Goal: Task Accomplishment & Management: Manage account settings

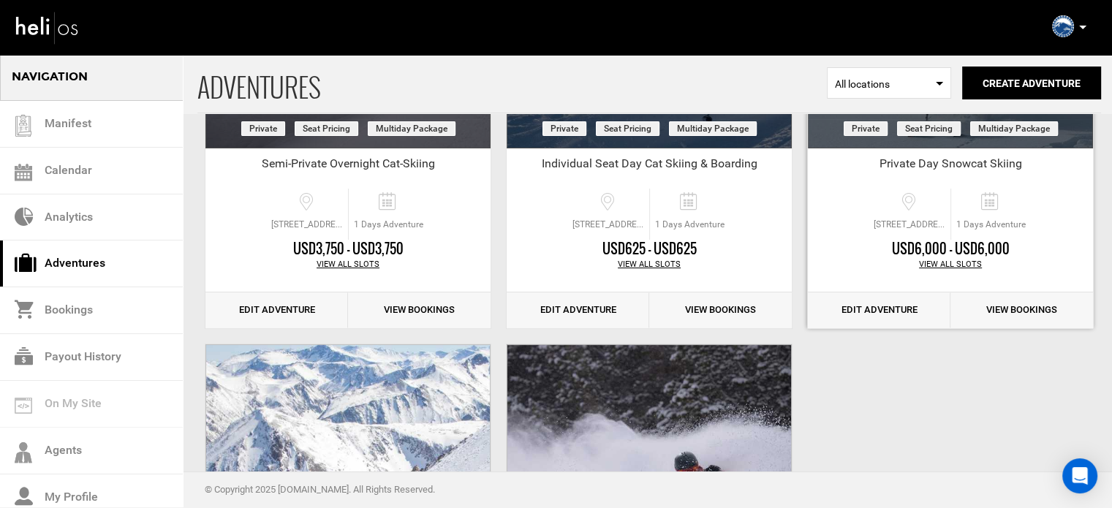
scroll to position [296, 0]
click at [868, 308] on link "Edit Adventure" at bounding box center [879, 310] width 143 height 36
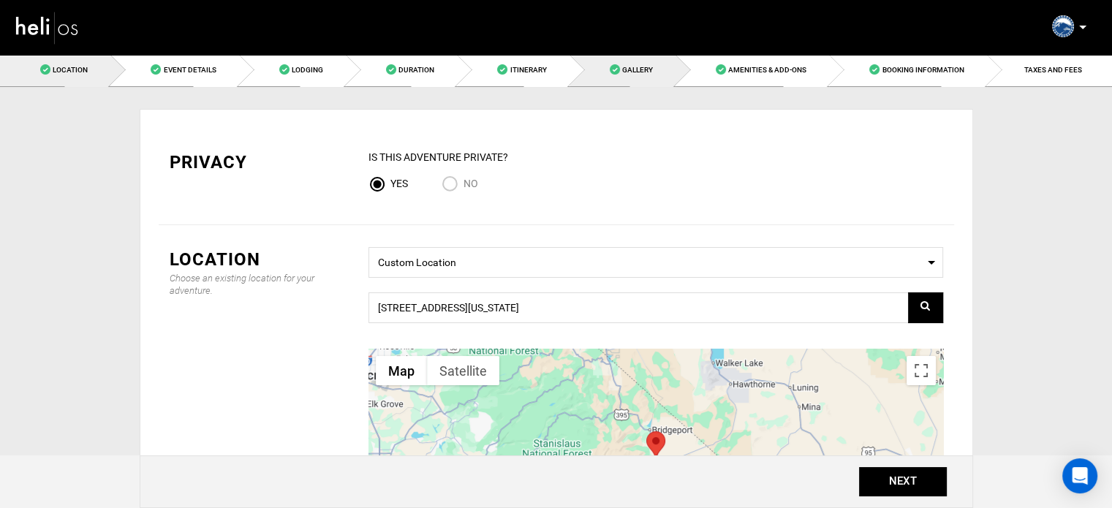
click at [624, 67] on span "Gallery" at bounding box center [637, 70] width 31 height 8
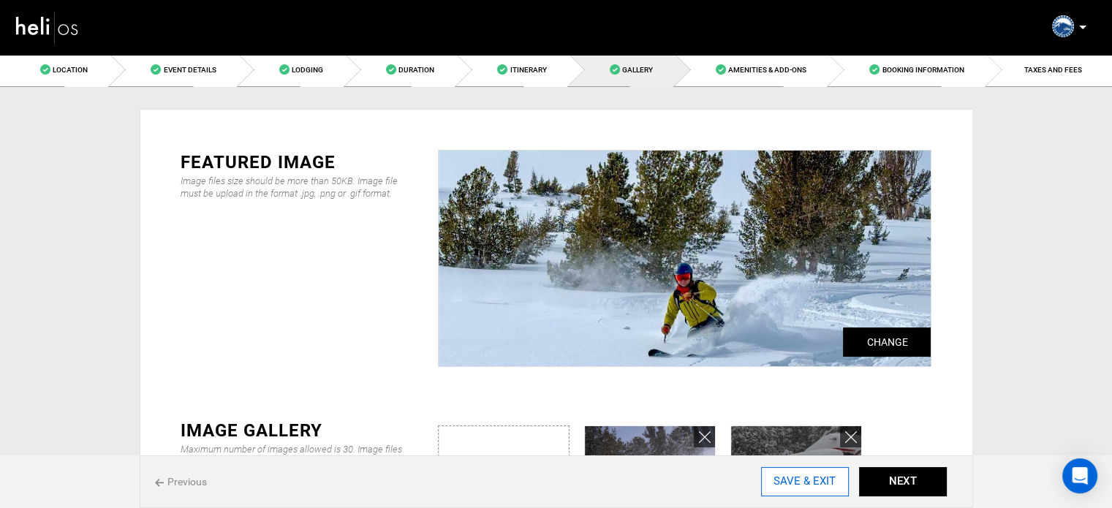
click at [808, 485] on input "SAVE & EXIT" at bounding box center [805, 481] width 88 height 29
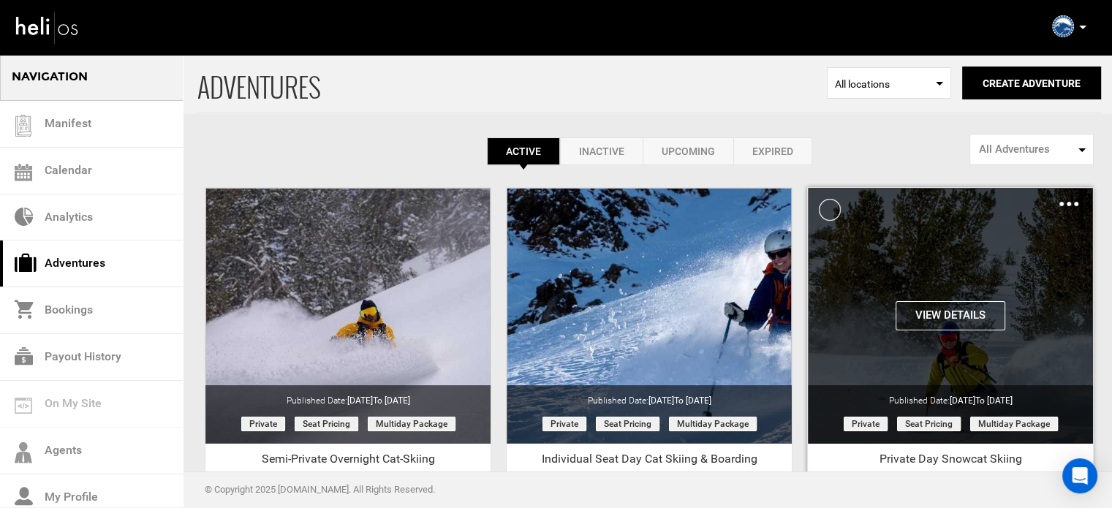
click at [1068, 200] on div "Clone De-Activate Share Delete" at bounding box center [1068, 203] width 19 height 17
click at [1073, 203] on img at bounding box center [1068, 204] width 19 height 4
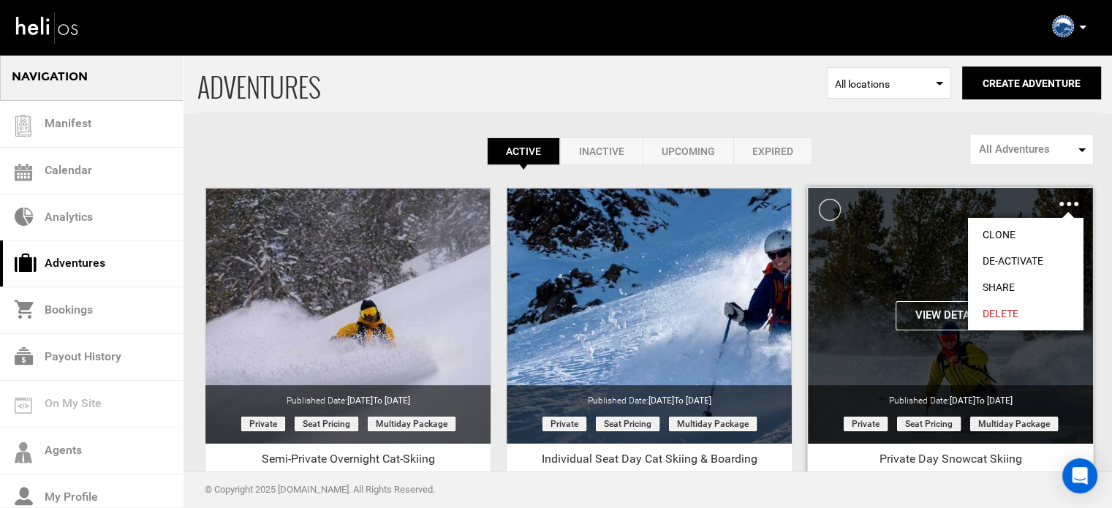
click at [999, 284] on link "Share" at bounding box center [1025, 287] width 115 height 26
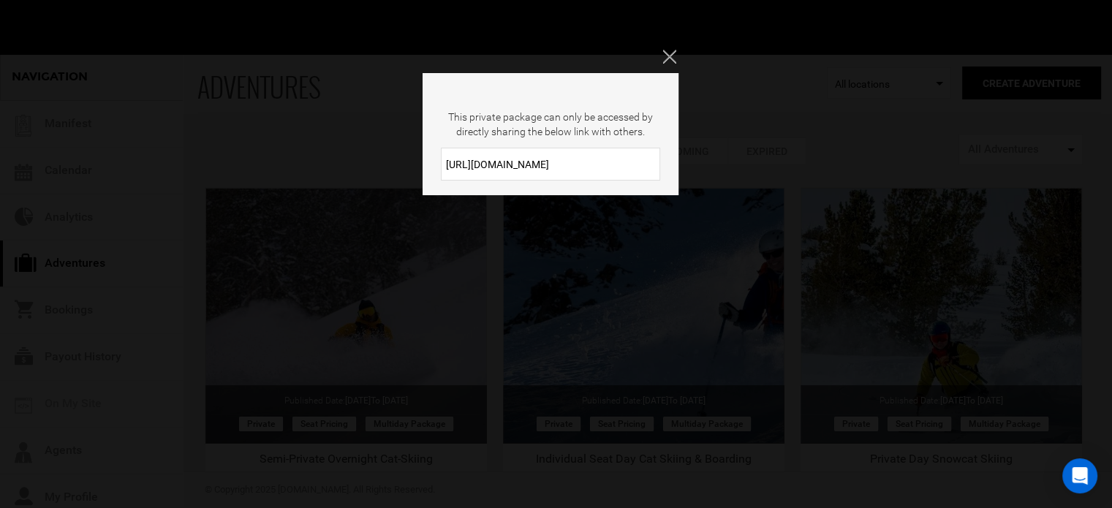
click at [499, 154] on input "https://heli.life/Ca3hT1" at bounding box center [550, 164] width 219 height 33
click at [667, 55] on icon "Close" at bounding box center [668, 56] width 13 height 13
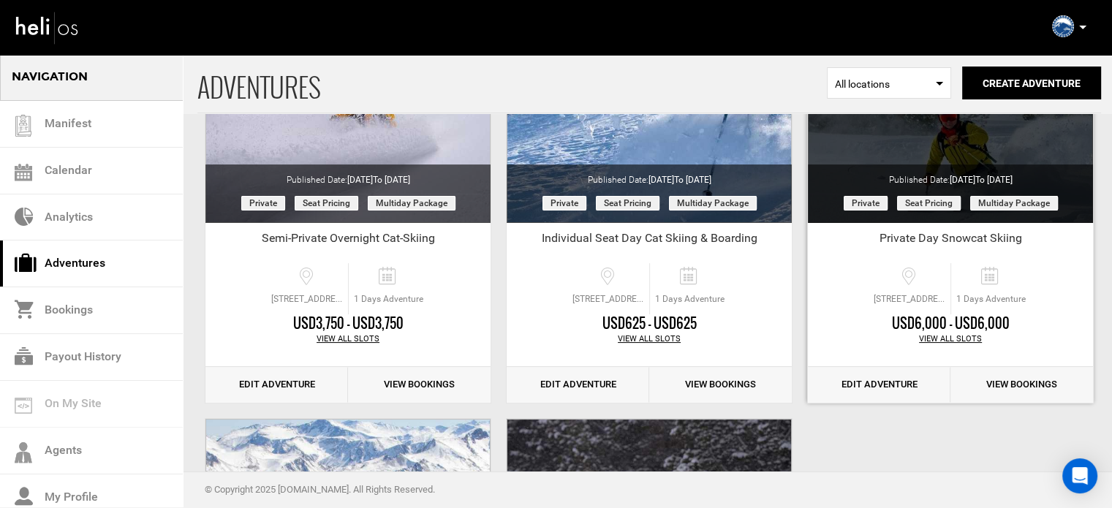
scroll to position [222, 0]
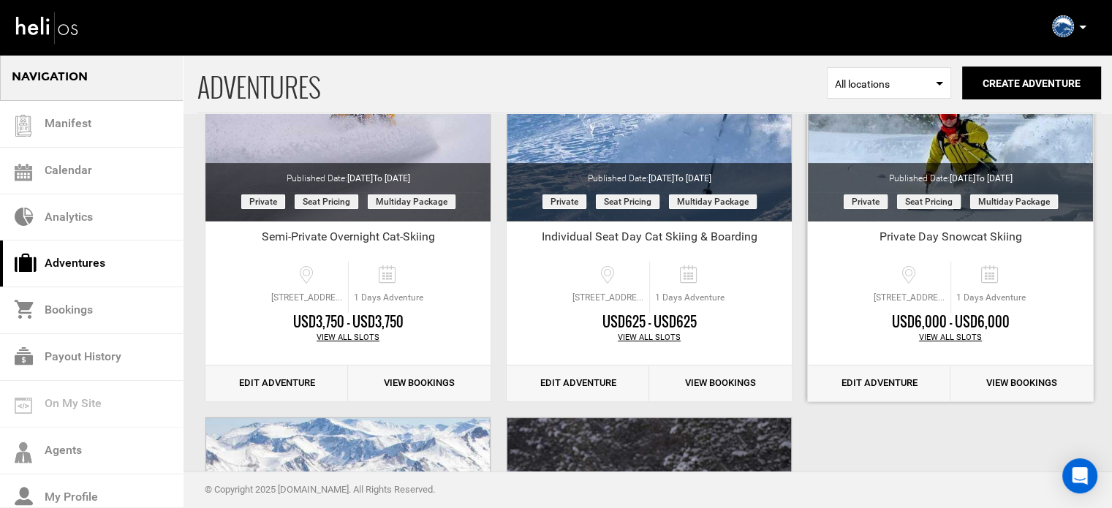
click at [890, 395] on link "Edit Adventure" at bounding box center [879, 383] width 143 height 36
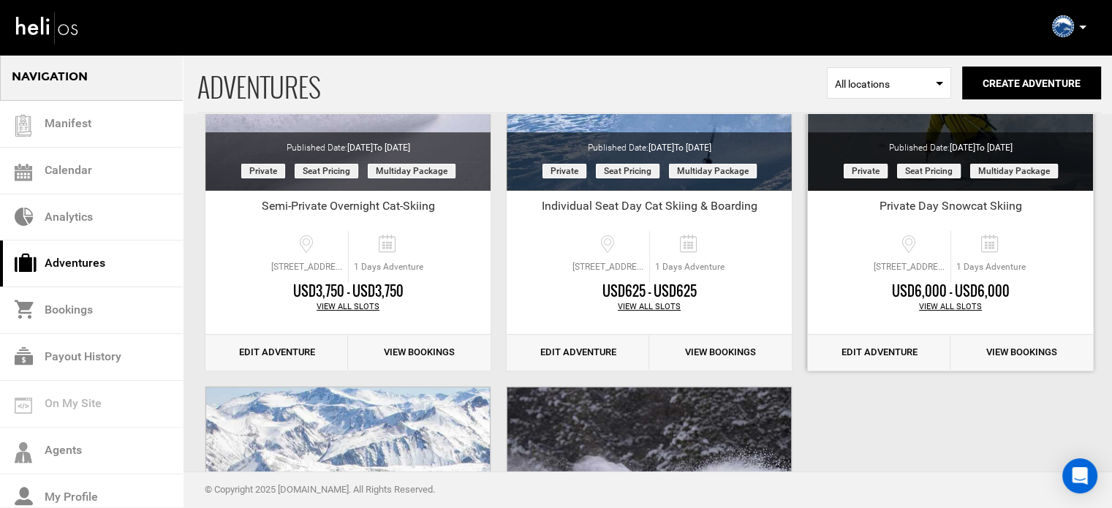
scroll to position [260, 0]
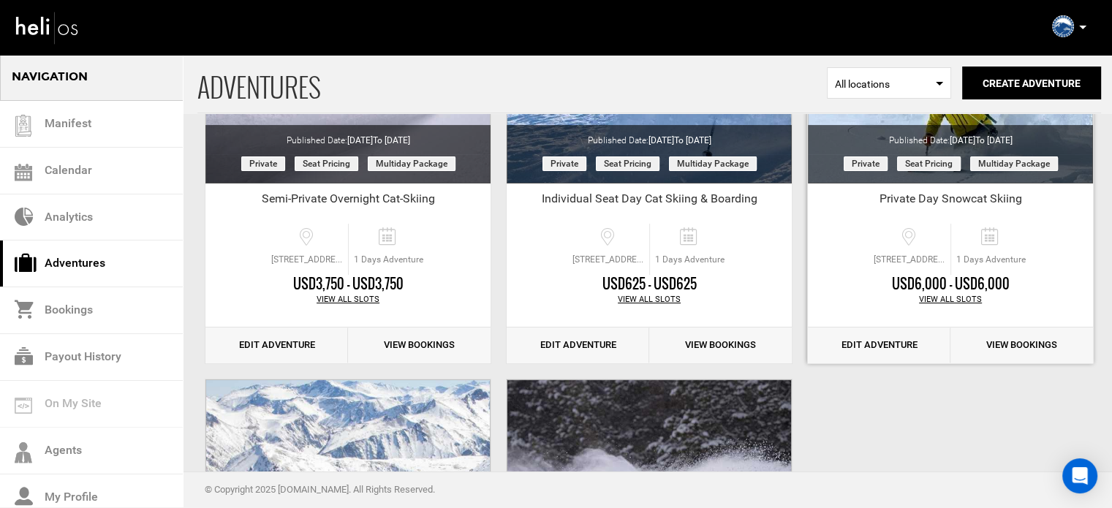
click at [845, 338] on link "Edit Adventure" at bounding box center [879, 345] width 143 height 36
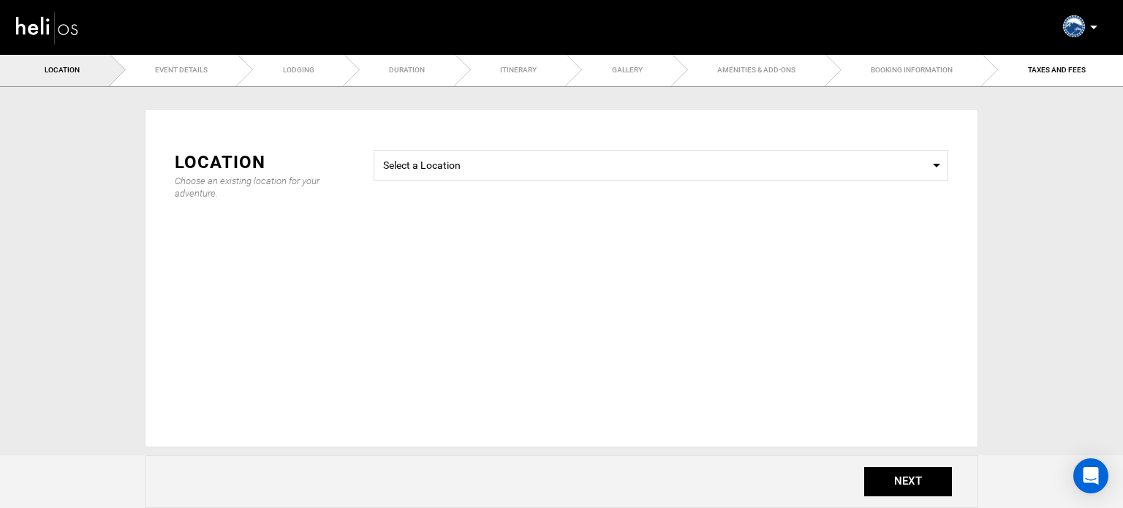
radio input "true"
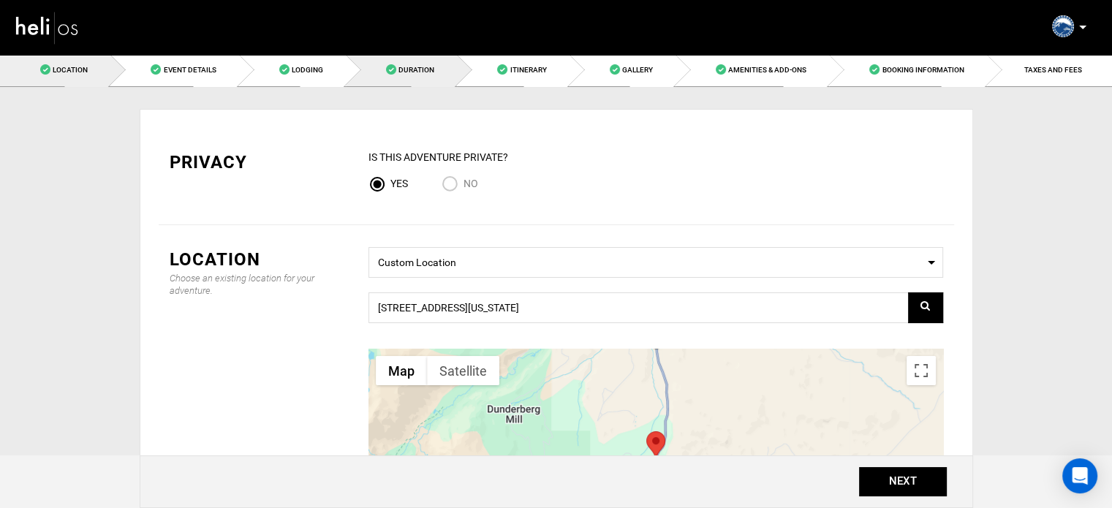
click at [455, 61] on link "Duration" at bounding box center [401, 69] width 111 height 33
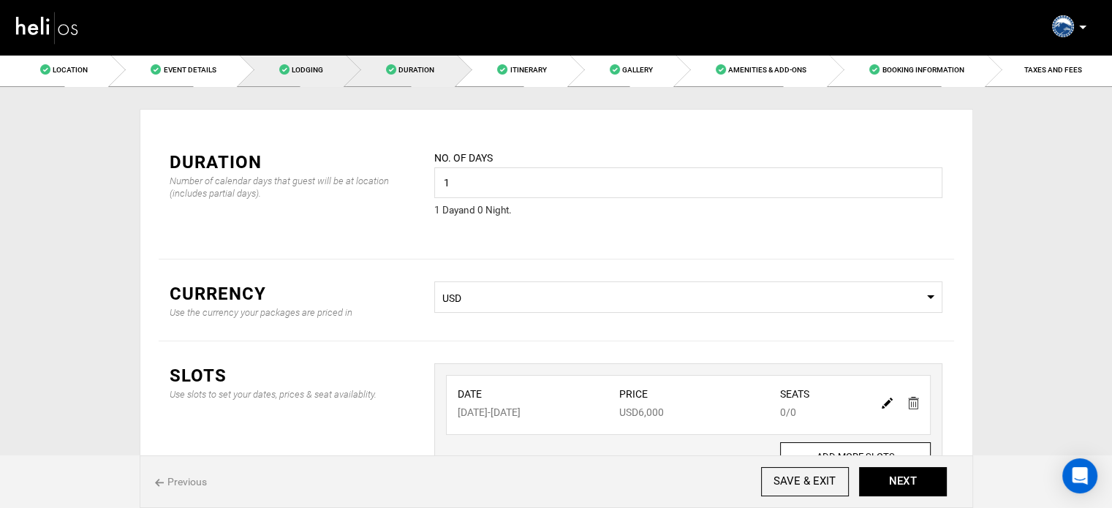
click at [307, 58] on link "Lodging" at bounding box center [292, 69] width 107 height 33
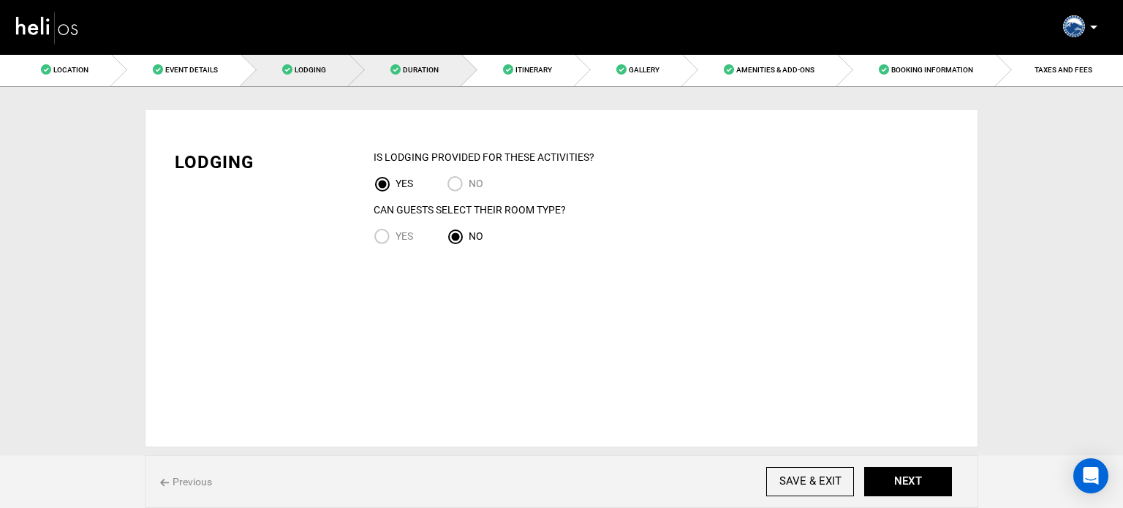
click at [418, 81] on link "Duration" at bounding box center [405, 69] width 113 height 33
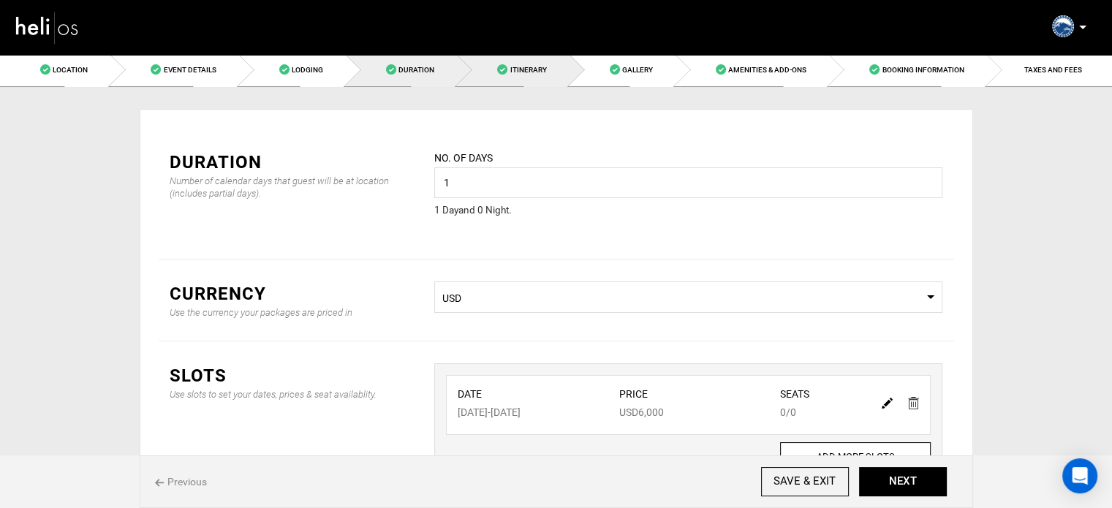
click at [523, 68] on span "Itinerary" at bounding box center [527, 70] width 37 height 8
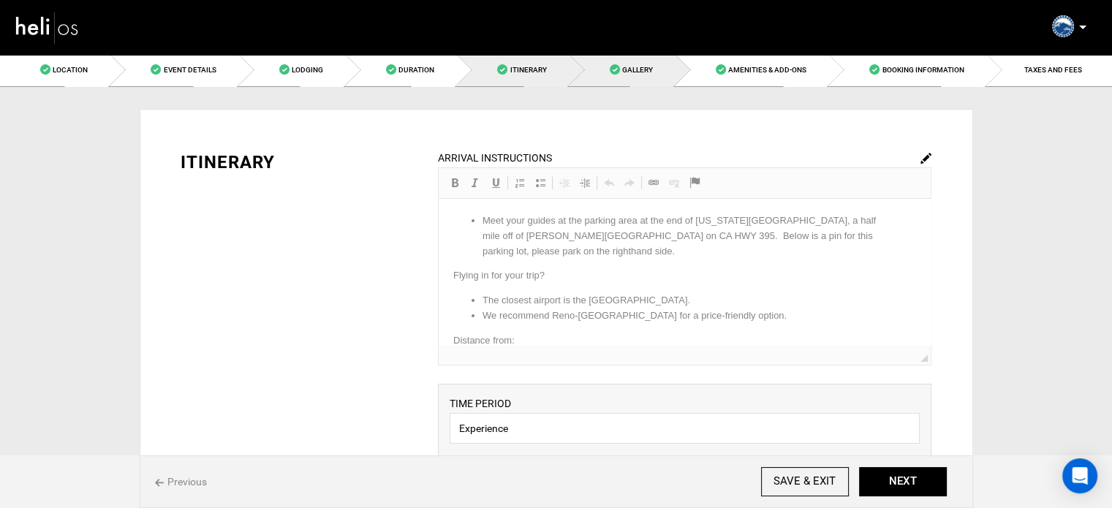
click at [586, 67] on link "Gallery" at bounding box center [622, 69] width 106 height 33
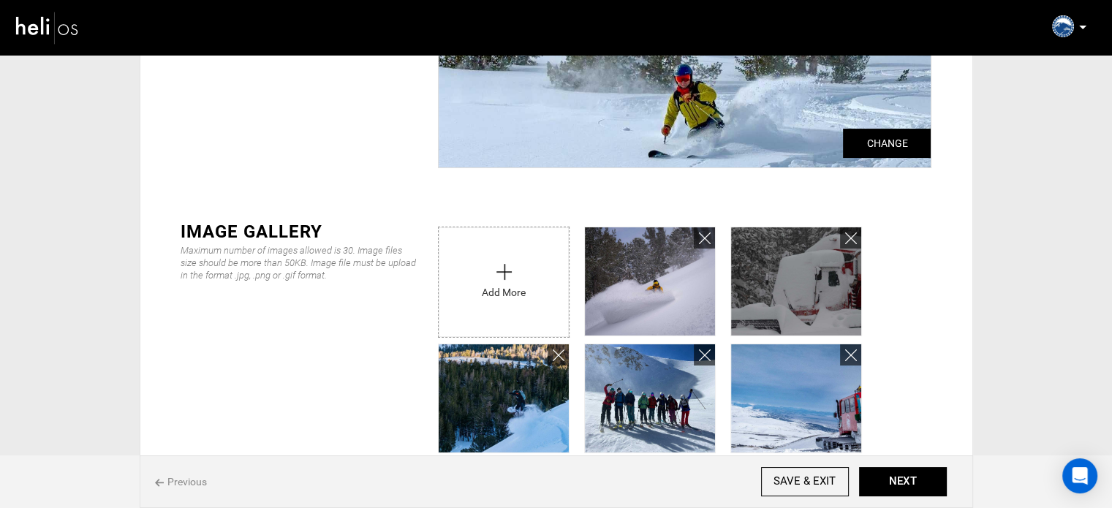
scroll to position [222, 0]
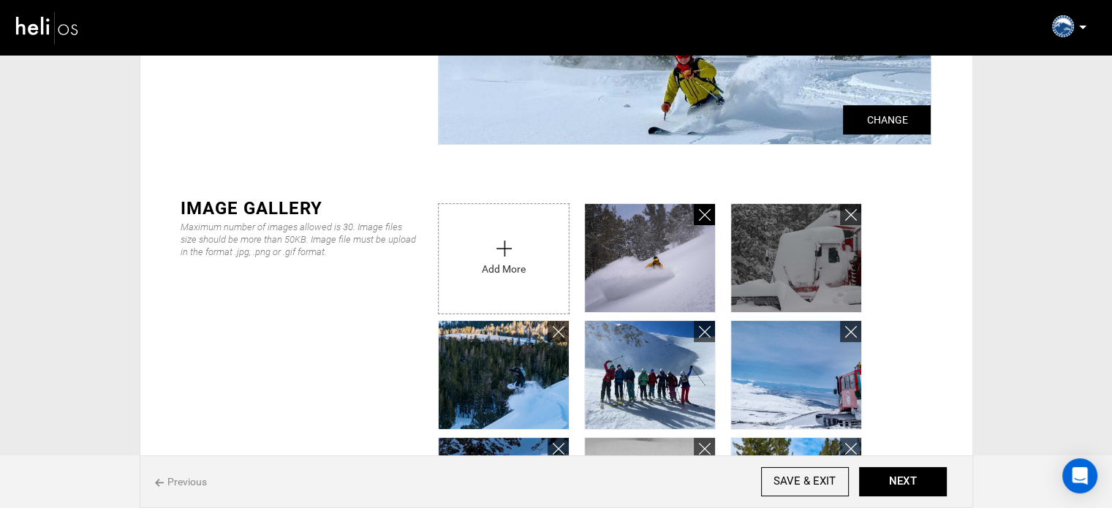
click at [705, 210] on icon at bounding box center [705, 215] width 12 height 17
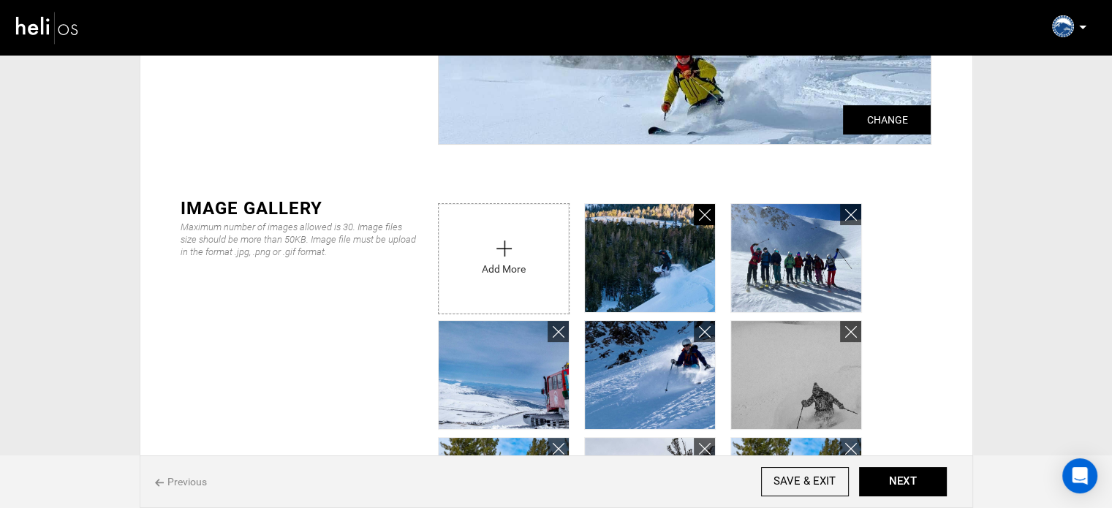
click at [705, 210] on icon at bounding box center [705, 215] width 12 height 17
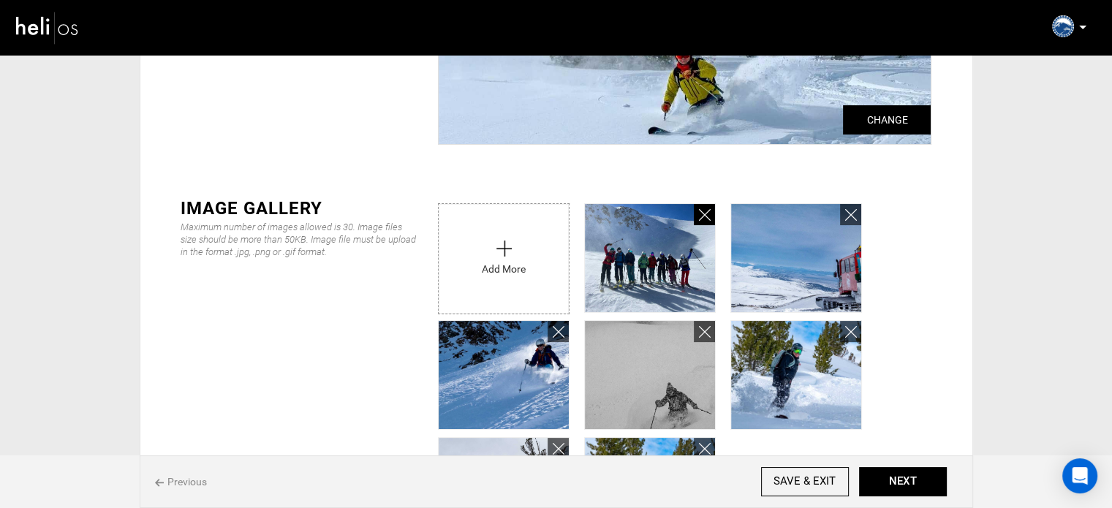
click at [705, 210] on icon at bounding box center [705, 215] width 12 height 17
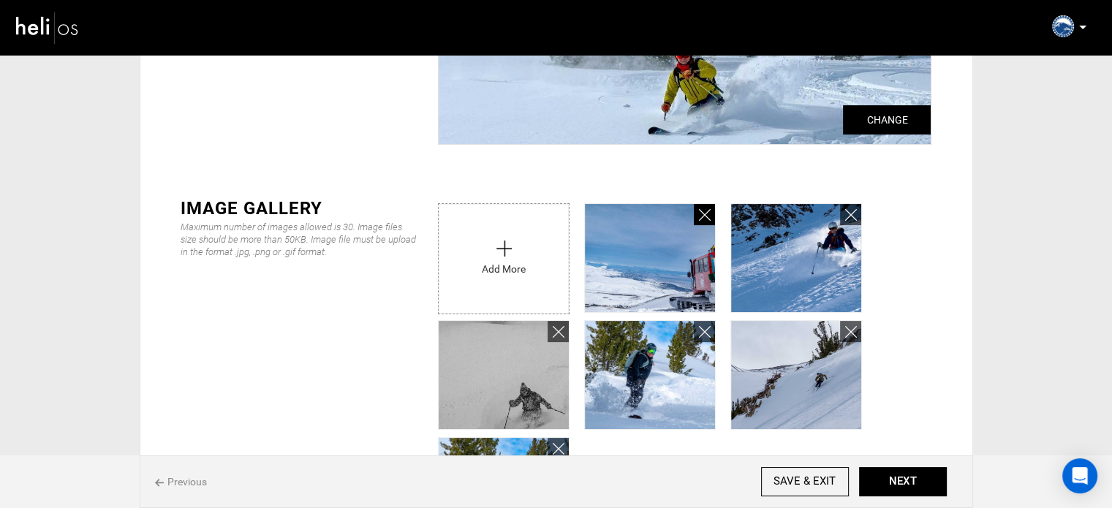
click at [705, 210] on icon at bounding box center [705, 215] width 12 height 17
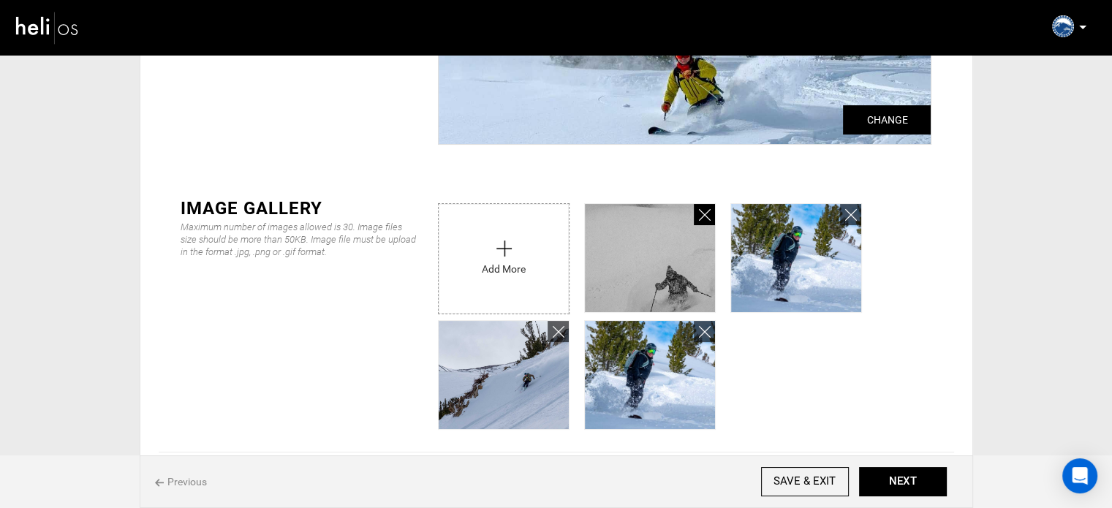
click at [705, 210] on icon at bounding box center [705, 215] width 12 height 17
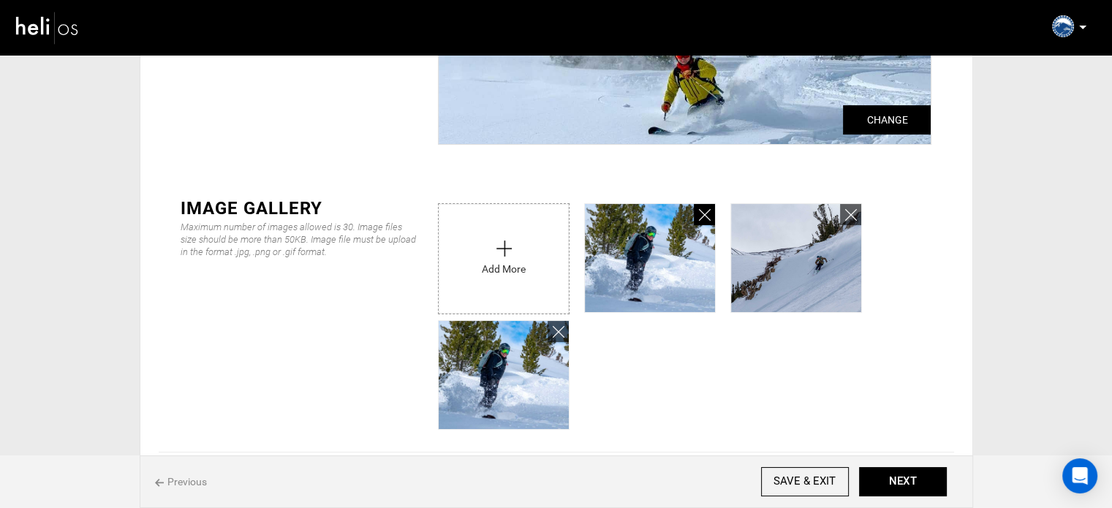
click at [705, 210] on icon at bounding box center [705, 215] width 12 height 17
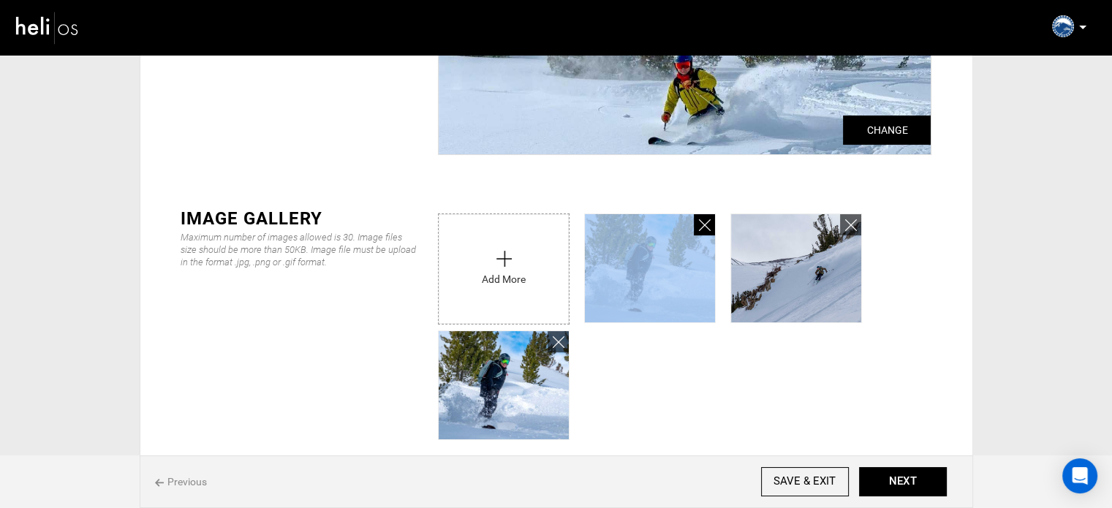
click at [705, 210] on li at bounding box center [650, 261] width 146 height 110
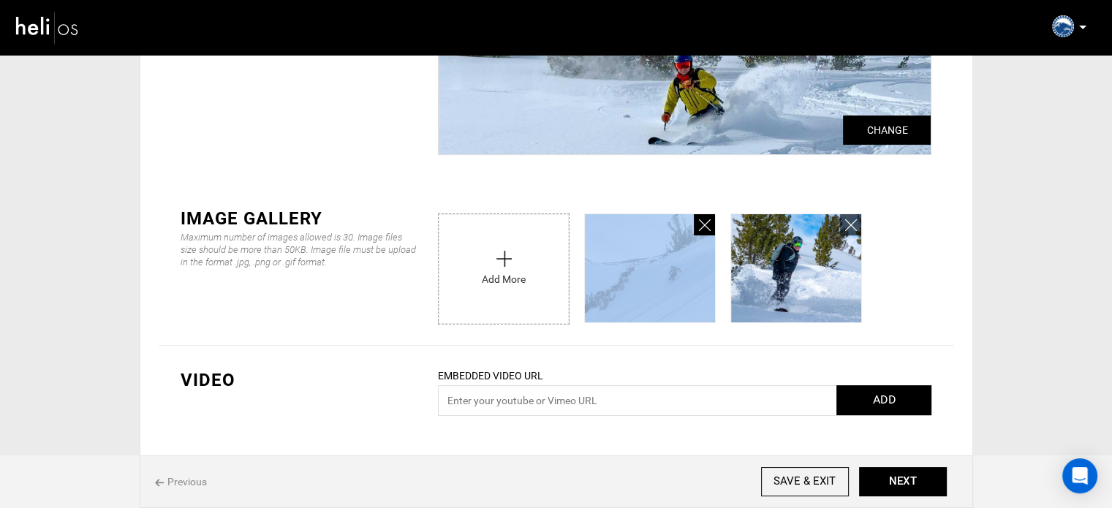
click at [705, 210] on li at bounding box center [650, 261] width 146 height 110
click at [705, 220] on icon at bounding box center [705, 225] width 12 height 17
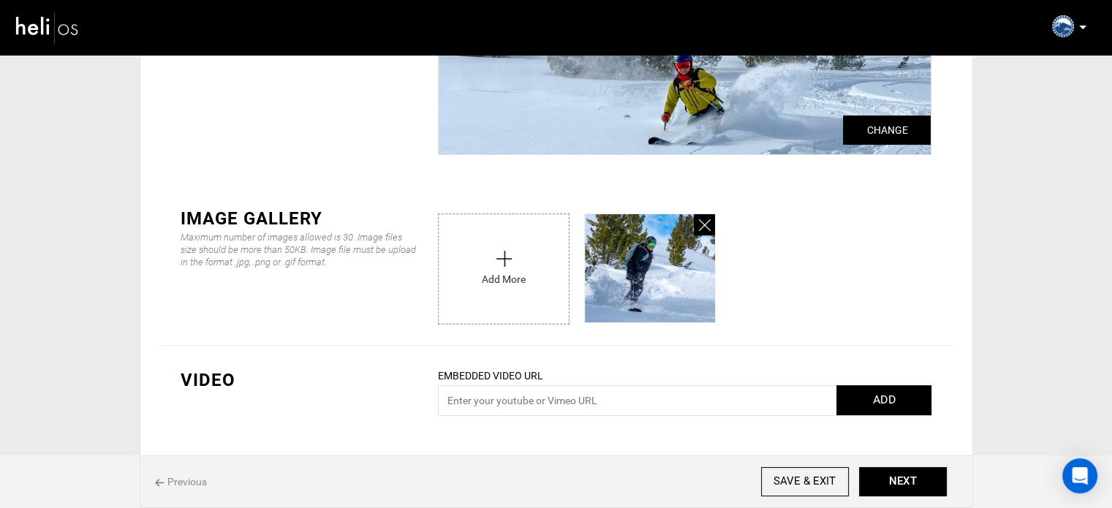
click at [705, 220] on icon at bounding box center [705, 225] width 12 height 17
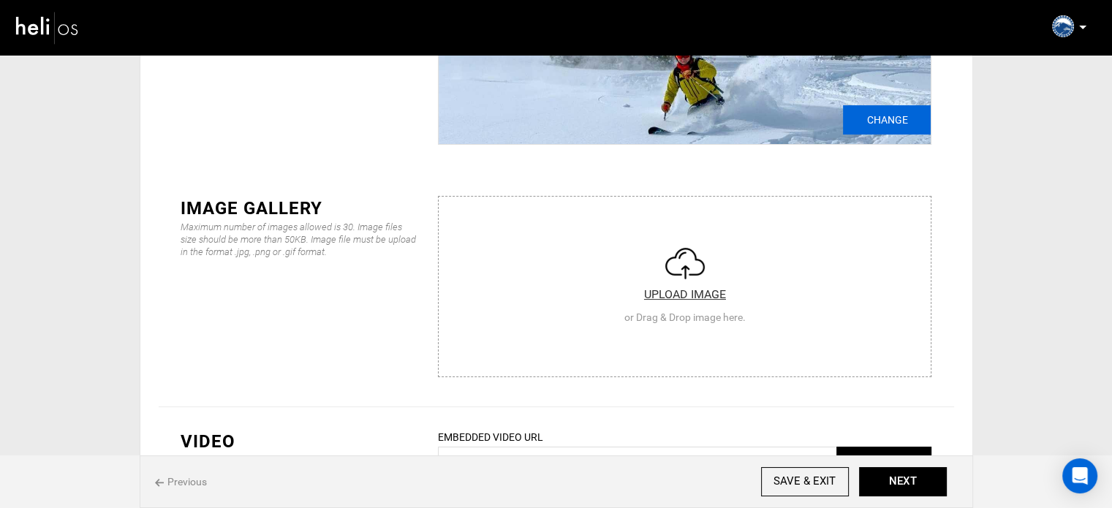
click at [911, 120] on input "Change" at bounding box center [887, 119] width 88 height 29
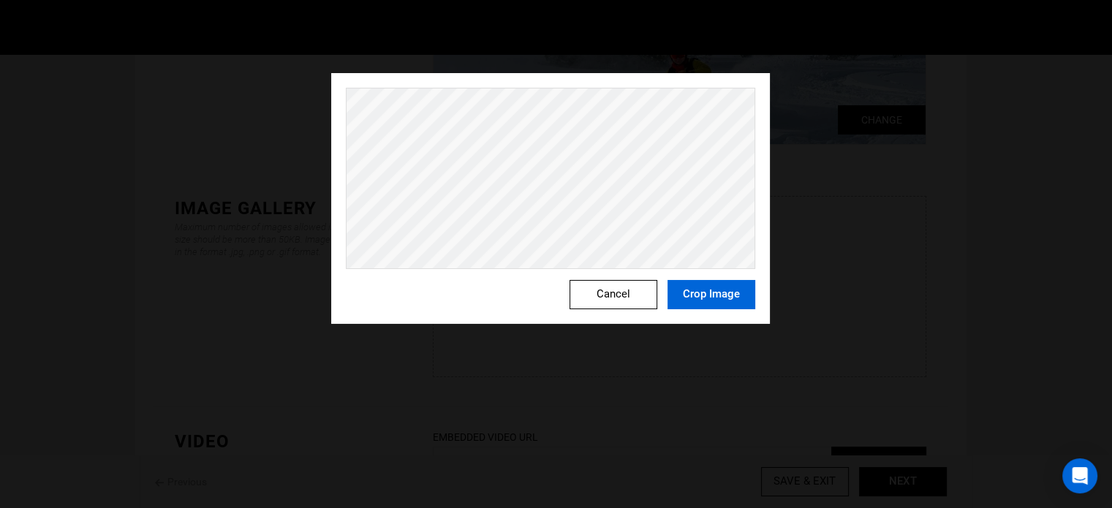
click at [749, 292] on button "Crop Image" at bounding box center [711, 294] width 88 height 29
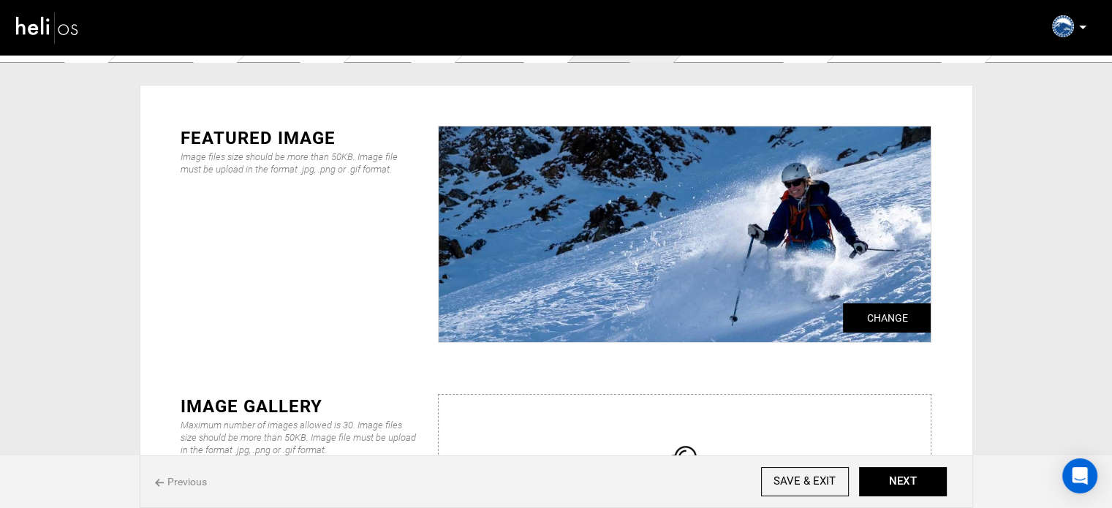
scroll to position [23, 0]
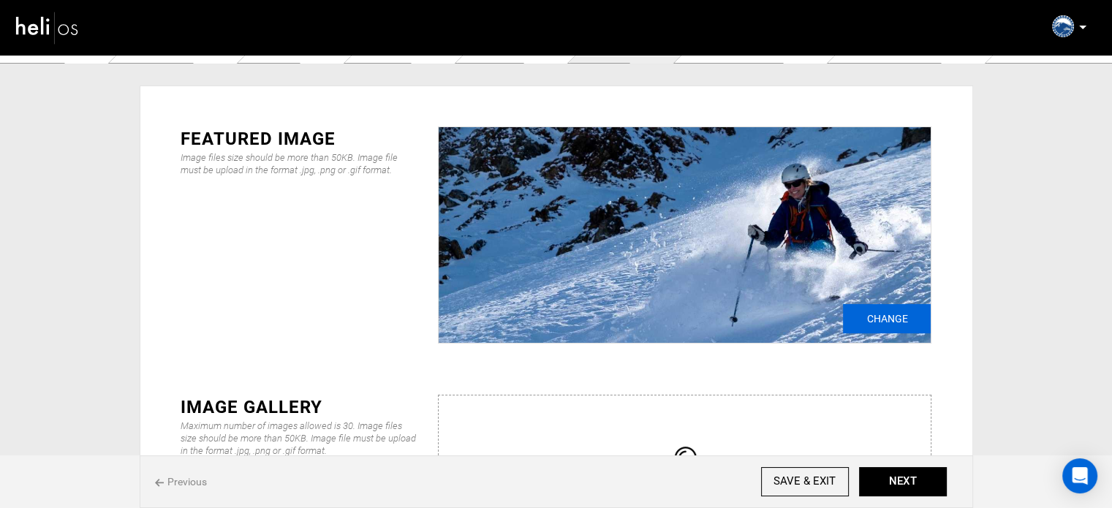
click at [891, 321] on input "Change" at bounding box center [887, 318] width 88 height 29
type input "C:\fakepath\20240406_pondella_ridge_3383_lg.jpg"
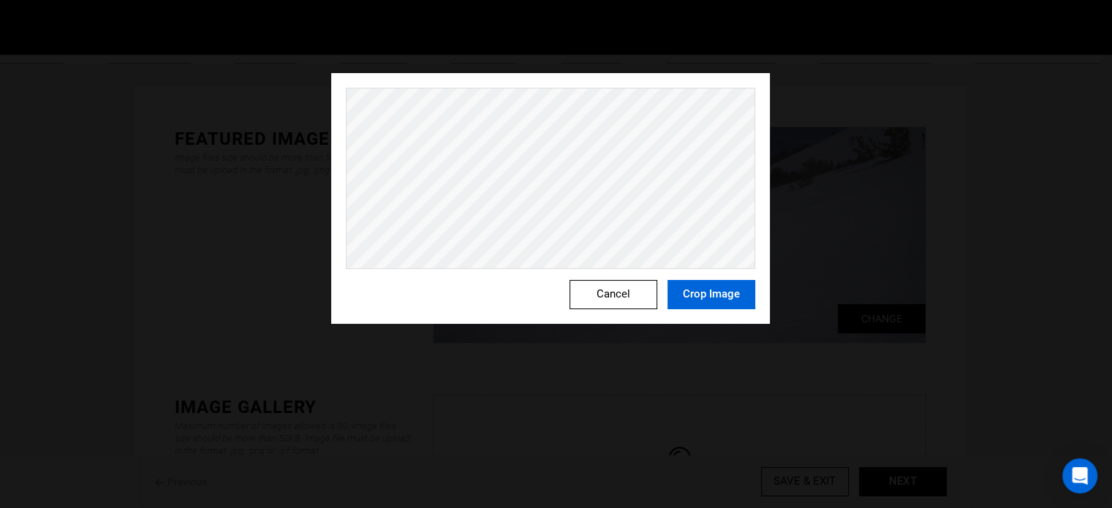
click at [689, 292] on button "Crop Image" at bounding box center [711, 294] width 88 height 29
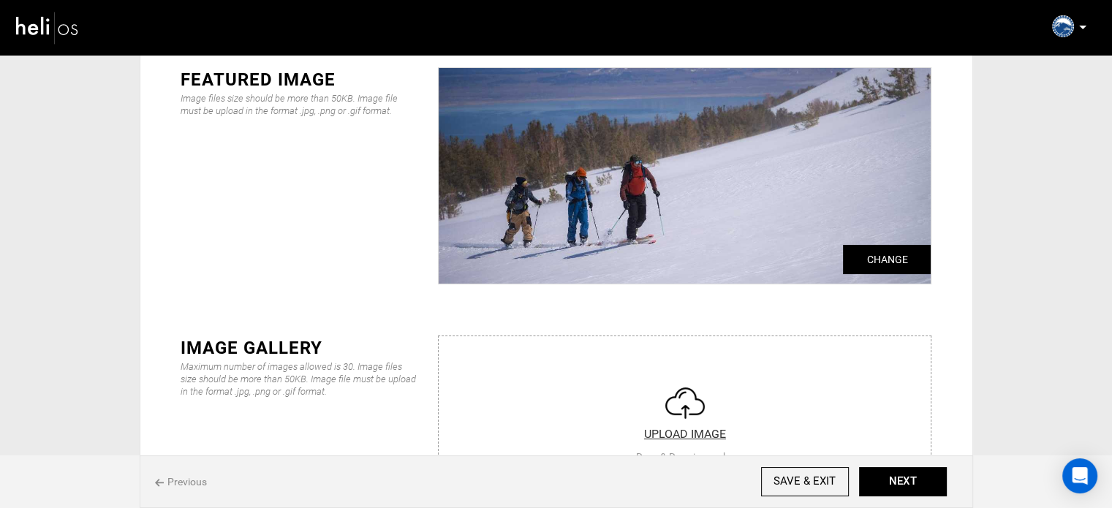
scroll to position [88, 0]
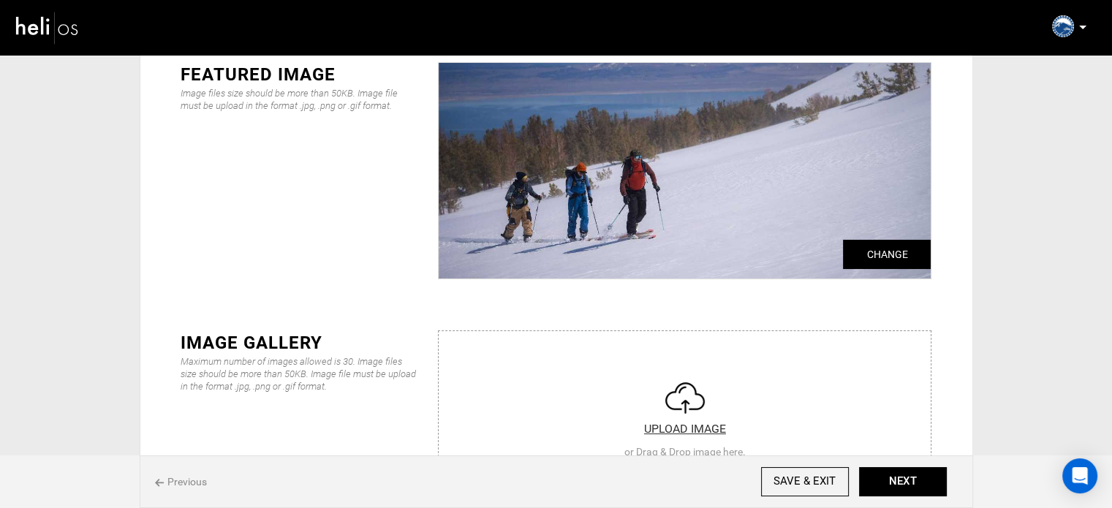
click at [634, 365] on input "file" at bounding box center [685, 418] width 492 height 175
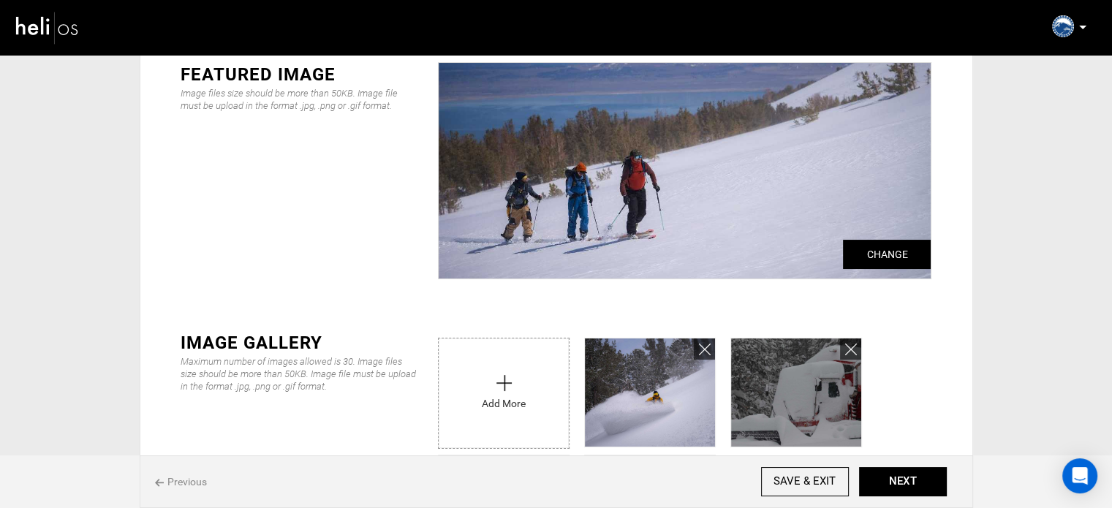
click at [480, 381] on input "file" at bounding box center [504, 389] width 130 height 102
type input "C:\fakepath\Copy_of_DSCF7453_lg.jpg"
click at [465, 392] on input "file" at bounding box center [504, 389] width 130 height 102
type input "C:\fakepath\DSCF6203-1-800x800.jpg"
click at [474, 390] on input "file" at bounding box center [504, 389] width 130 height 102
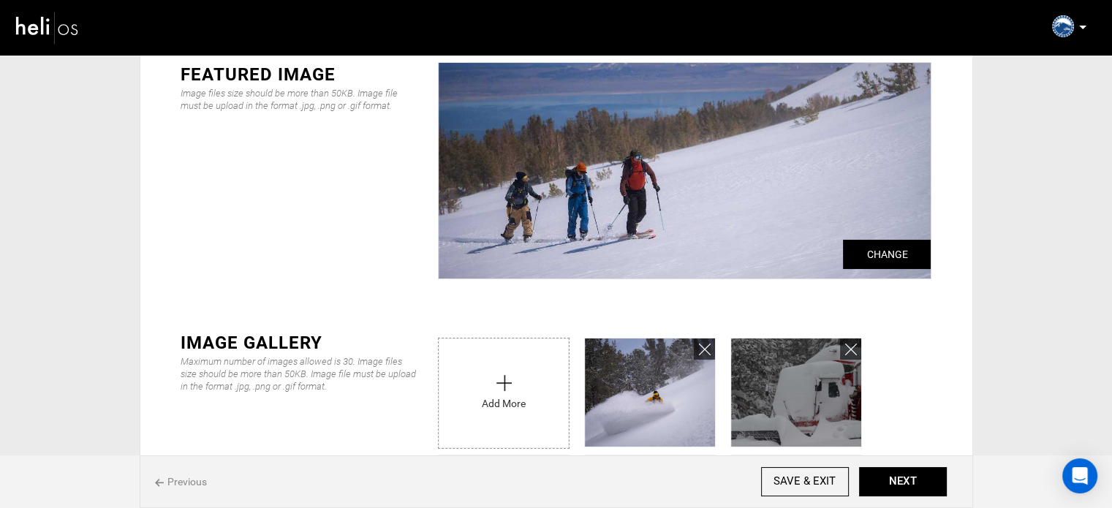
type input "C:\fakepath\Screenshot 2025-10-03 090608.png"
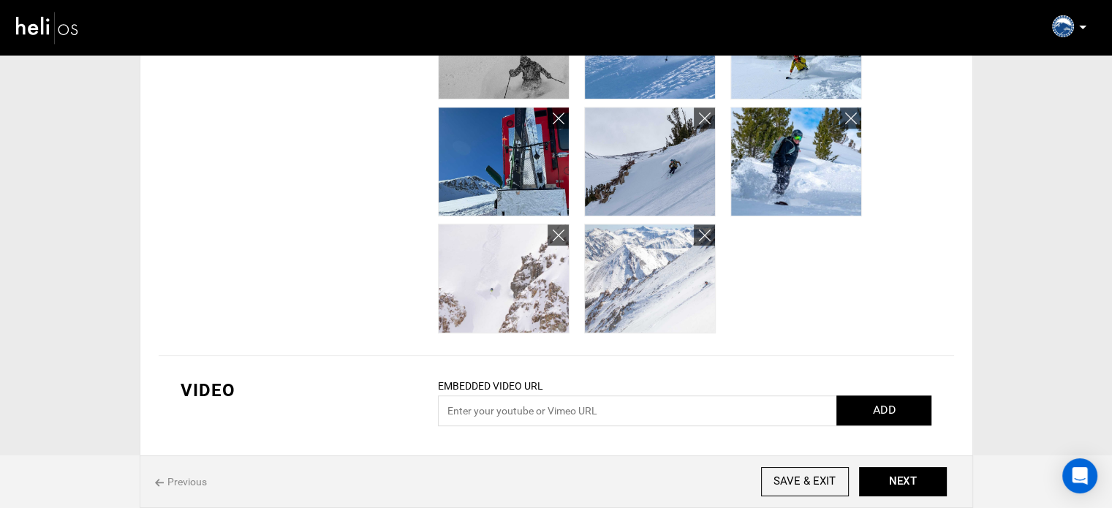
scroll to position [680, 0]
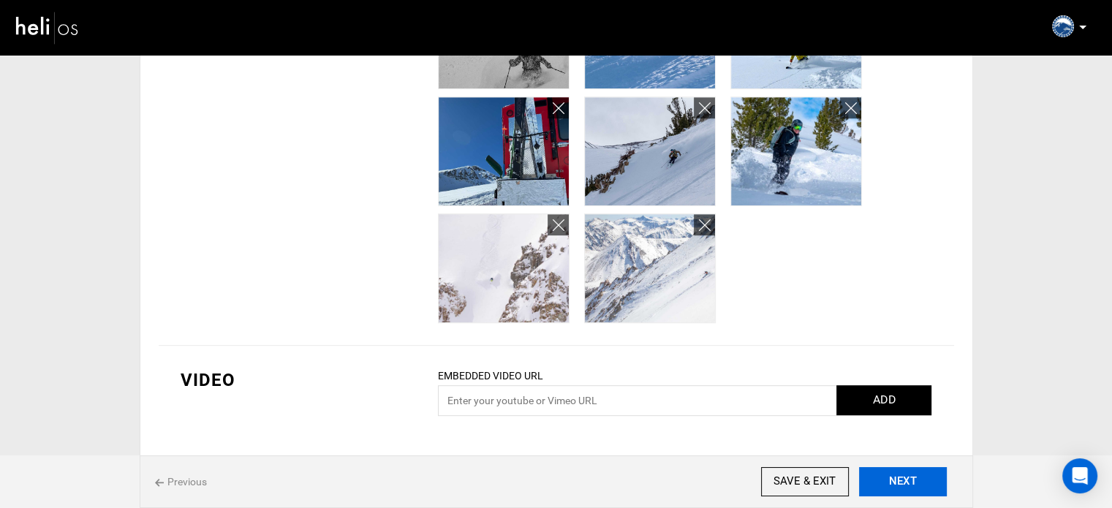
click at [895, 479] on button "NEXT" at bounding box center [903, 481] width 88 height 29
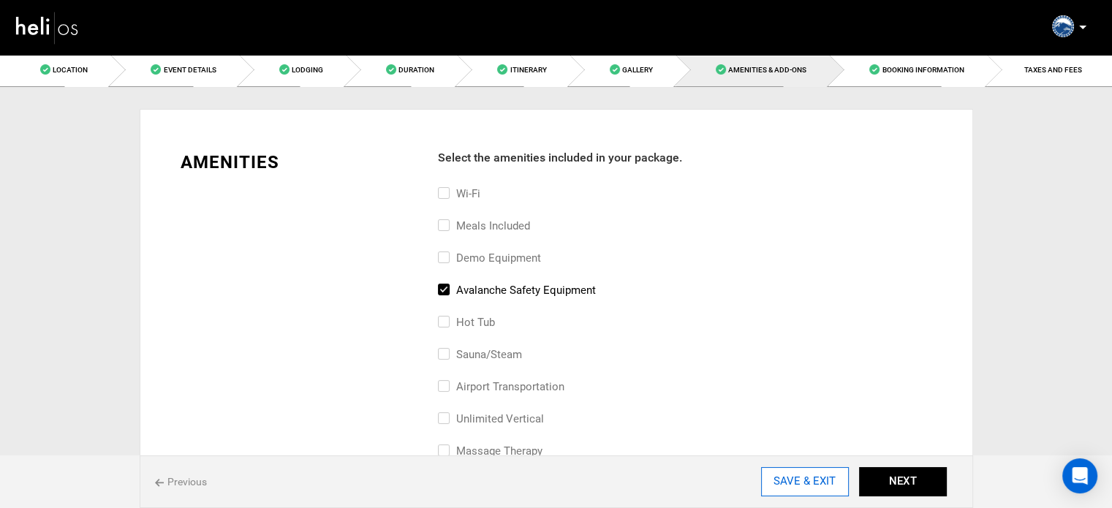
click at [838, 482] on input "SAVE & EXIT" at bounding box center [805, 481] width 88 height 29
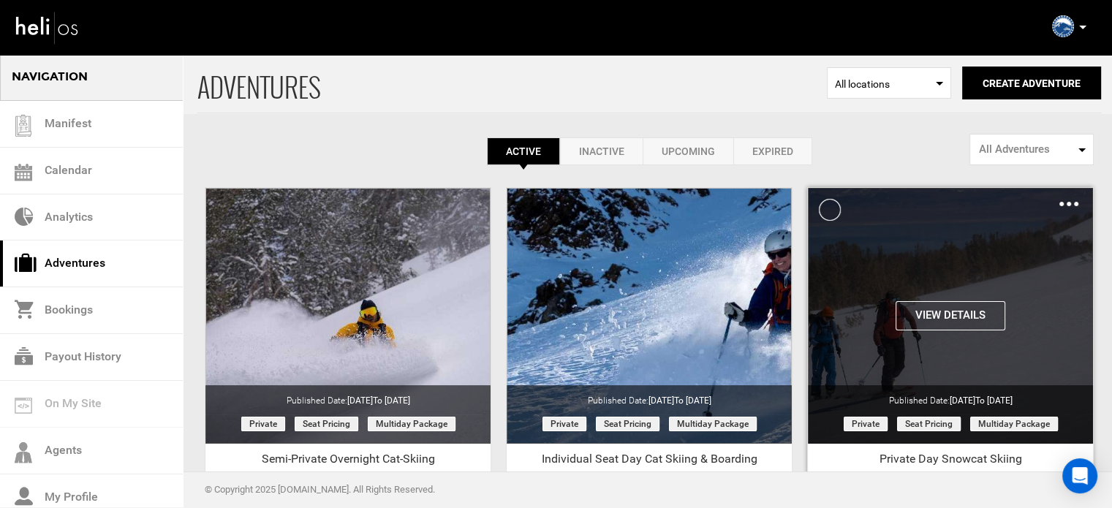
click at [1064, 202] on img at bounding box center [1068, 204] width 19 height 4
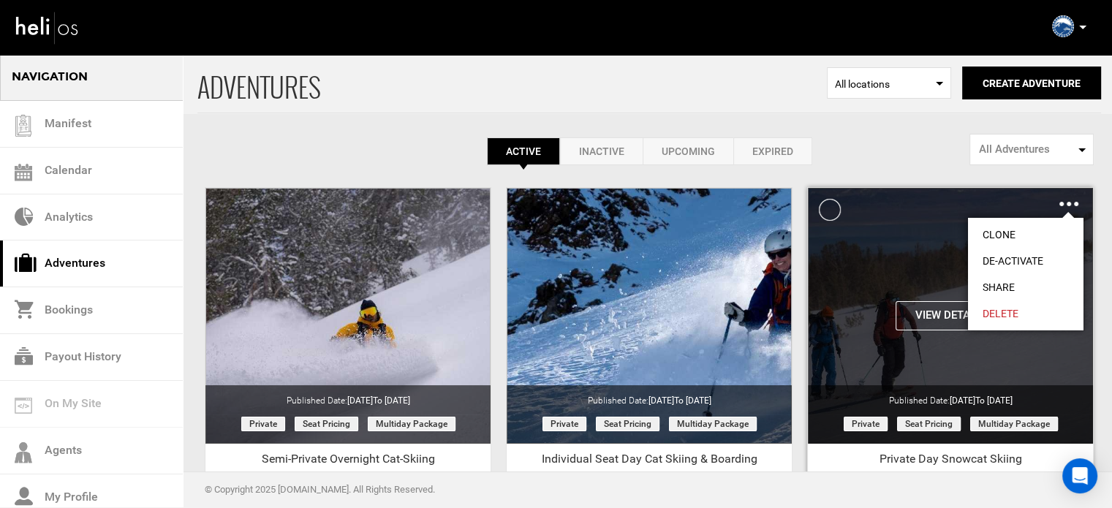
click at [991, 283] on link "Share" at bounding box center [1025, 287] width 115 height 26
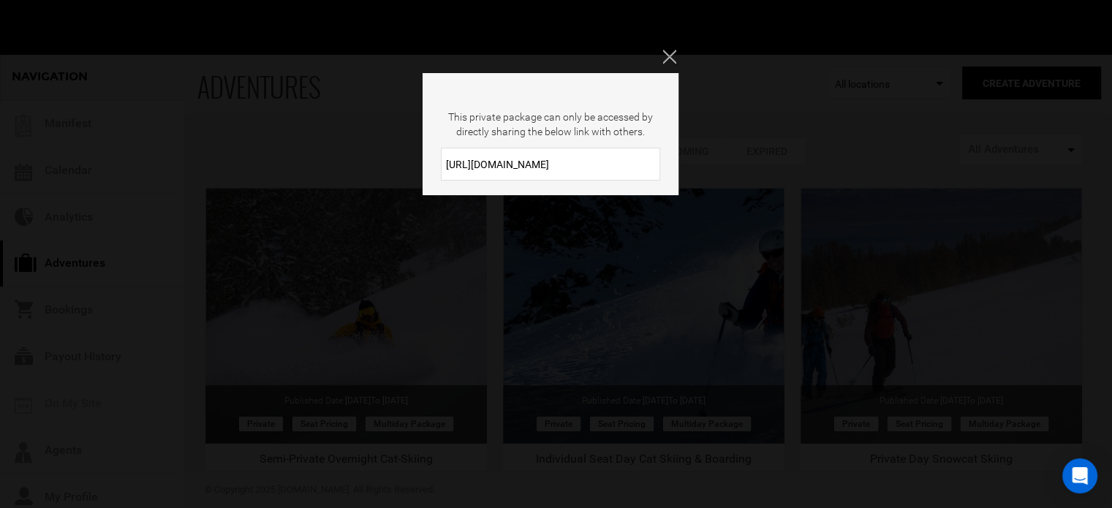
click at [528, 167] on input "https://heli.life/Ca3hT1" at bounding box center [550, 164] width 219 height 33
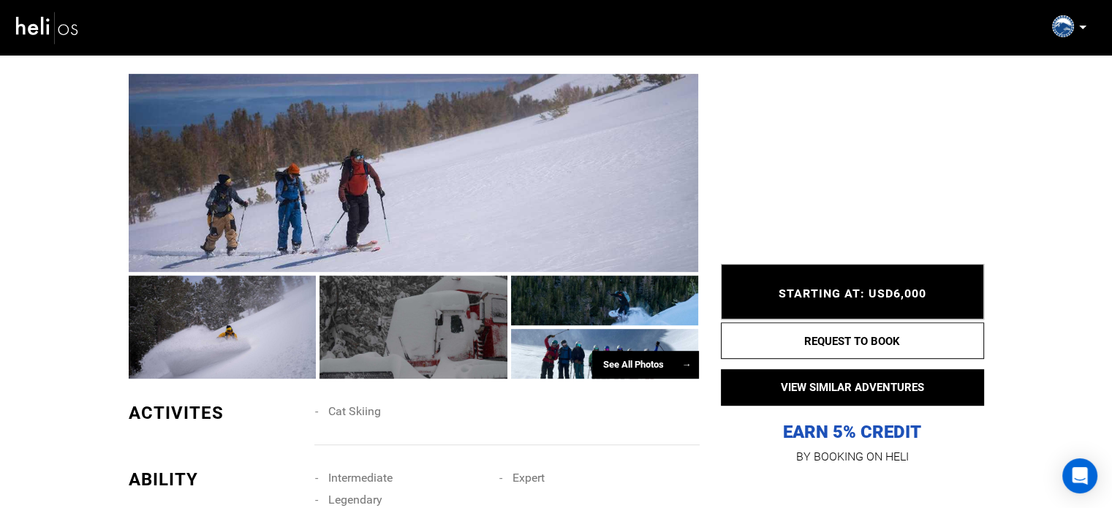
scroll to position [703, 0]
click at [550, 110] on div at bounding box center [414, 174] width 570 height 198
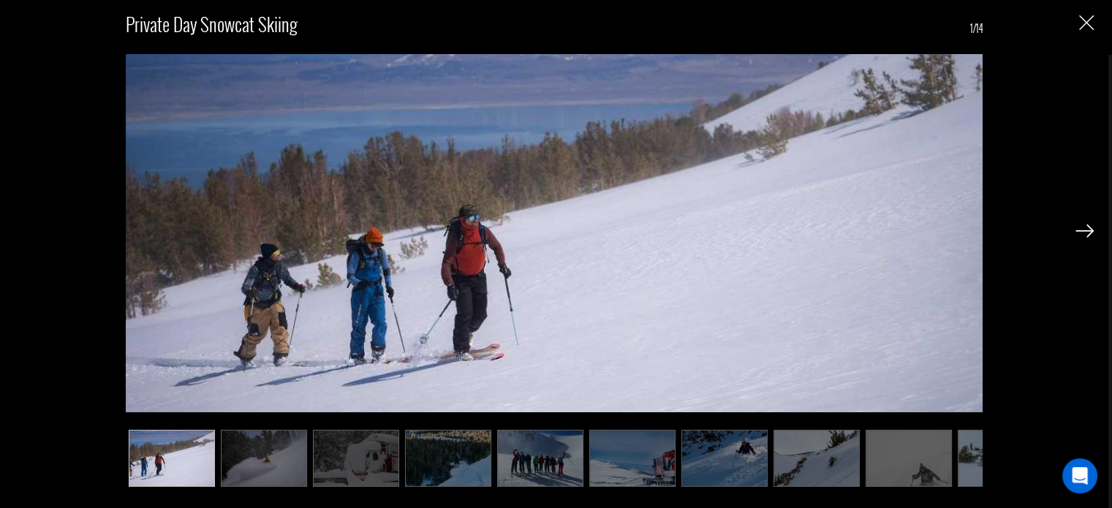
click at [262, 464] on img at bounding box center [264, 458] width 86 height 57
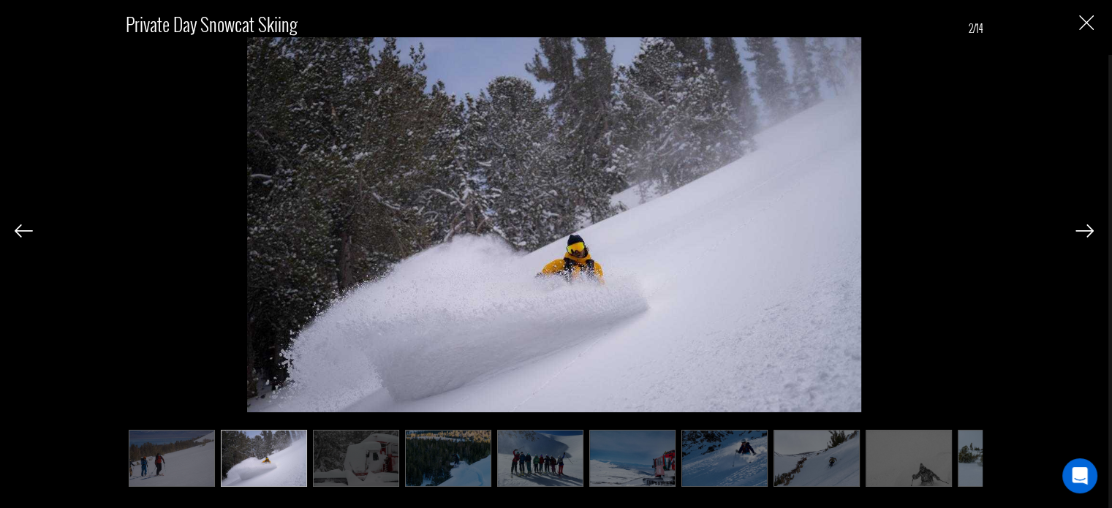
click at [349, 459] on img at bounding box center [356, 458] width 86 height 57
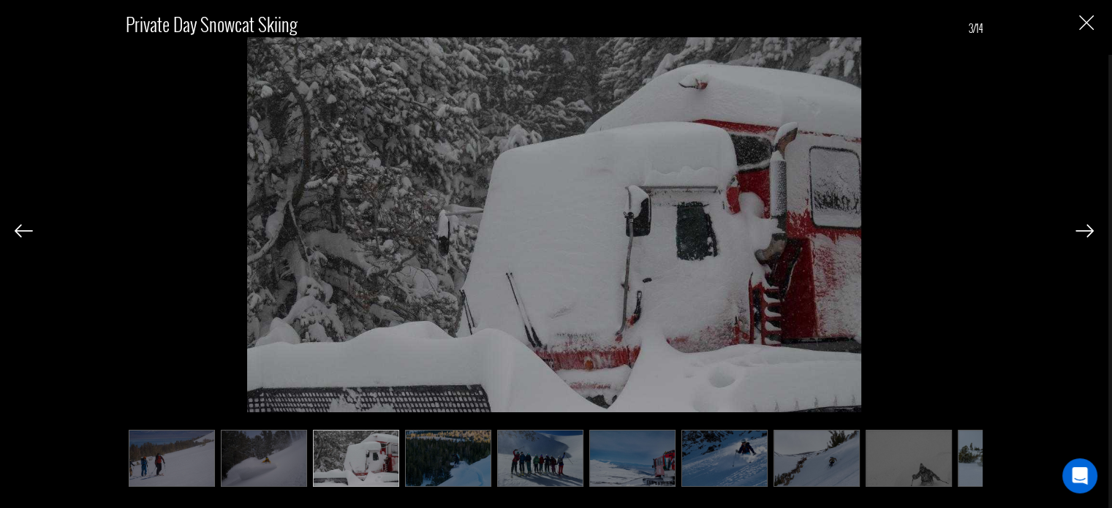
click at [433, 459] on img at bounding box center [448, 458] width 86 height 57
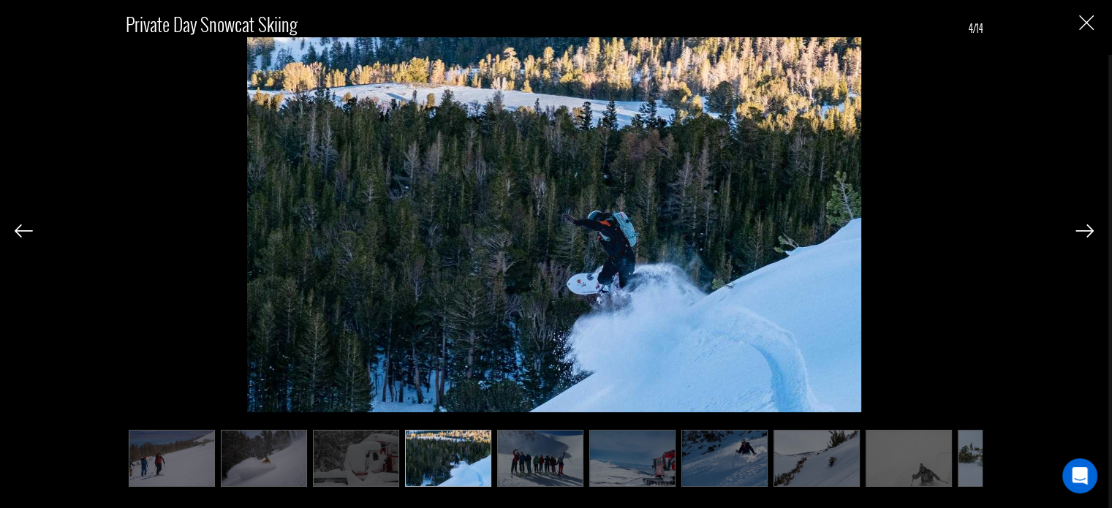
click at [542, 458] on img at bounding box center [540, 458] width 86 height 57
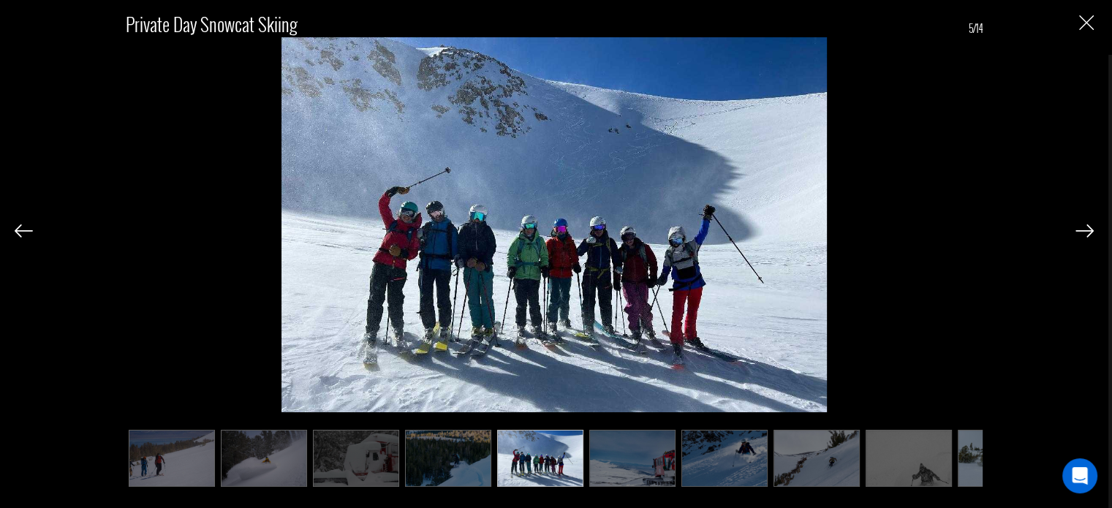
click at [636, 467] on img at bounding box center [632, 458] width 86 height 57
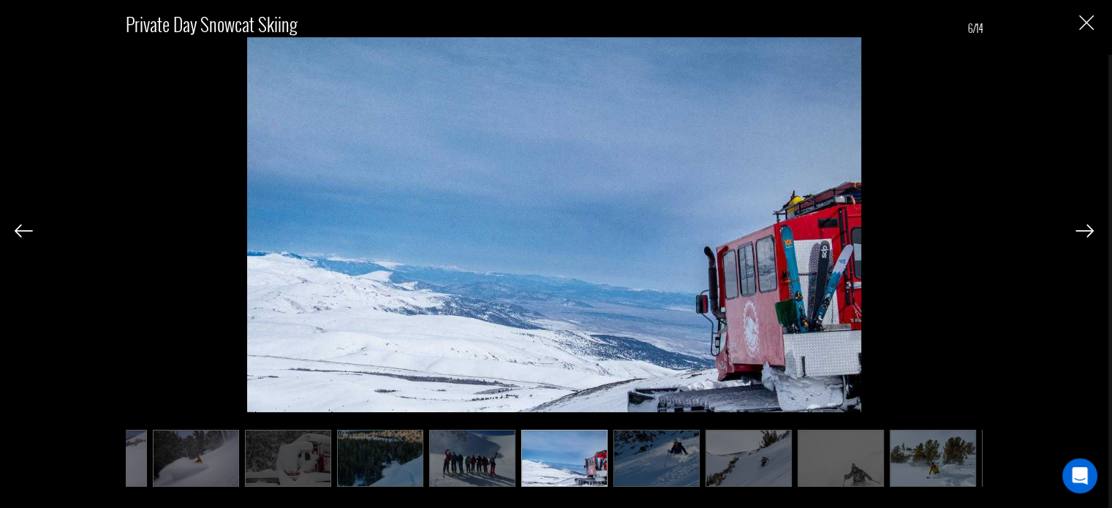
scroll to position [0, 73]
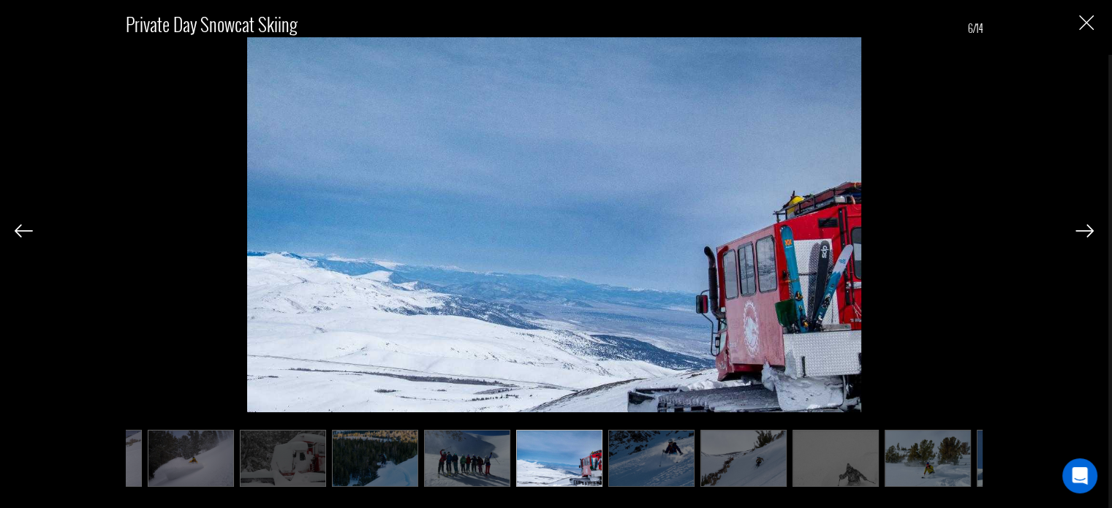
click at [646, 444] on img at bounding box center [651, 458] width 86 height 57
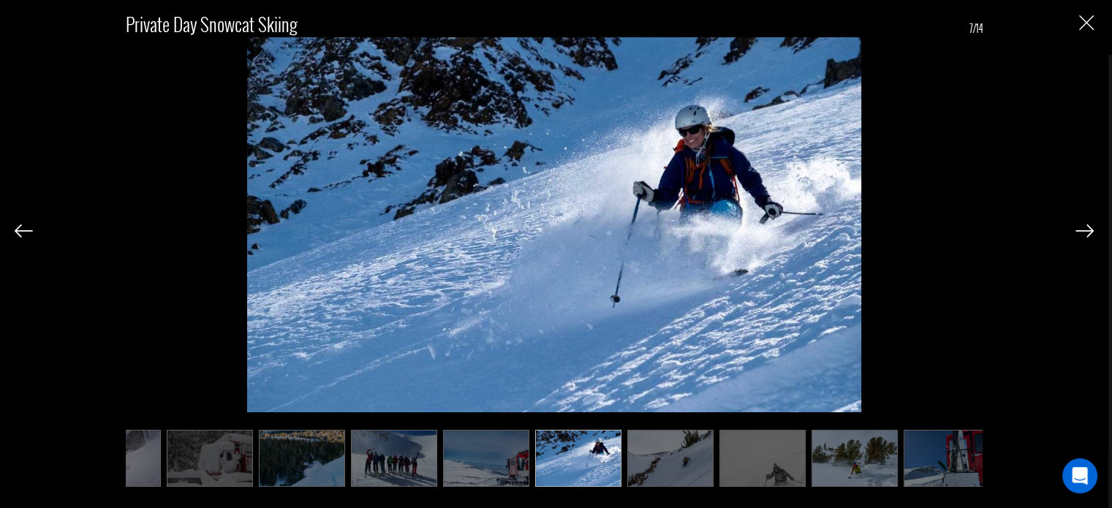
click at [675, 442] on img at bounding box center [670, 458] width 86 height 57
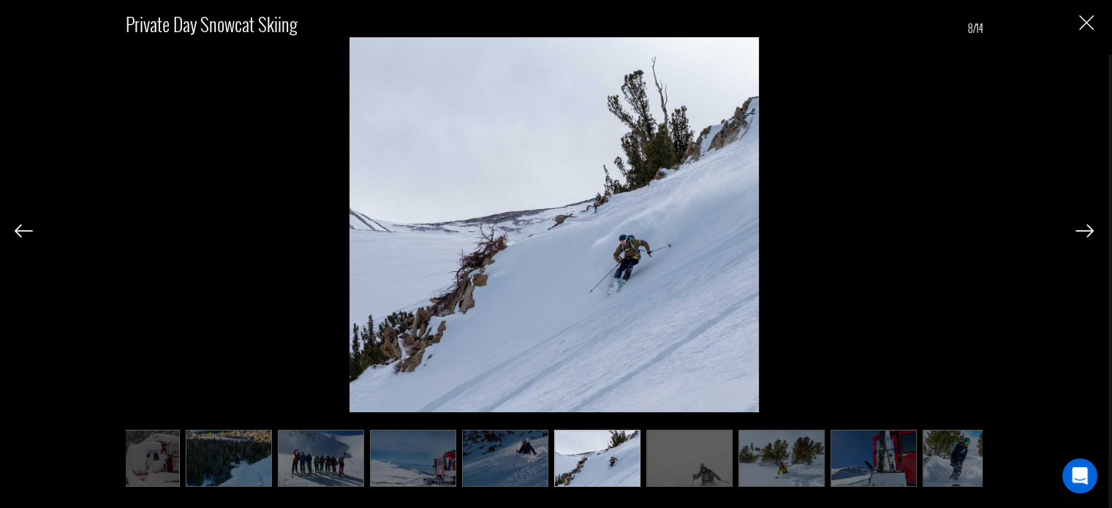
click at [702, 447] on img at bounding box center [689, 458] width 86 height 57
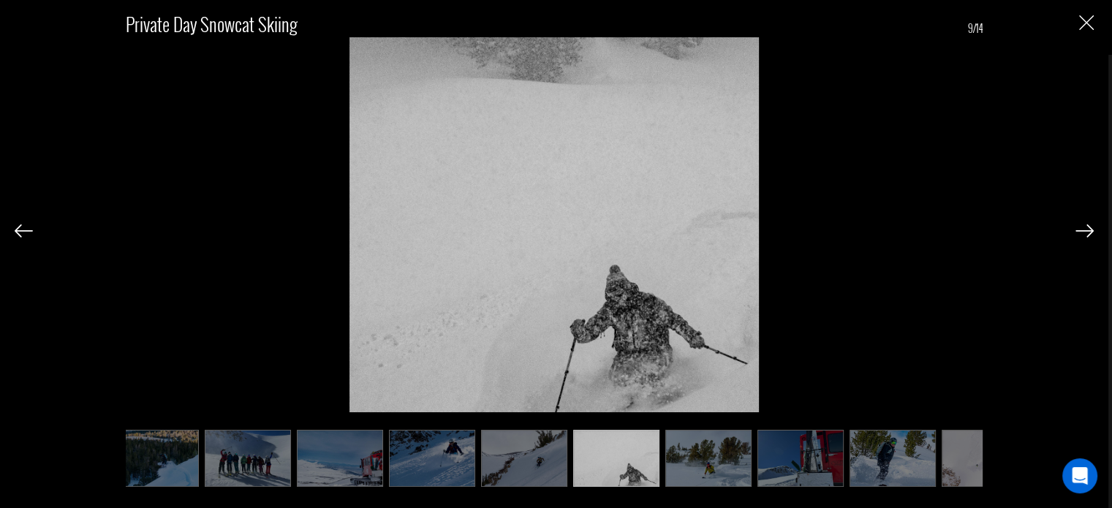
click at [728, 447] on img at bounding box center [708, 458] width 86 height 57
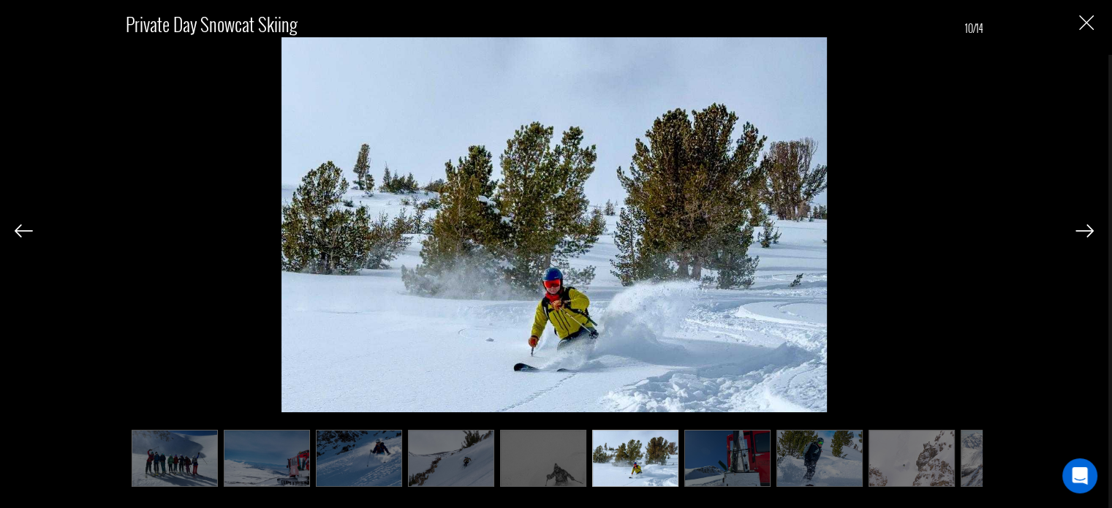
click at [738, 452] on img at bounding box center [727, 458] width 86 height 57
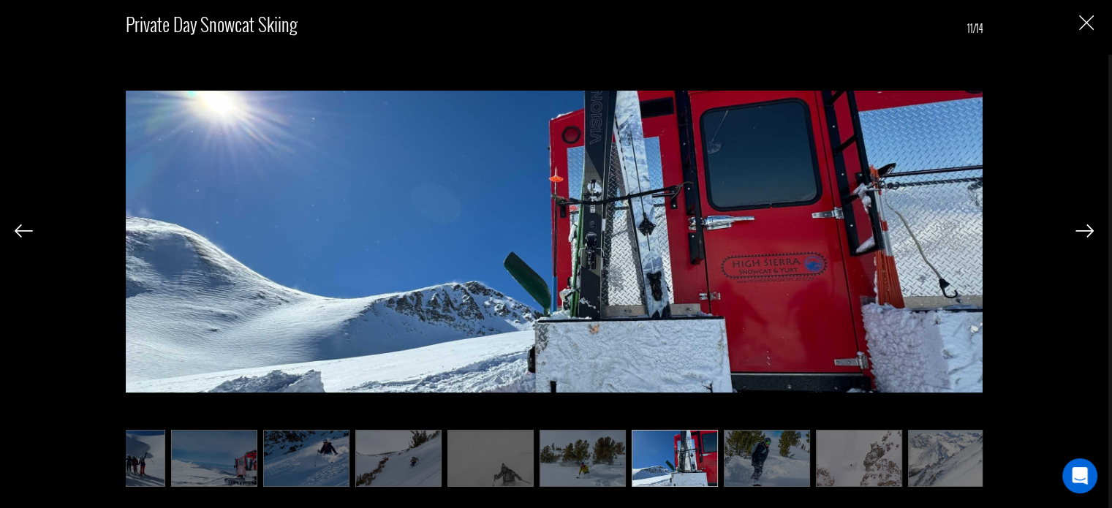
scroll to position [0, 432]
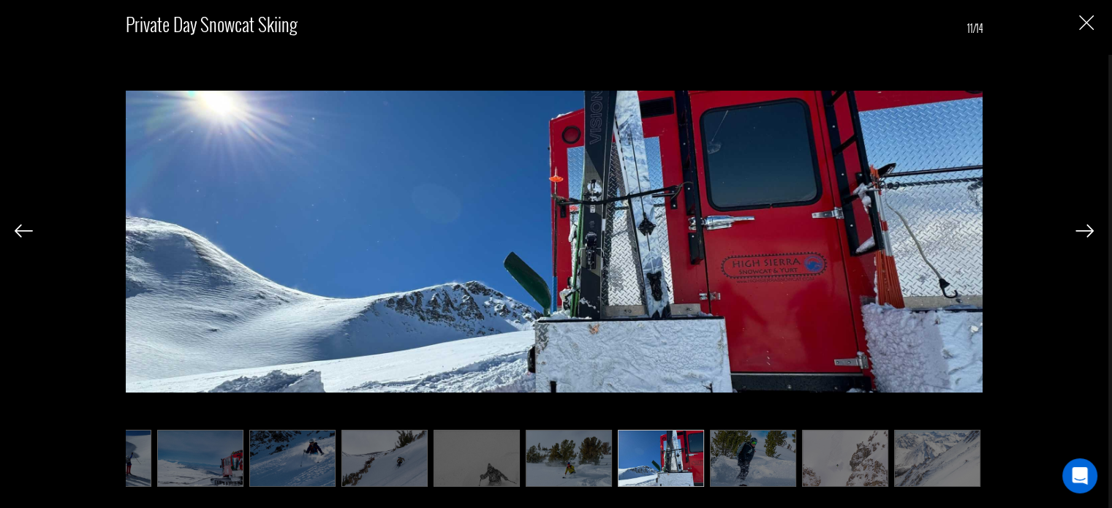
click at [754, 452] on img at bounding box center [753, 458] width 86 height 57
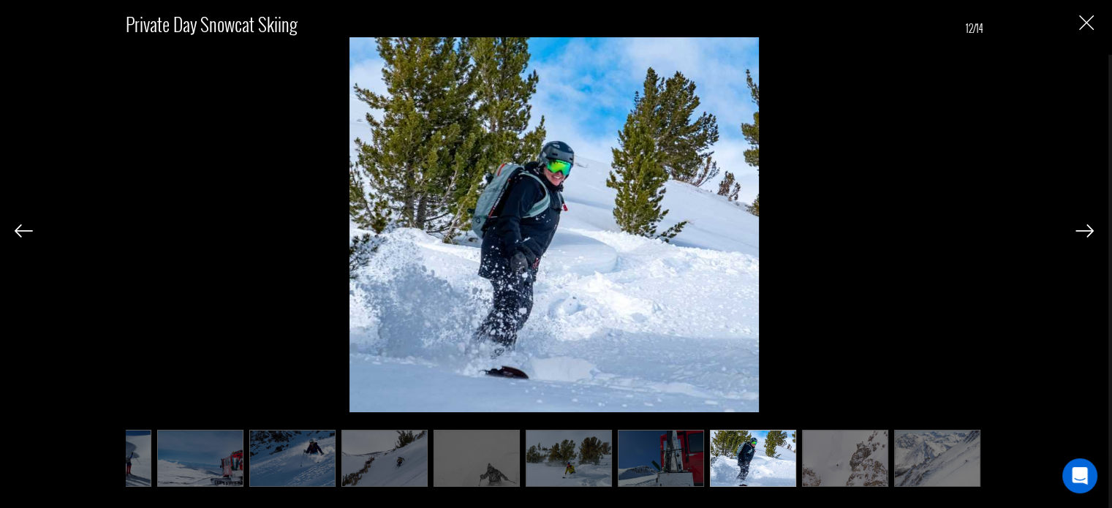
click at [821, 456] on img at bounding box center [845, 458] width 86 height 57
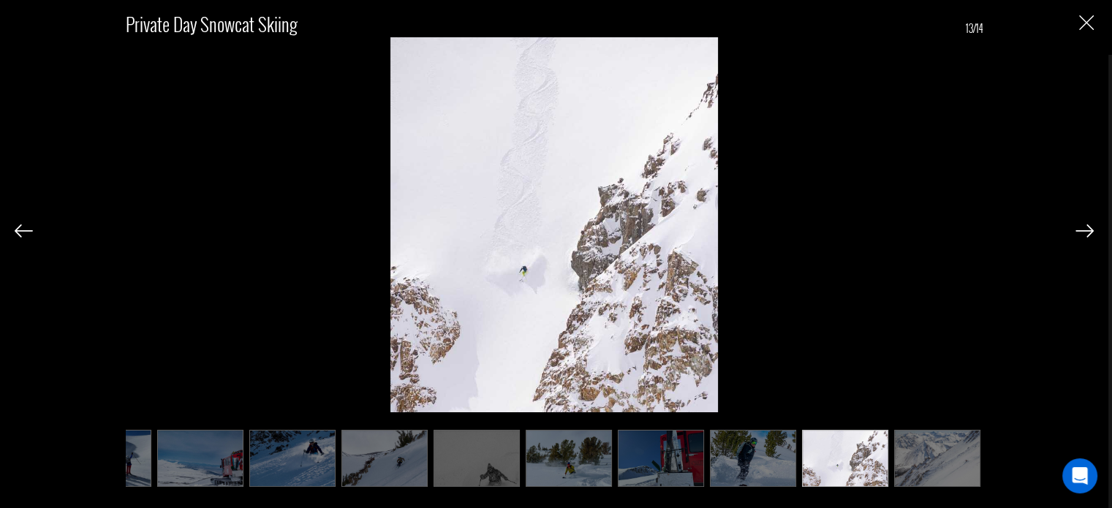
click at [940, 444] on img at bounding box center [937, 458] width 86 height 57
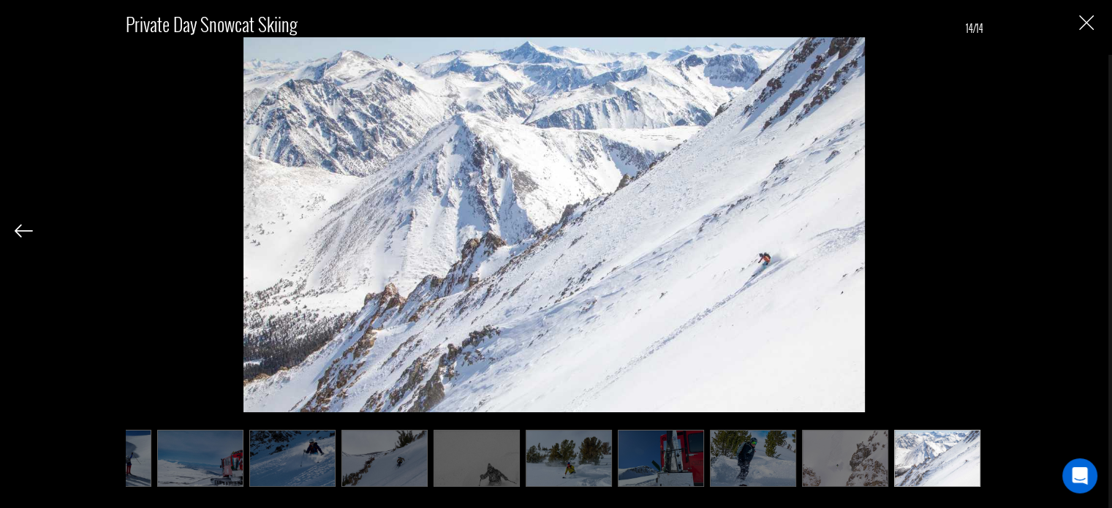
click at [1086, 16] on img "Close" at bounding box center [1086, 22] width 15 height 15
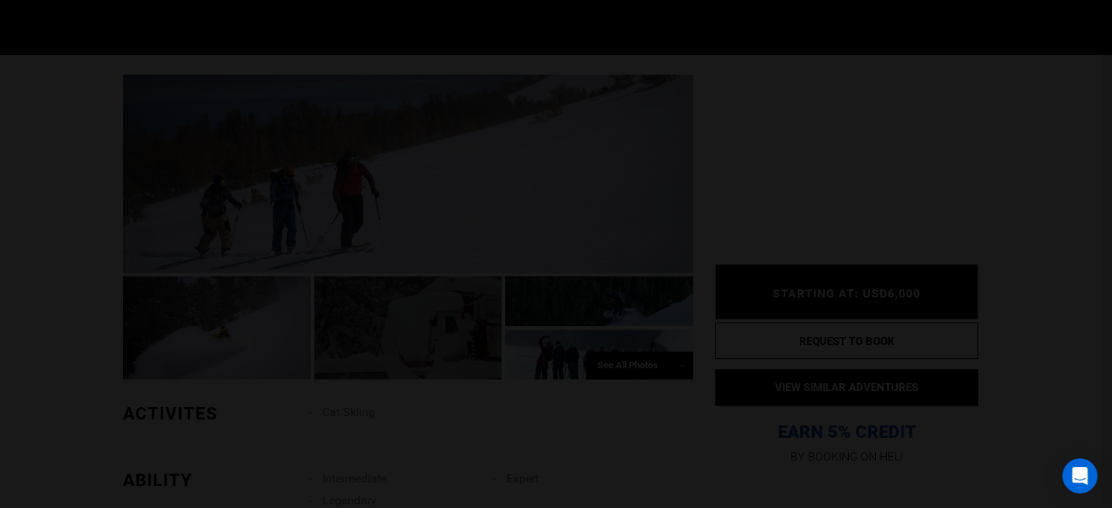
scroll to position [0, 0]
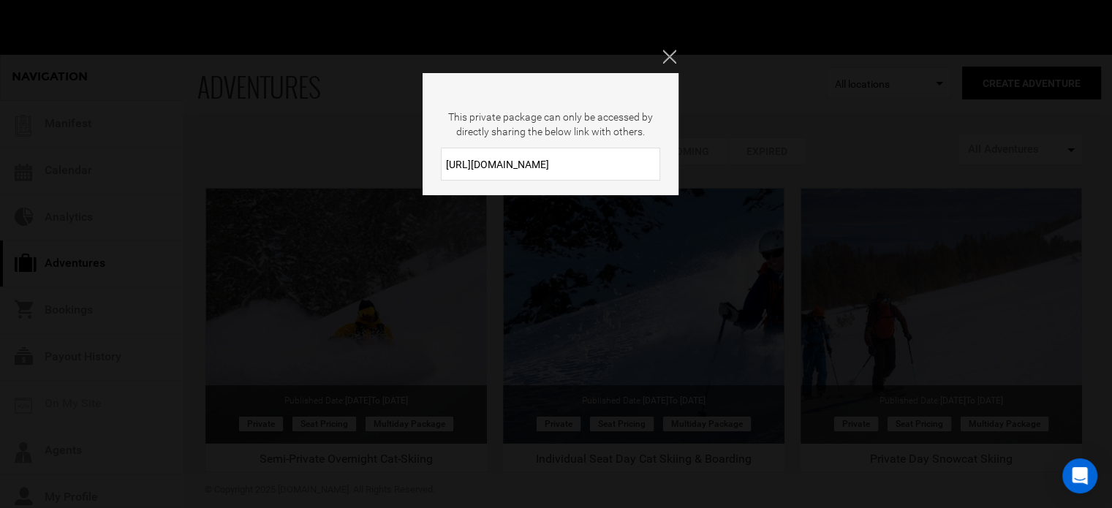
click at [668, 61] on icon "Close" at bounding box center [668, 56] width 13 height 13
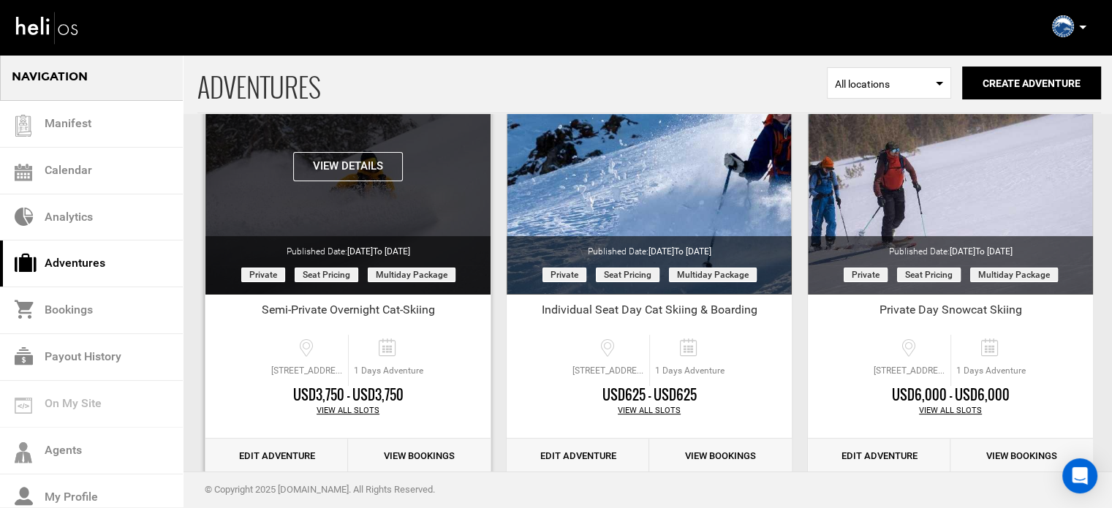
scroll to position [178, 0]
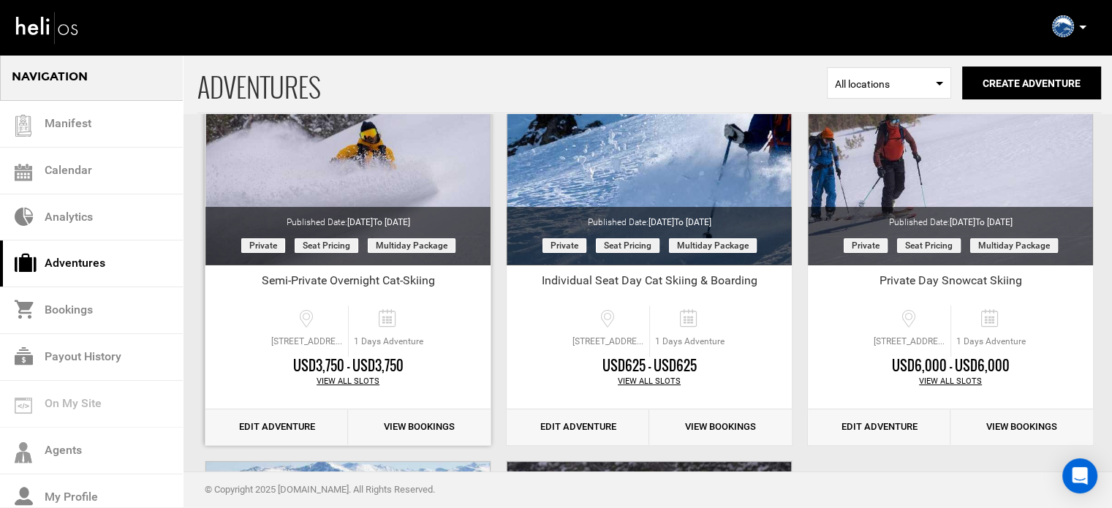
click at [263, 426] on link "Edit Adventure" at bounding box center [276, 427] width 143 height 36
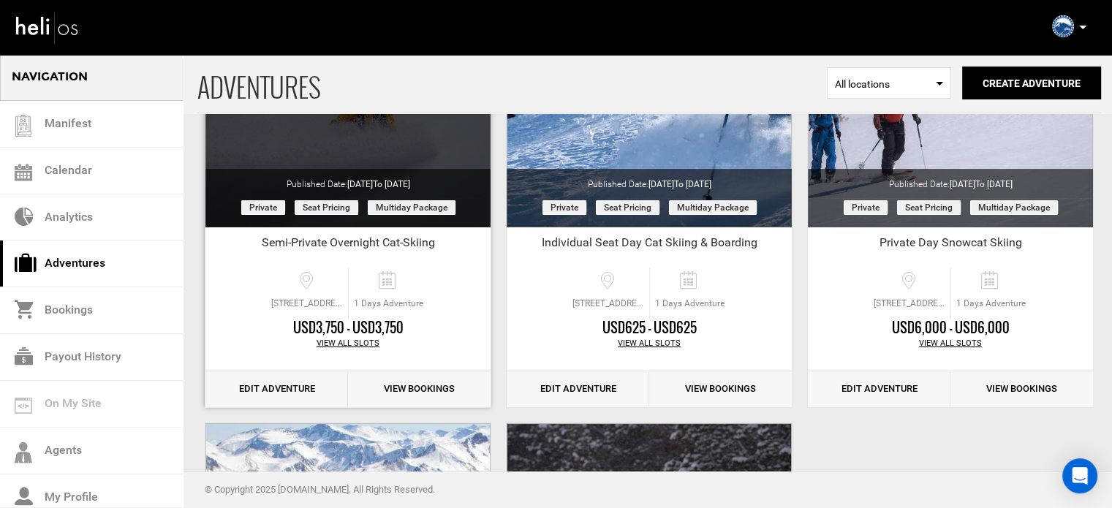
scroll to position [237, 0]
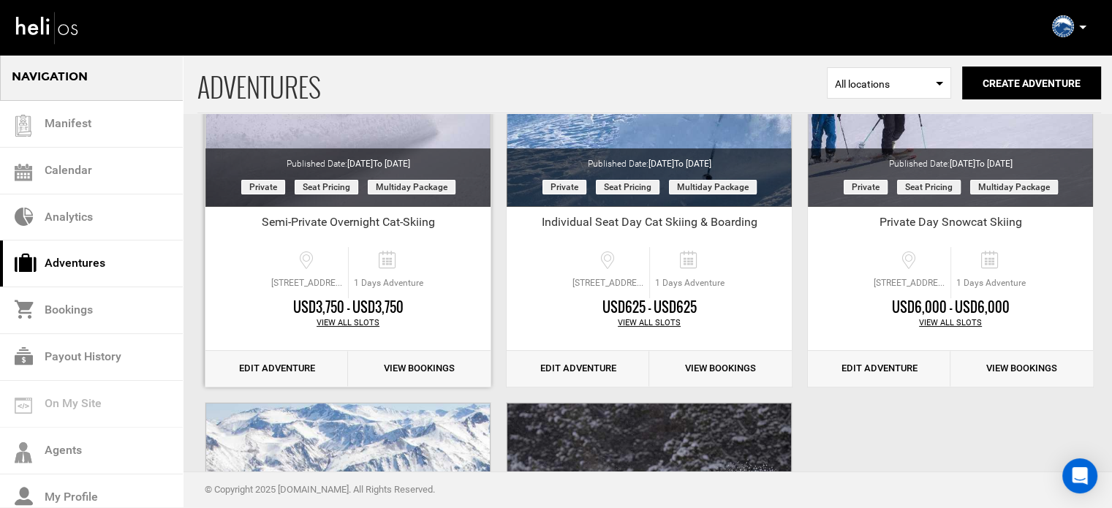
click at [287, 370] on link "Edit Adventure" at bounding box center [276, 369] width 143 height 36
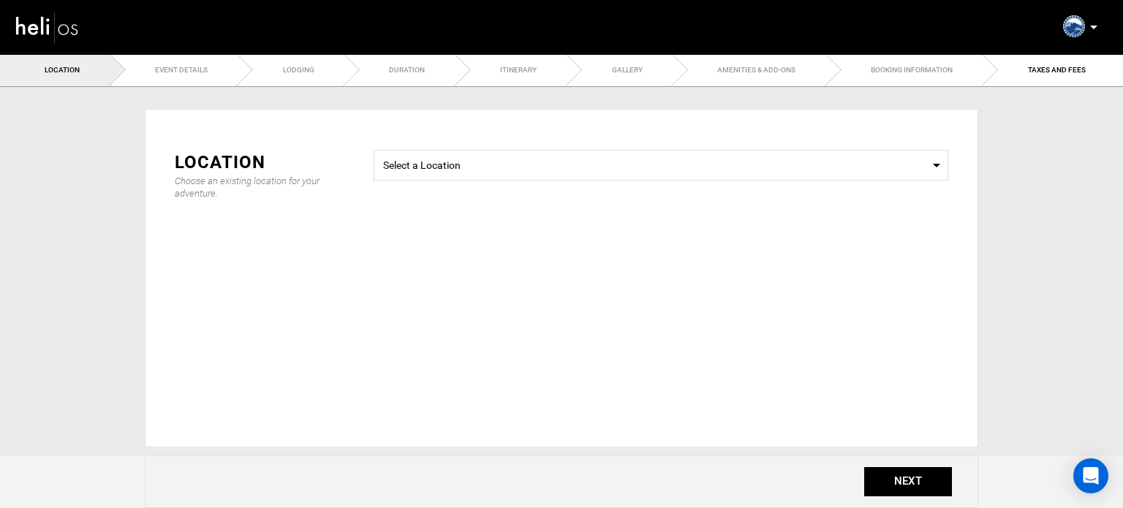
type input "Semi-Private Overnight Cat-Skiing"
checkbox input "true"
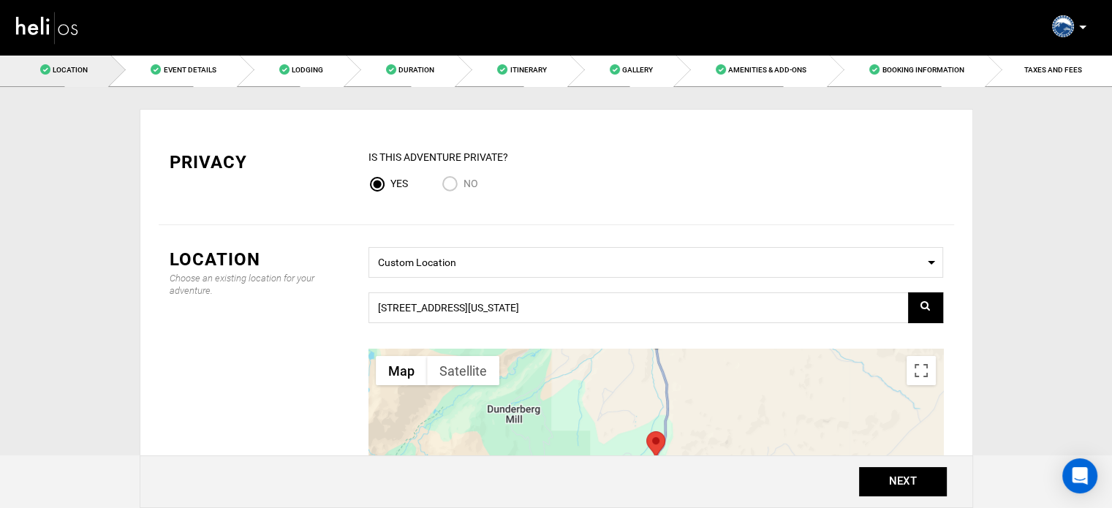
click at [455, 182] on input "No" at bounding box center [453, 185] width 22 height 20
radio input "true"
radio input "false"
click at [882, 485] on button "NEXT" at bounding box center [903, 481] width 88 height 29
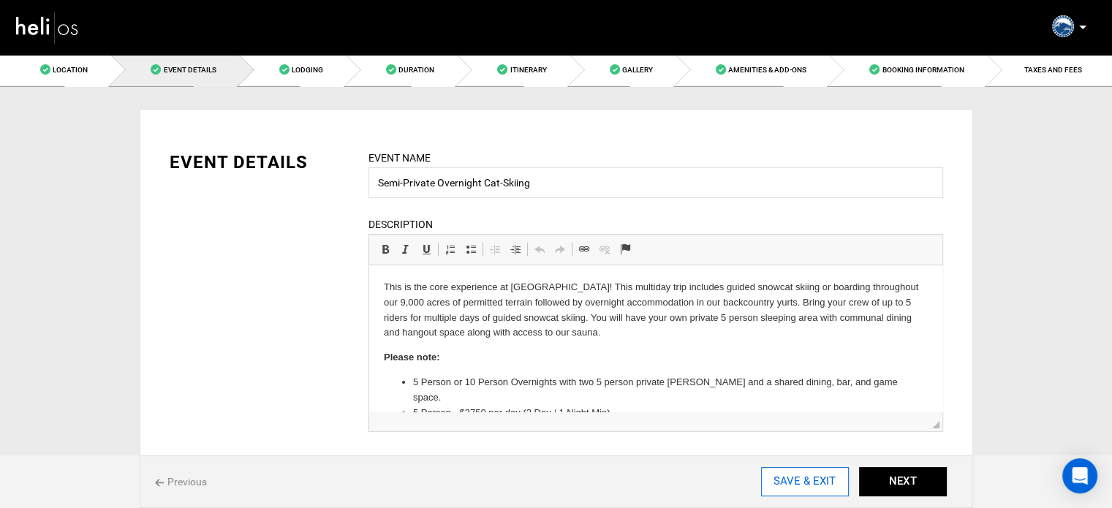
click at [833, 485] on input "SAVE & EXIT" at bounding box center [805, 481] width 88 height 29
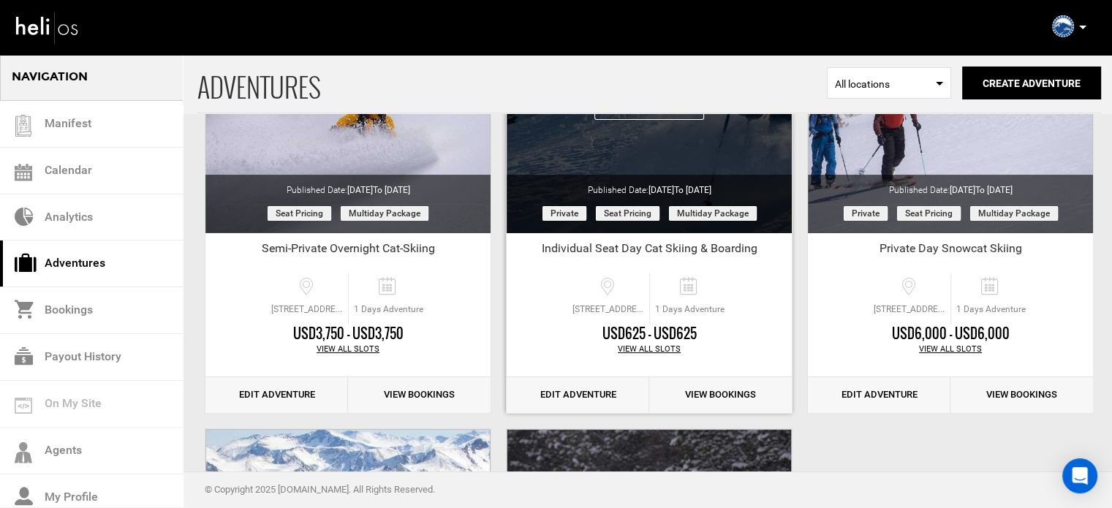
scroll to position [219, 0]
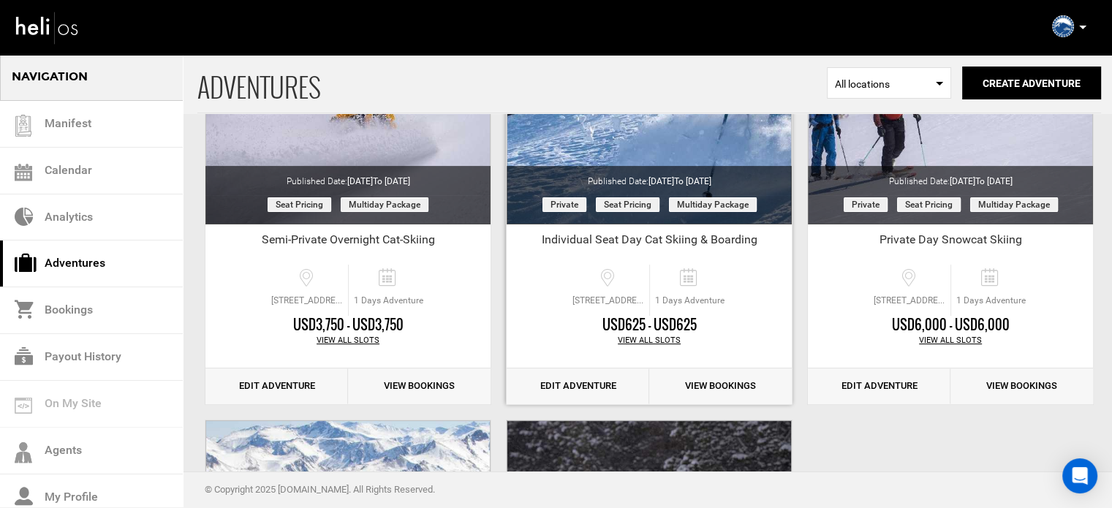
click at [575, 388] on link "Edit Adventure" at bounding box center [578, 386] width 143 height 36
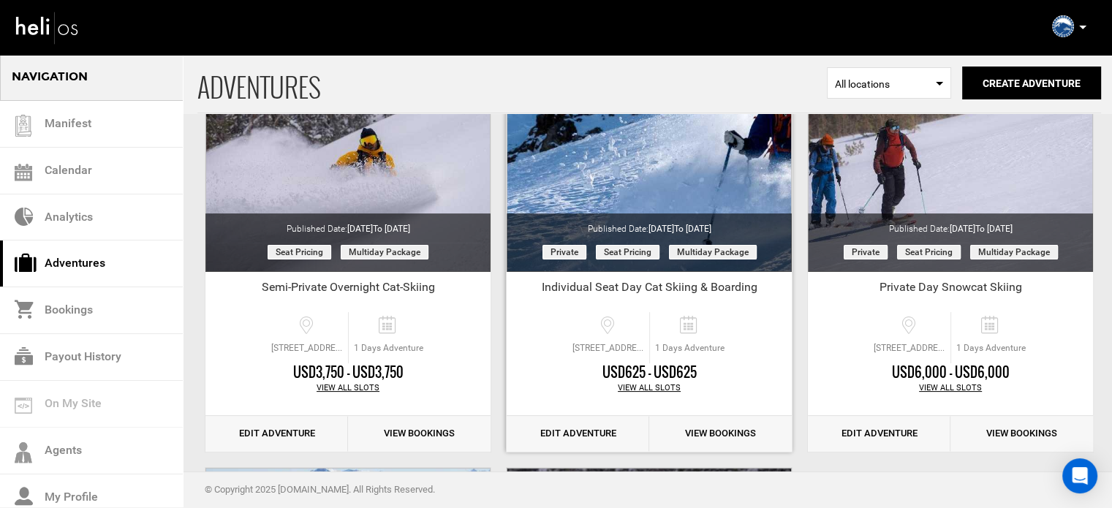
click at [560, 433] on link "Edit Adventure" at bounding box center [578, 434] width 143 height 36
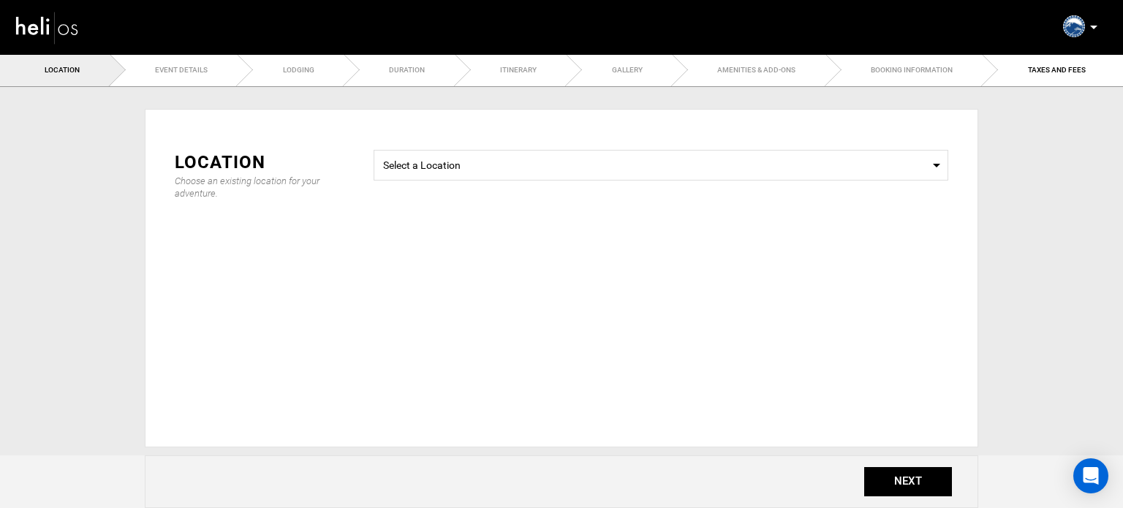
type input "Individual Seat Day Cat Skiing & Boarding"
checkbox input "true"
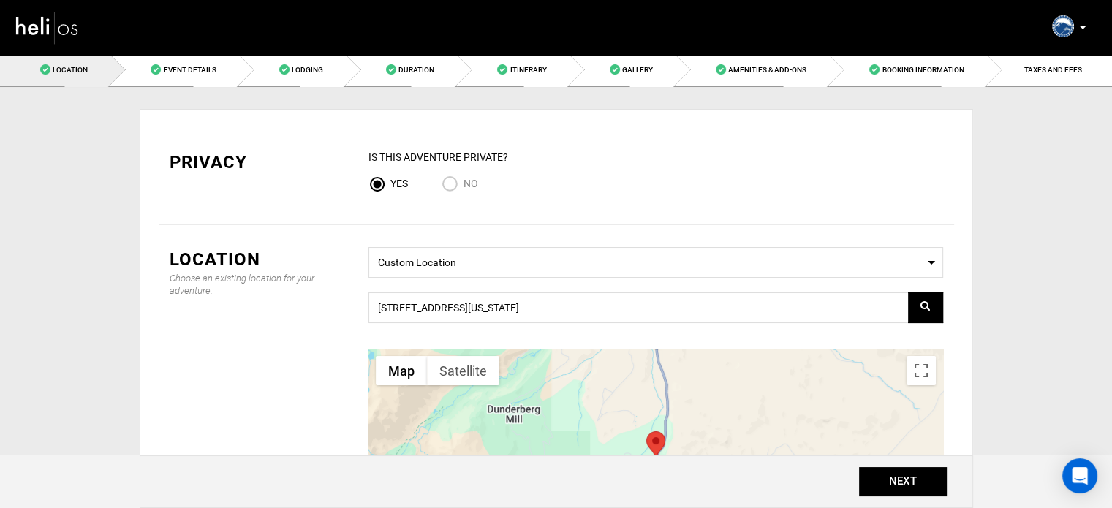
click at [464, 189] on span "No" at bounding box center [470, 184] width 15 height 12
click at [463, 189] on input "No" at bounding box center [453, 185] width 22 height 20
radio input "true"
radio input "false"
click at [900, 493] on button "NEXT" at bounding box center [903, 481] width 88 height 29
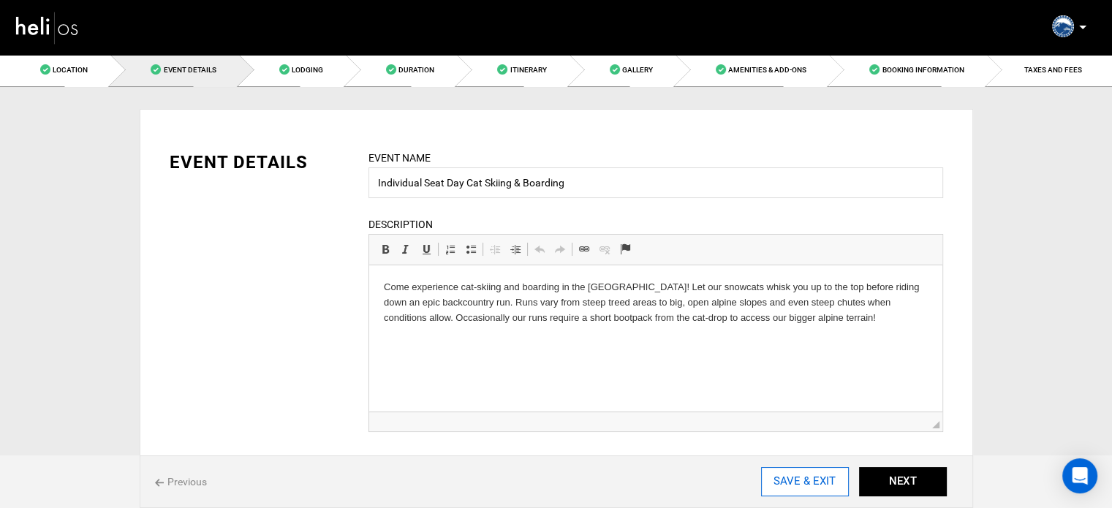
click at [807, 482] on input "SAVE & EXIT" at bounding box center [805, 481] width 88 height 29
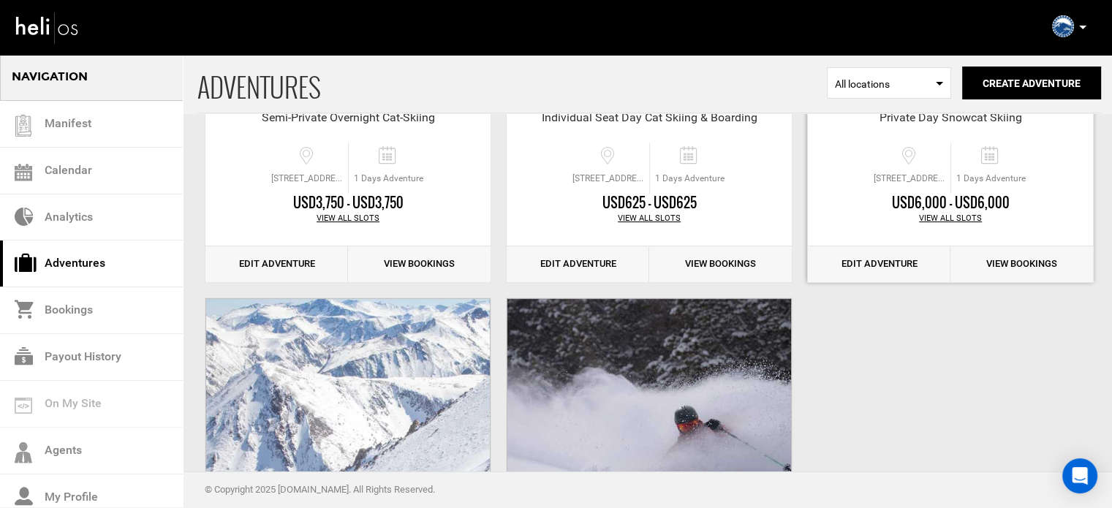
click at [901, 274] on link "Edit Adventure" at bounding box center [879, 264] width 143 height 36
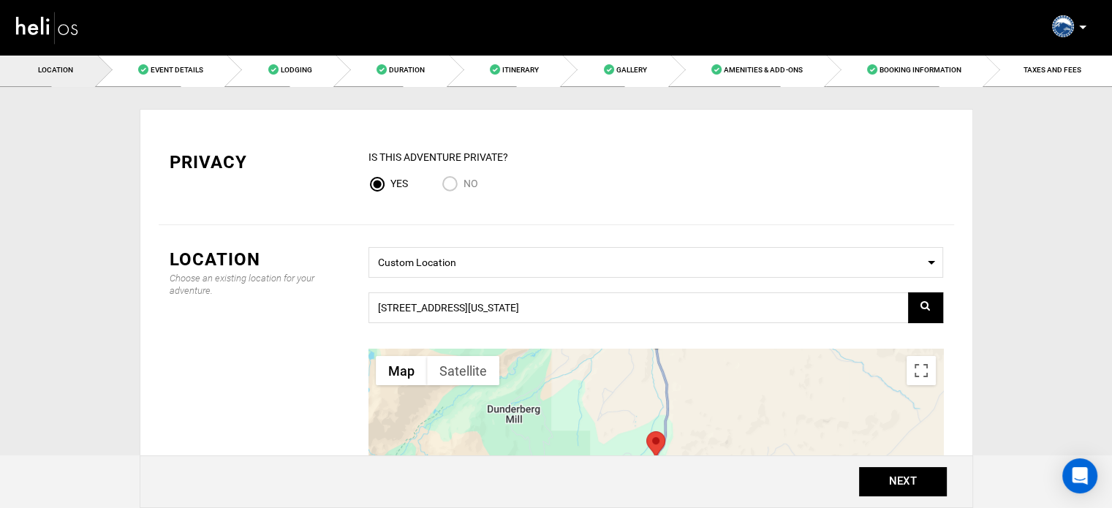
click at [456, 175] on input "No" at bounding box center [453, 185] width 22 height 20
radio input "true"
radio input "false"
click at [933, 479] on button "NEXT" at bounding box center [903, 481] width 88 height 29
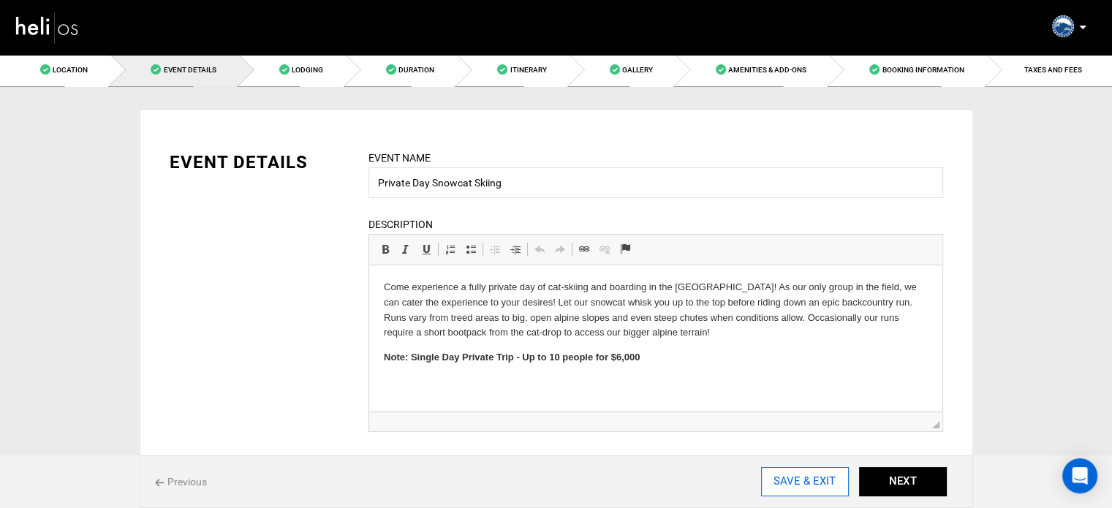
click at [825, 479] on input "SAVE & EXIT" at bounding box center [805, 481] width 88 height 29
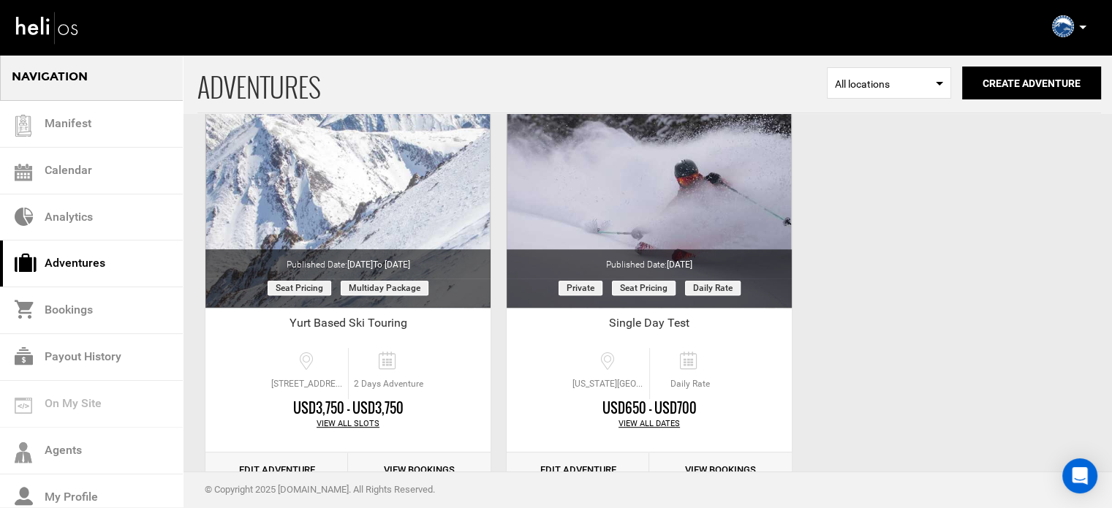
scroll to position [633, 0]
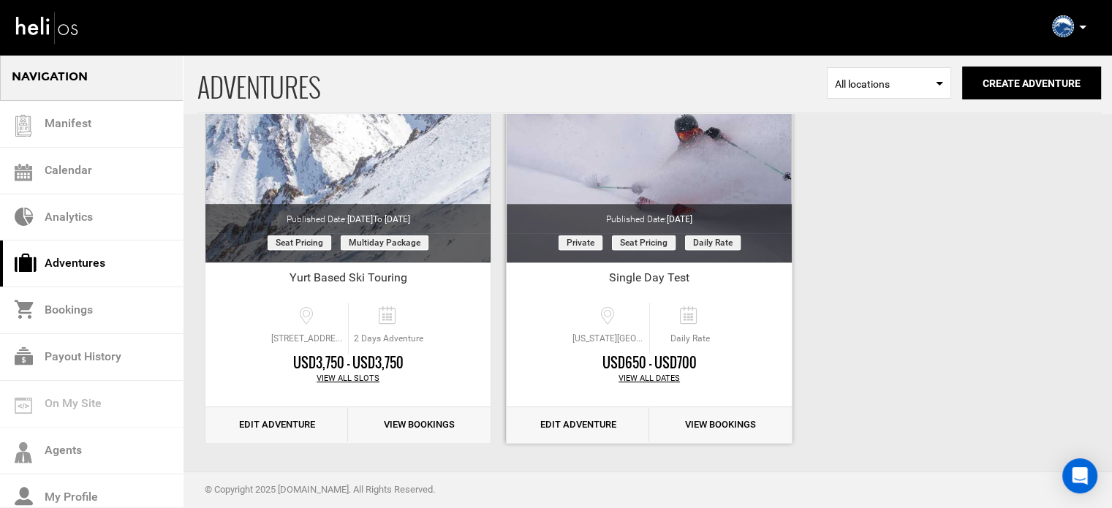
click at [557, 415] on link "Edit Adventure" at bounding box center [578, 425] width 143 height 36
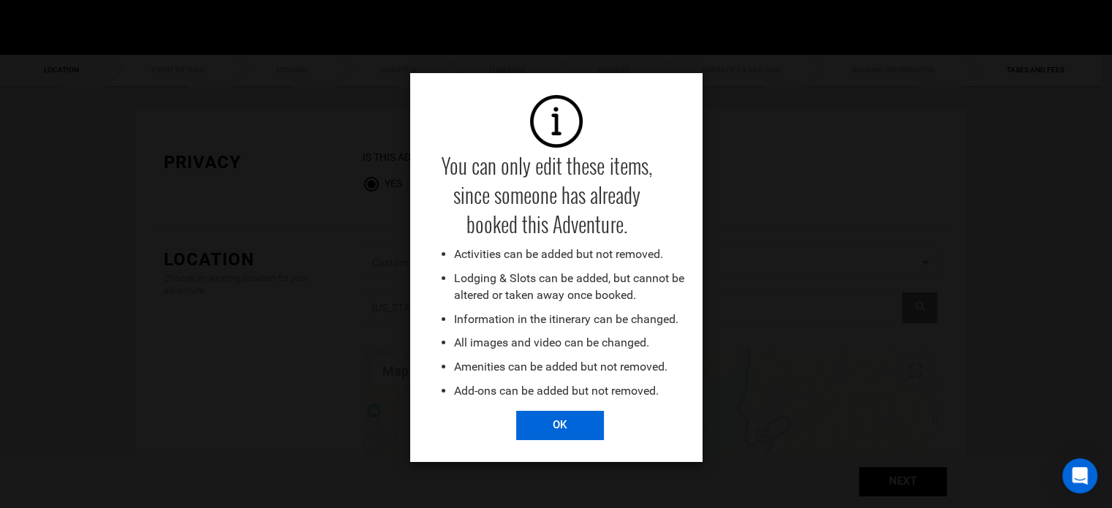
click at [558, 420] on input "OK" at bounding box center [560, 425] width 88 height 29
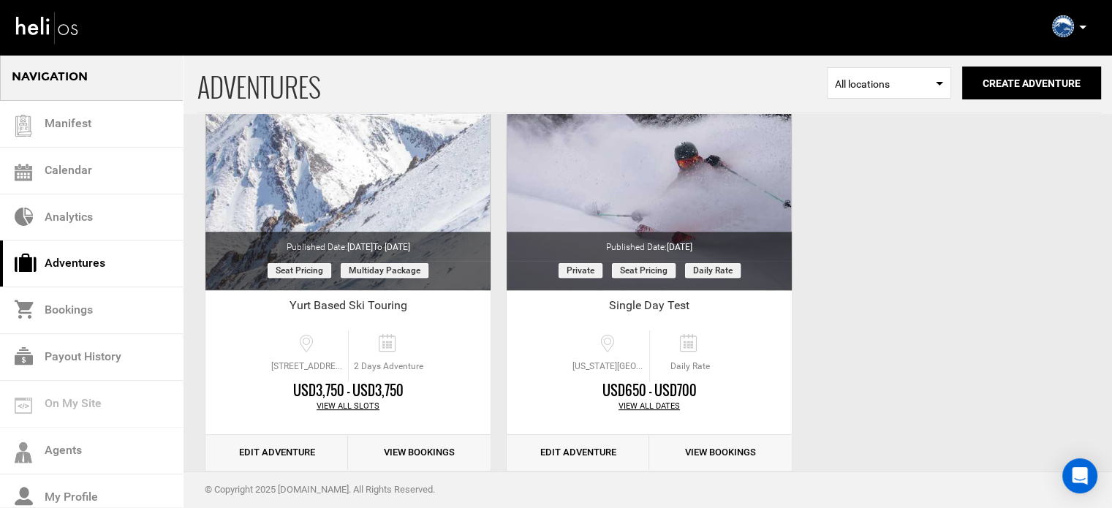
scroll to position [633, 0]
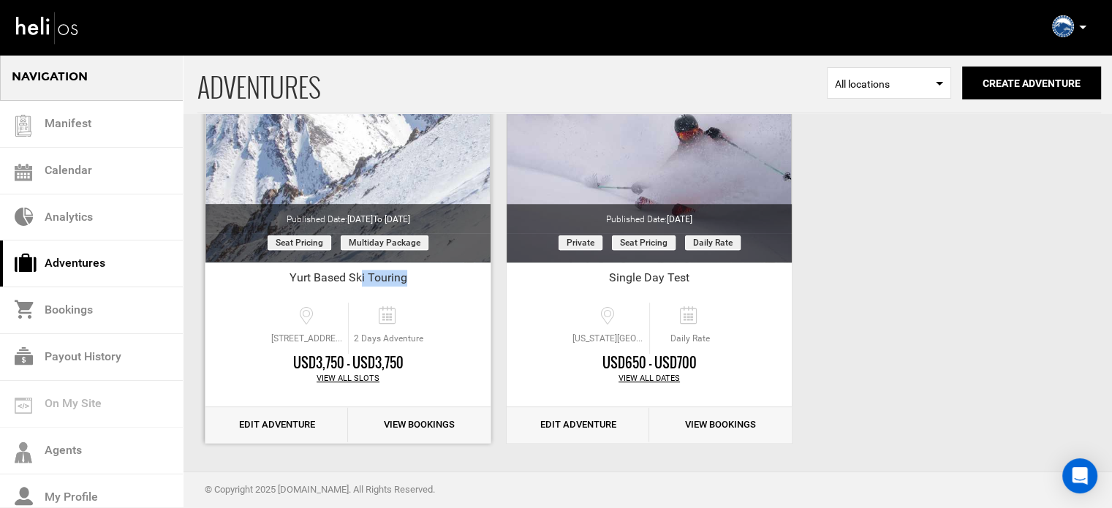
drag, startPoint x: 360, startPoint y: 275, endPoint x: 410, endPoint y: 279, distance: 49.9
click at [410, 279] on div "Yurt Based Ski Touring" at bounding box center [347, 281] width 285 height 22
click at [1080, 29] on icon at bounding box center [1082, 28] width 7 height 4
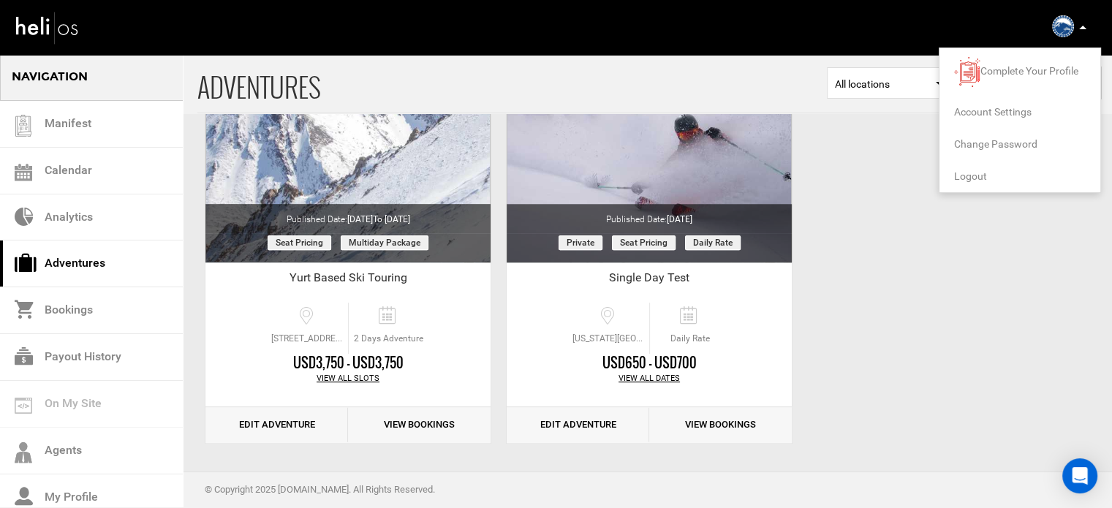
click at [966, 179] on span "Logout" at bounding box center [970, 176] width 33 height 12
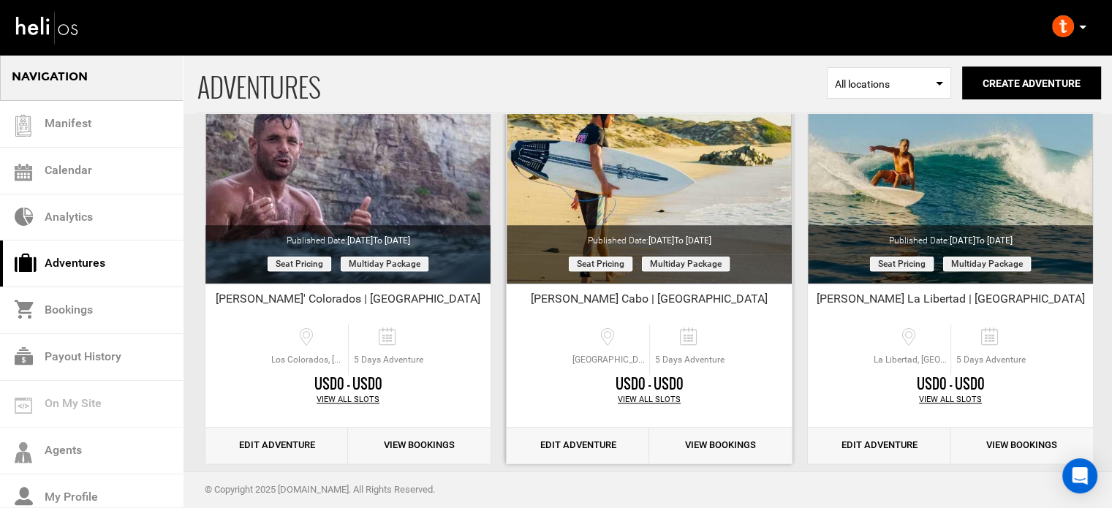
scroll to position [1072, 0]
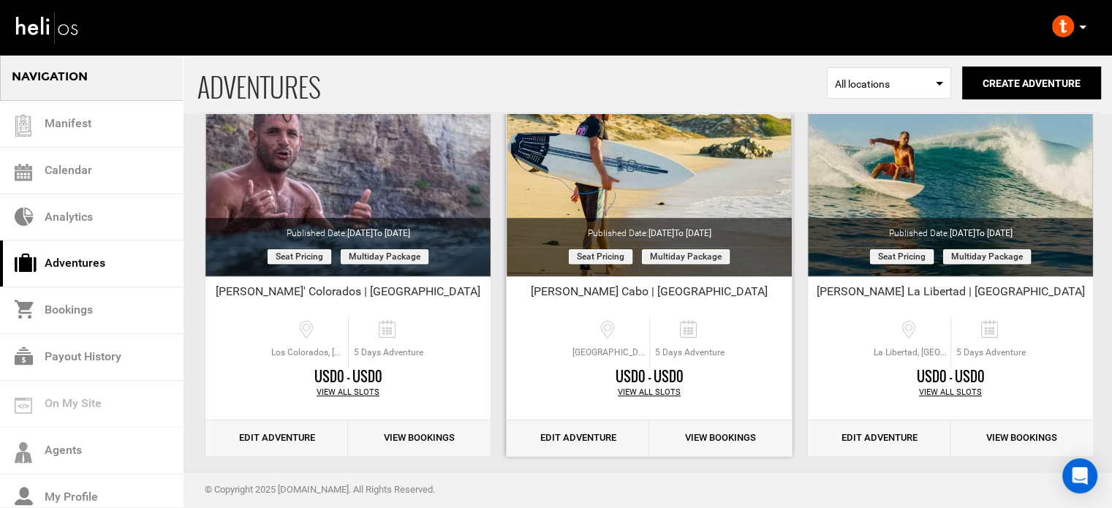
click at [541, 439] on link "Edit Adventure" at bounding box center [578, 438] width 143 height 36
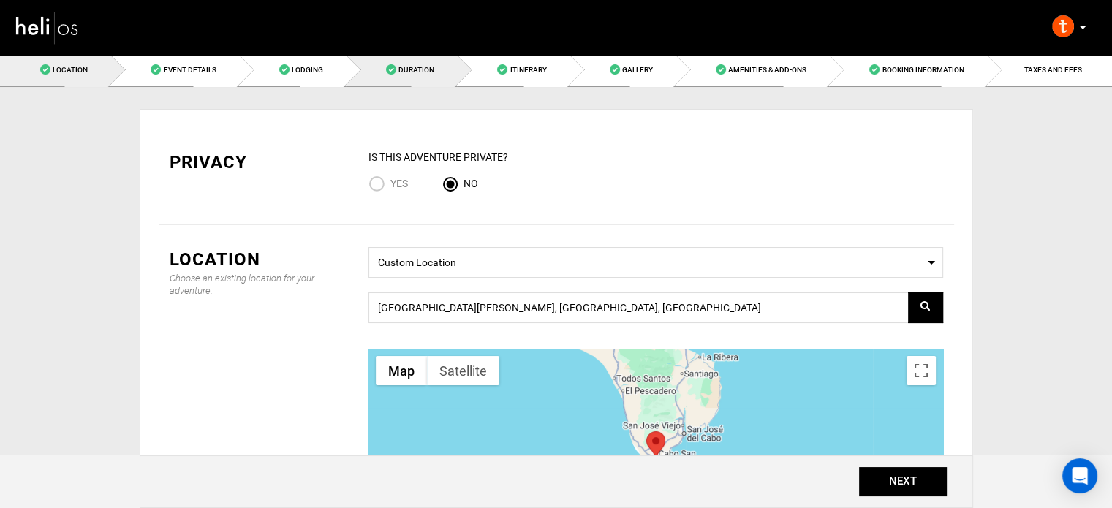
click at [355, 60] on link "Duration" at bounding box center [401, 69] width 111 height 33
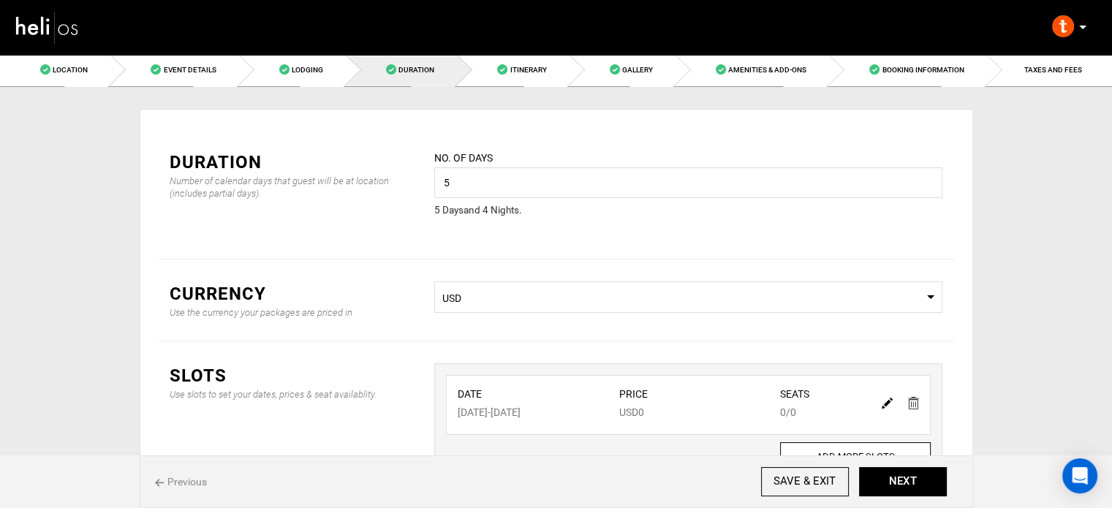
click at [886, 401] on img at bounding box center [887, 403] width 11 height 11
type input "11/11/2025"
type input "11/15/2025"
type input "0"
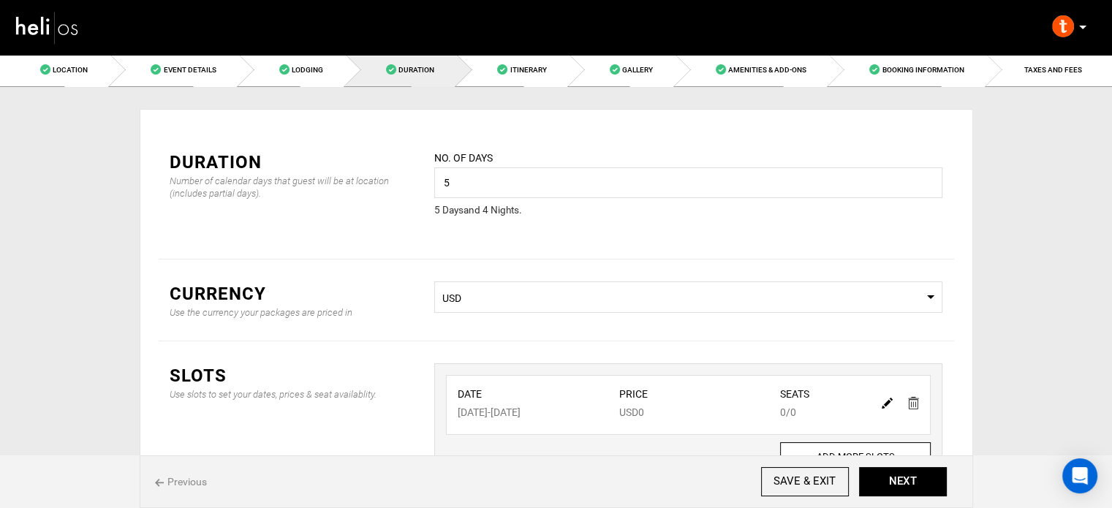
type input "0"
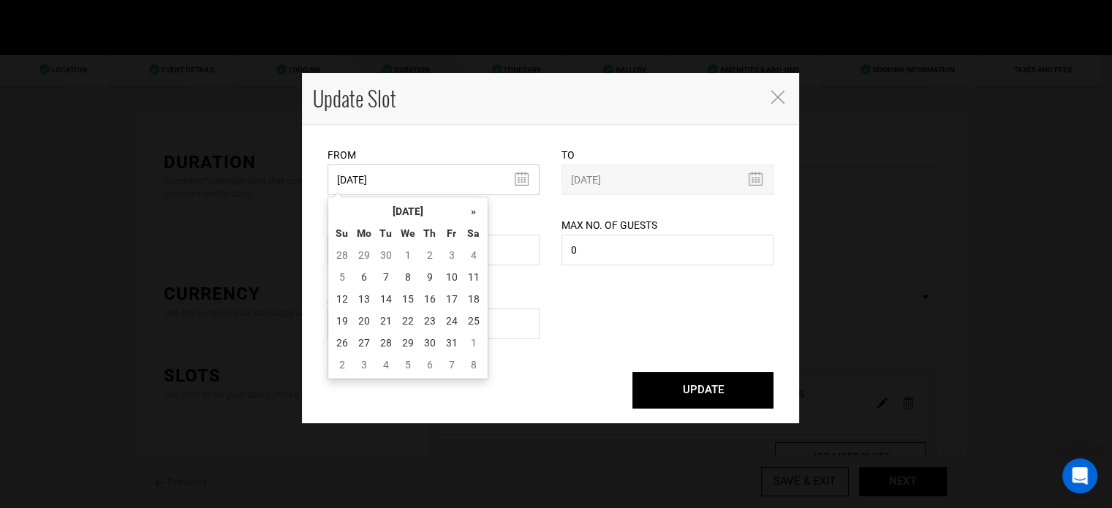
click at [458, 192] on input "11/11/2025" at bounding box center [433, 179] width 212 height 31
click at [449, 210] on th "October 2025" at bounding box center [408, 211] width 110 height 22
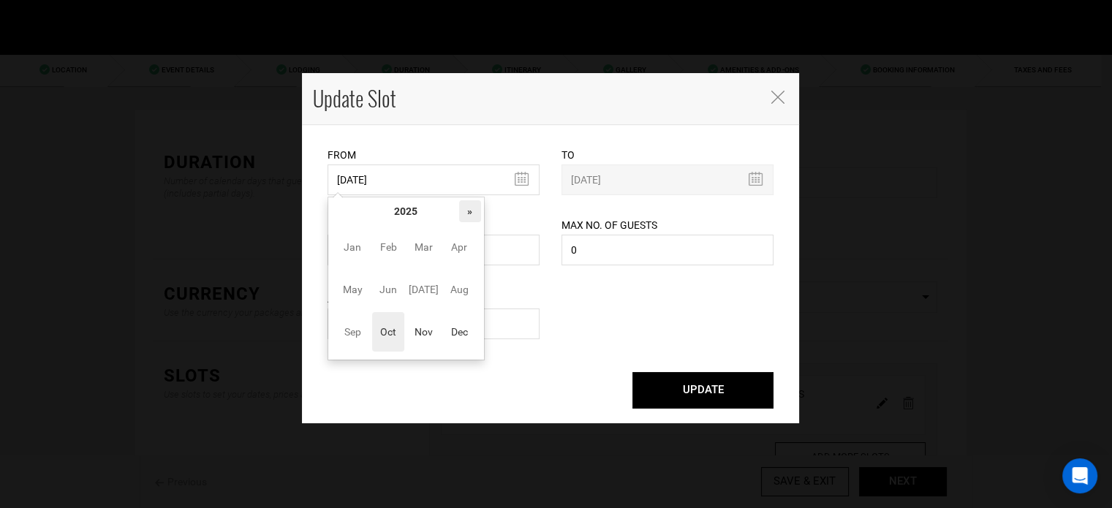
click at [465, 213] on th "»" at bounding box center [470, 211] width 22 height 22
click at [428, 321] on span "Nov" at bounding box center [423, 331] width 33 height 39
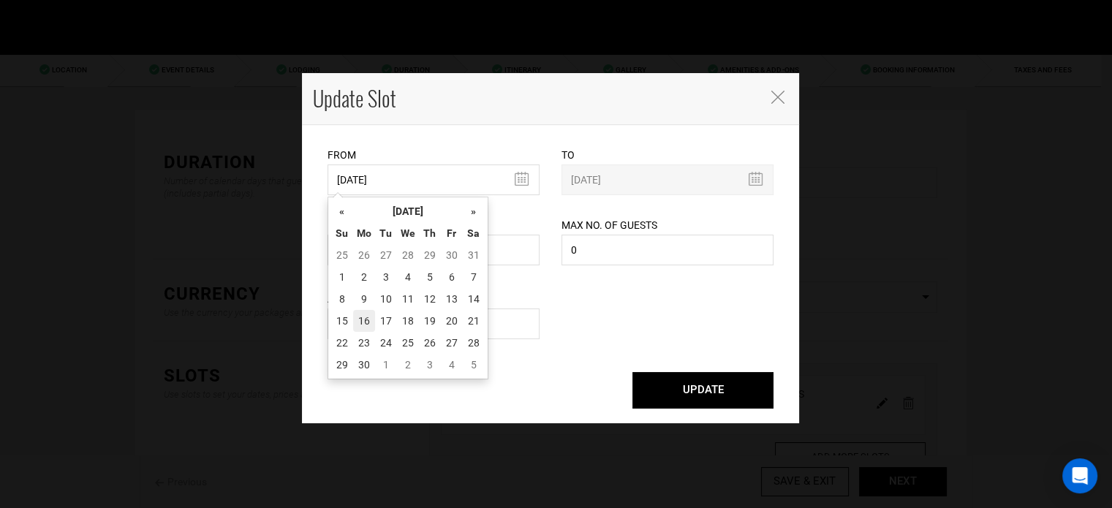
click at [366, 322] on td "16" at bounding box center [364, 321] width 22 height 22
type input "11/16/2026"
type input "11/20/2026"
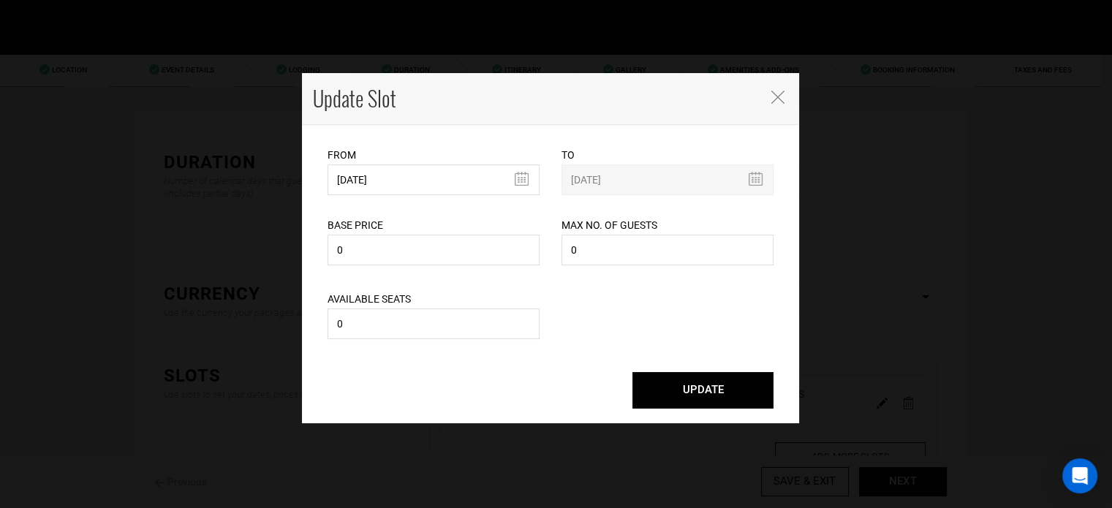
click at [713, 390] on button "UPDATE" at bounding box center [702, 390] width 141 height 37
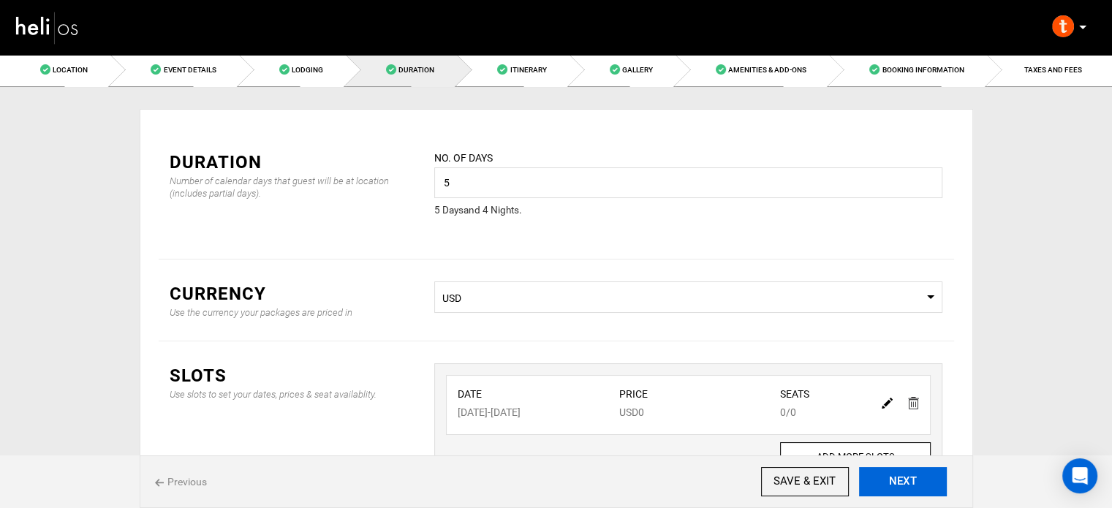
click at [876, 478] on button "NEXT" at bounding box center [903, 481] width 88 height 29
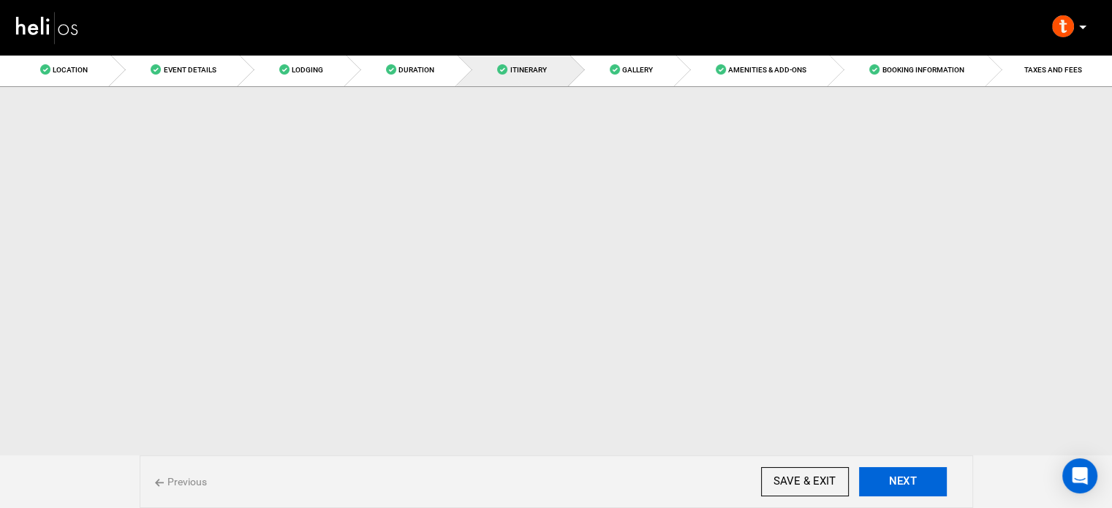
click at [876, 478] on button "NEXT" at bounding box center [903, 481] width 88 height 29
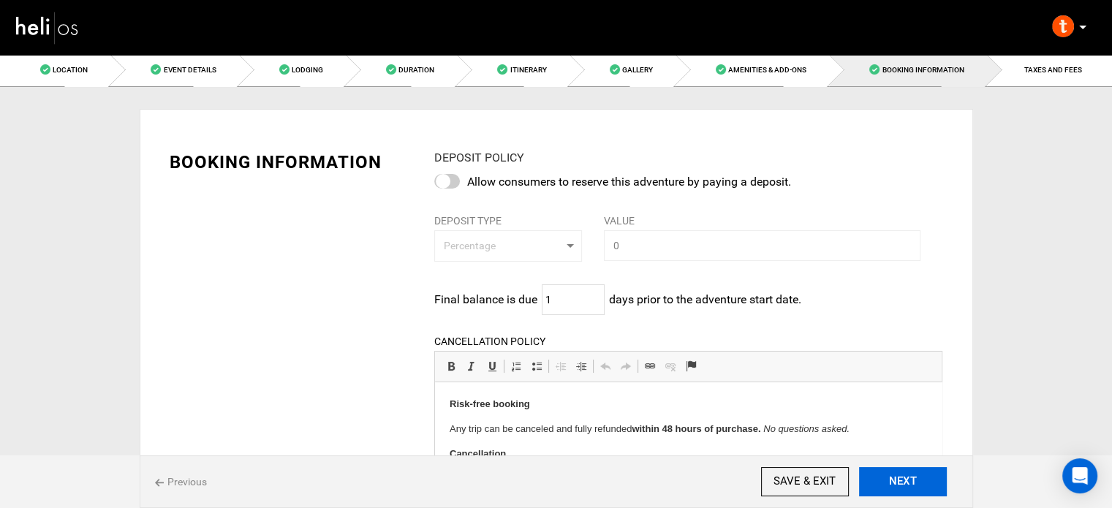
click at [873, 480] on button "NEXT" at bounding box center [903, 481] width 88 height 29
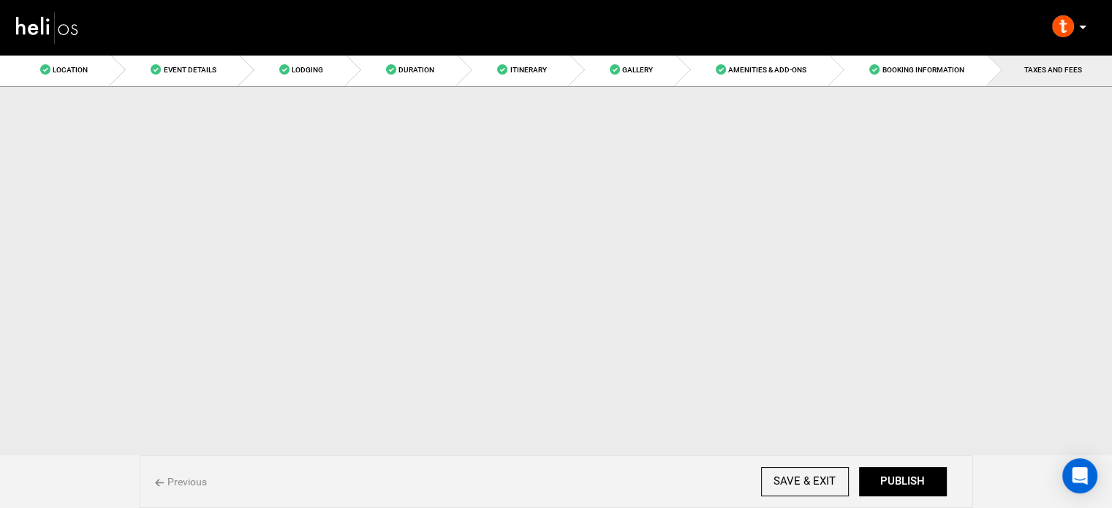
click at [873, 480] on button "PUBLISH" at bounding box center [903, 481] width 88 height 29
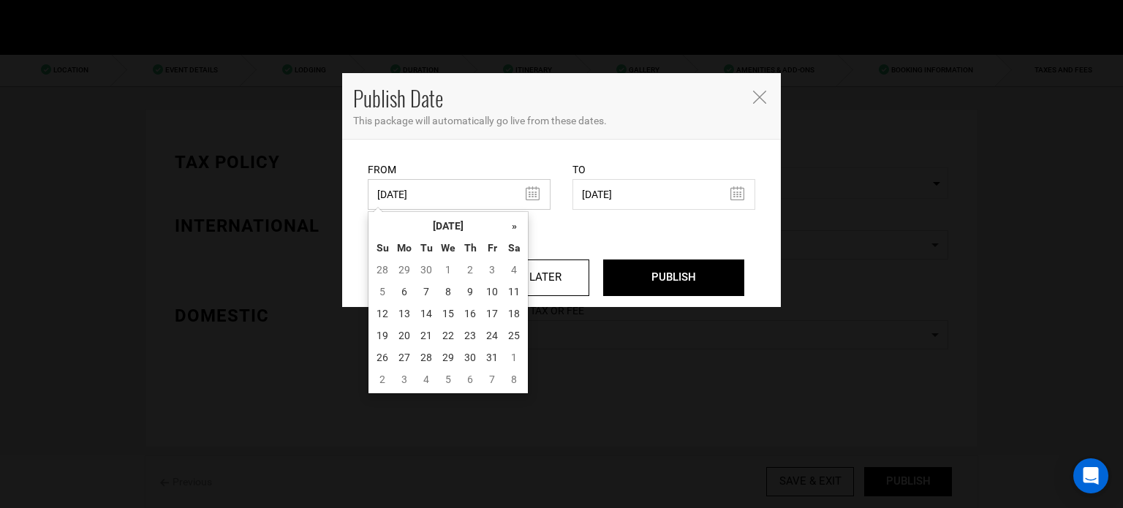
click at [465, 197] on input "03/07/2025" at bounding box center [459, 194] width 183 height 31
click at [405, 288] on td "6" at bounding box center [404, 292] width 22 height 22
type input "10/06/2025"
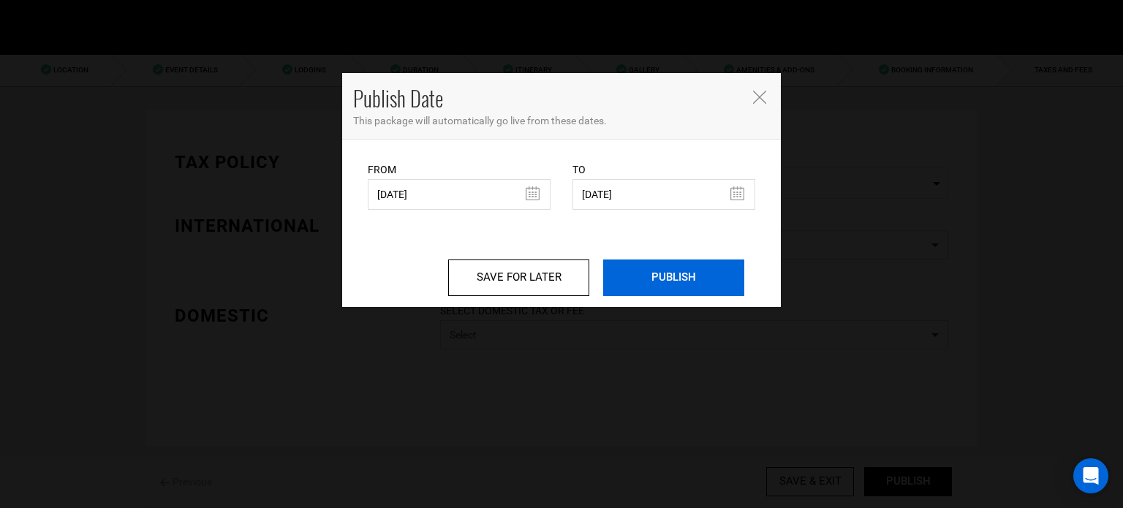
click at [690, 270] on input "PUBLISH" at bounding box center [673, 277] width 141 height 37
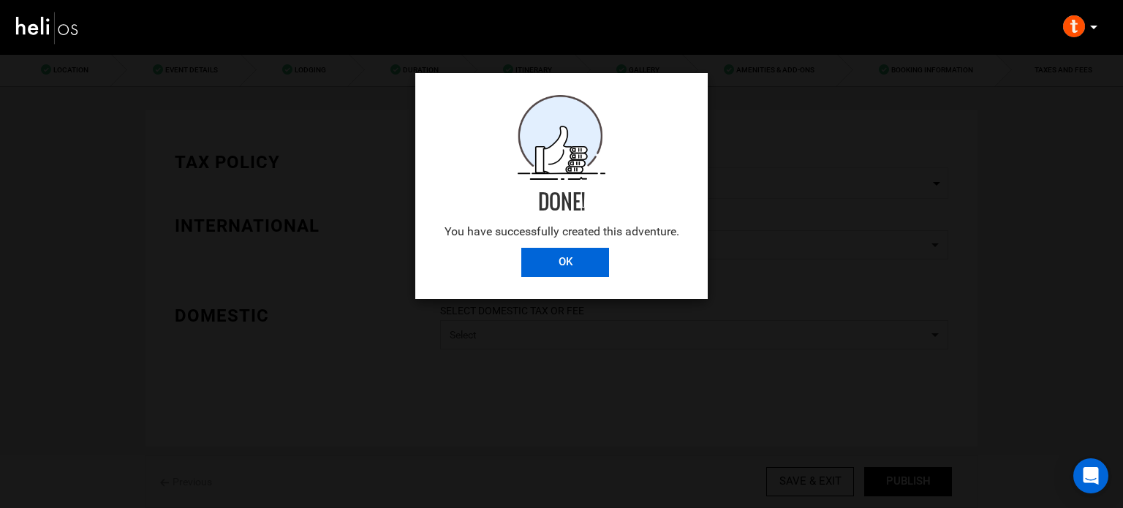
click at [572, 254] on input "OK" at bounding box center [565, 262] width 88 height 29
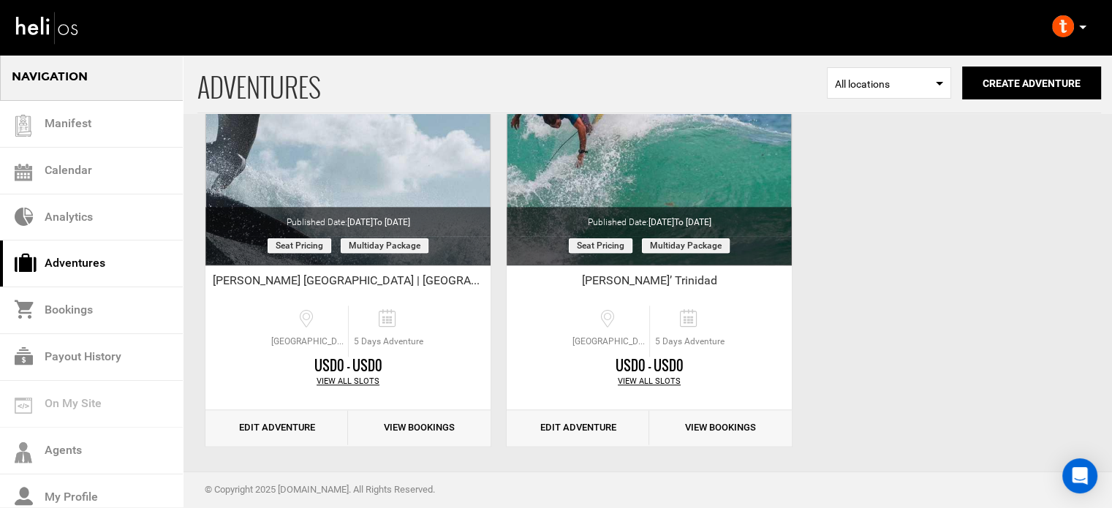
scroll to position [1537, 0]
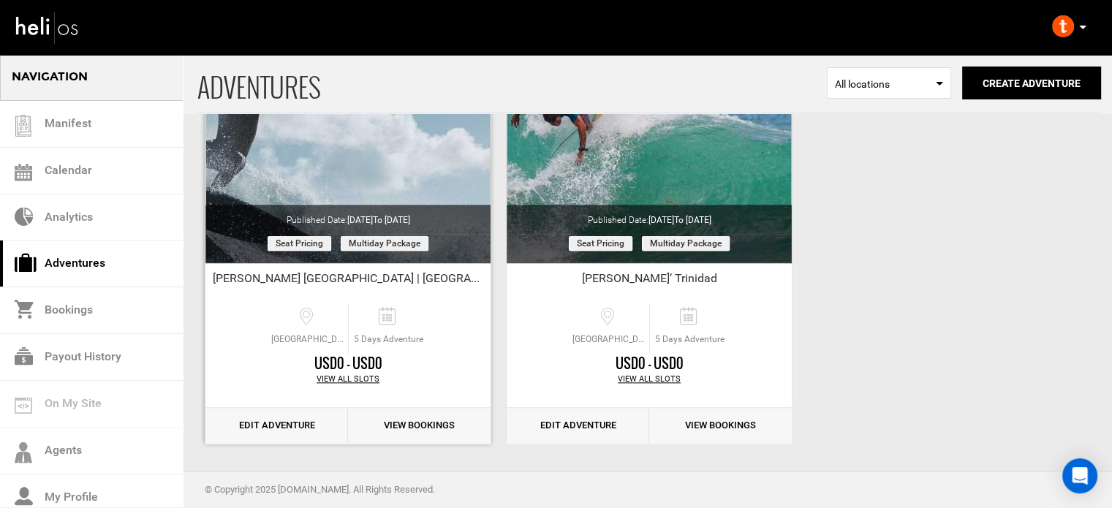
click at [294, 419] on link "Edit Adventure" at bounding box center [276, 426] width 143 height 36
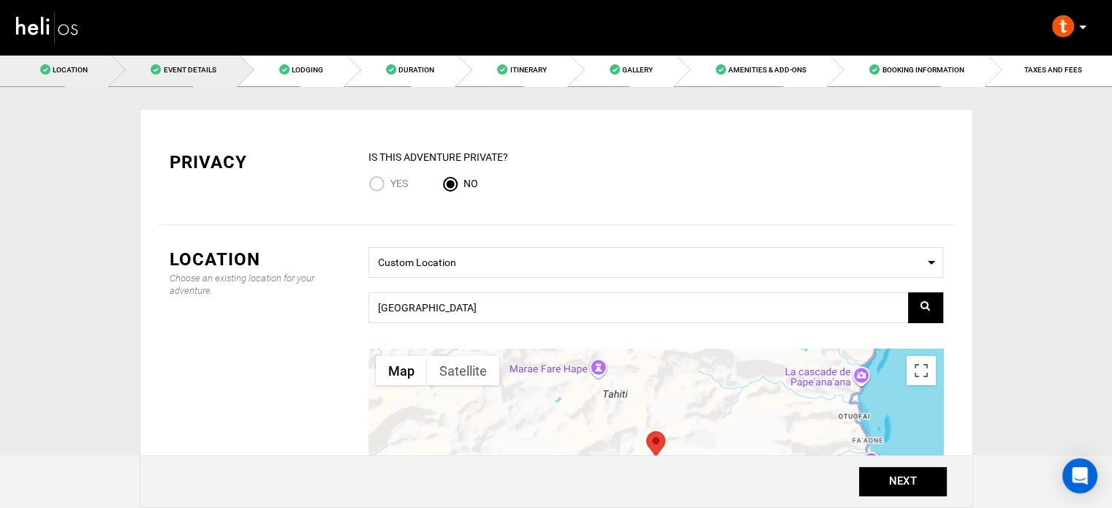
click at [175, 78] on link "Event Details" at bounding box center [174, 69] width 128 height 33
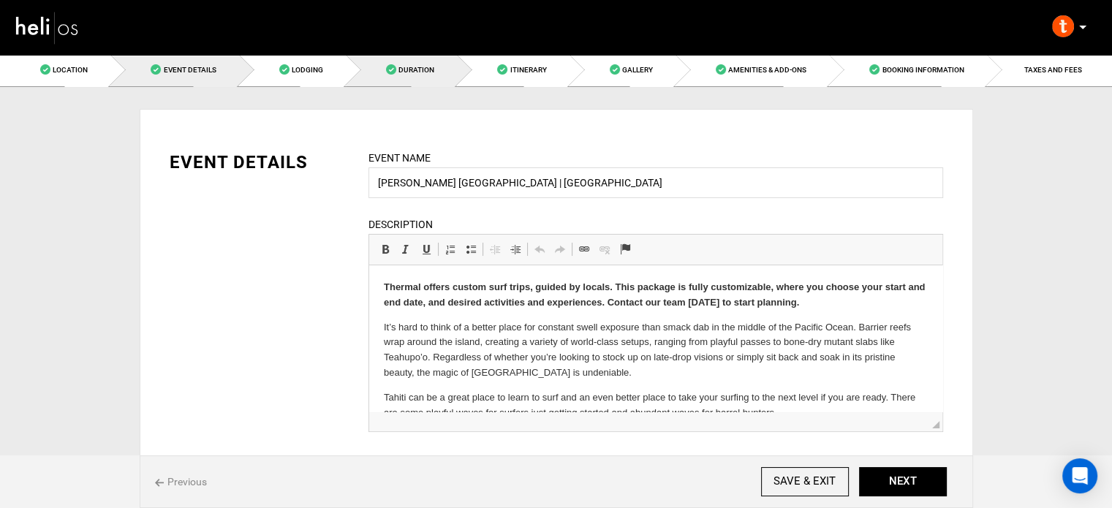
click at [408, 64] on link "Duration" at bounding box center [401, 69] width 111 height 33
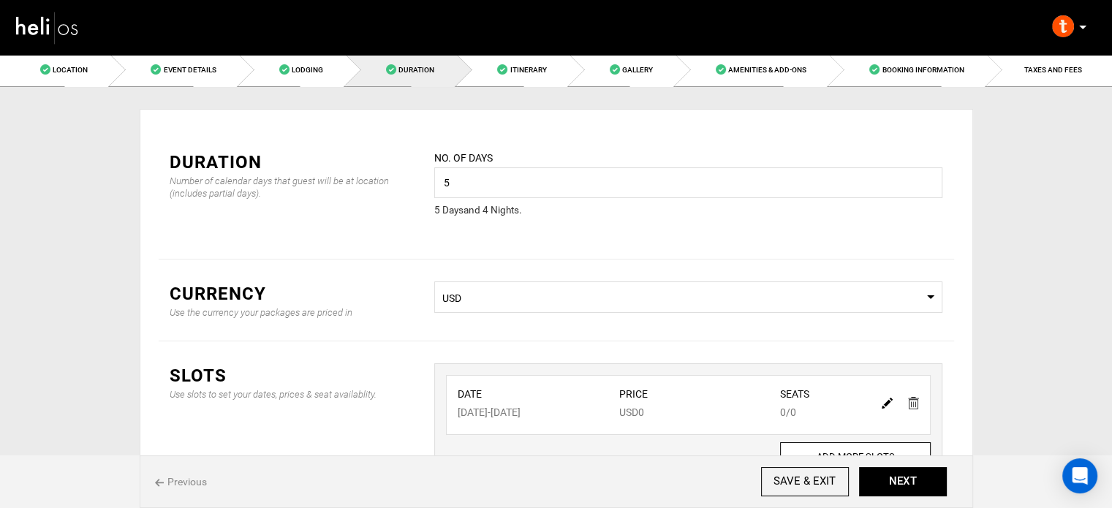
click at [879, 407] on div at bounding box center [900, 402] width 50 height 21
click at [881, 407] on div at bounding box center [900, 402] width 50 height 21
click at [884, 406] on img at bounding box center [887, 403] width 11 height 11
type input "11/01/2025"
type input "11/04/2025"
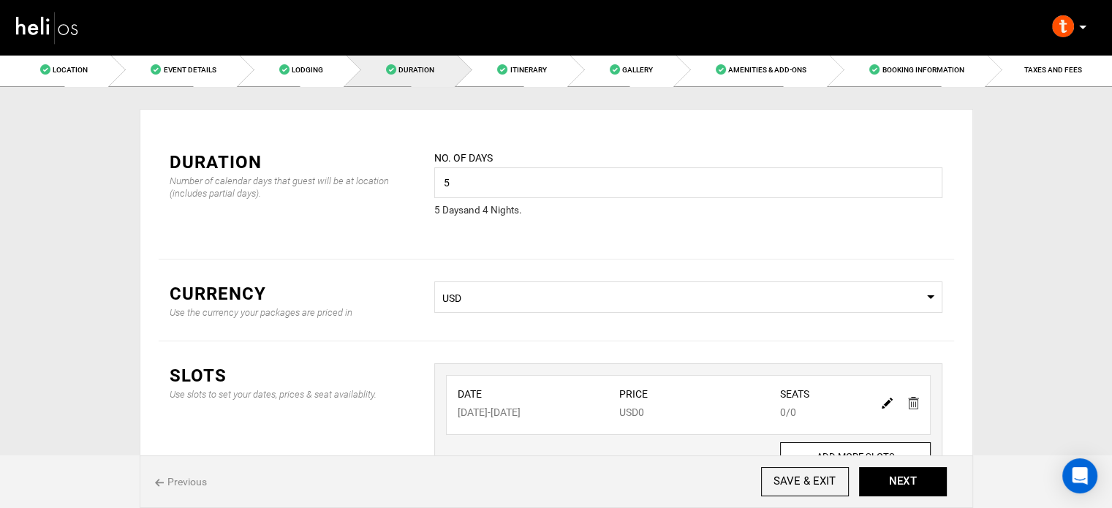
type input "0"
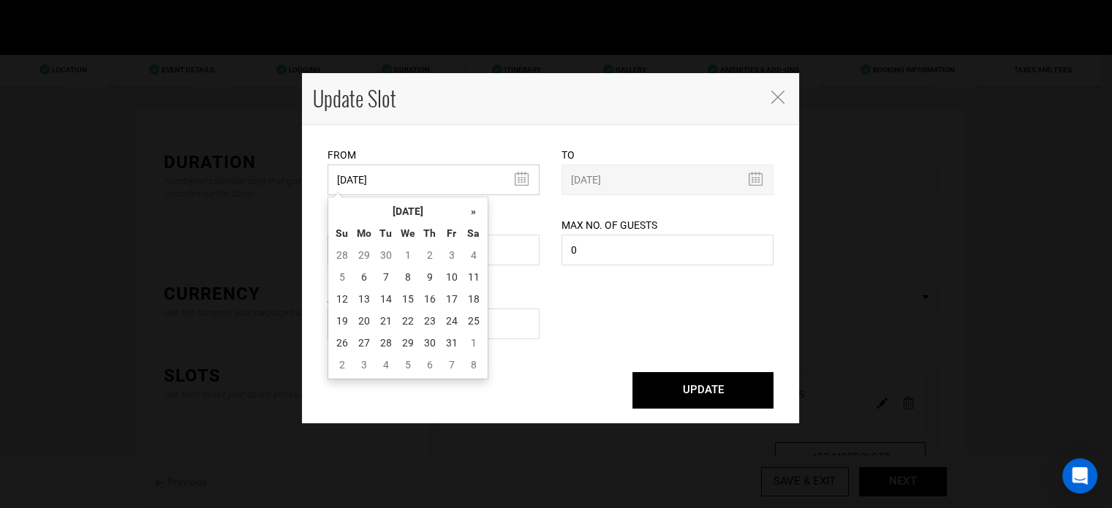
click at [379, 173] on input "11/01/2025" at bounding box center [433, 179] width 212 height 31
click at [398, 213] on th "October 2025" at bounding box center [408, 211] width 110 height 22
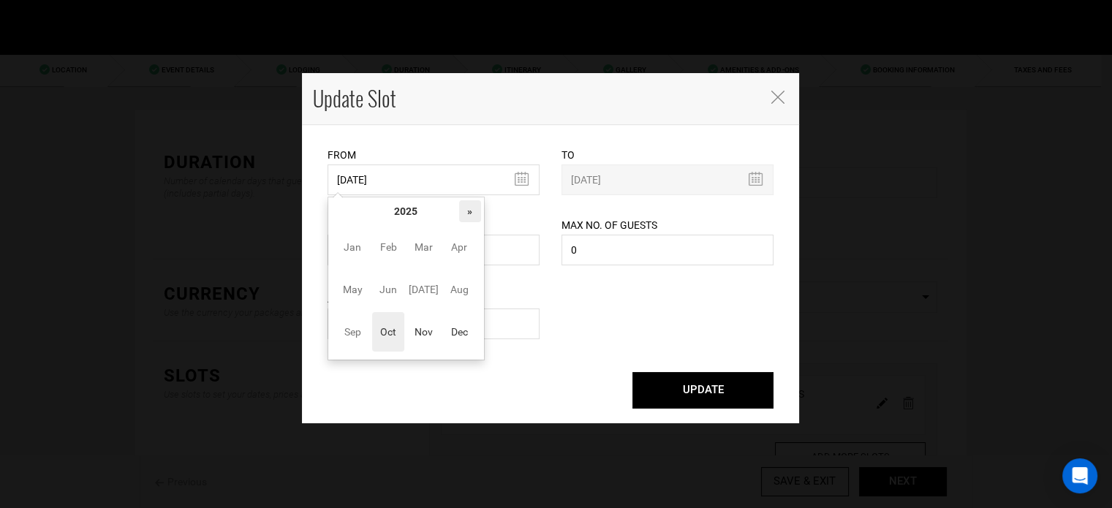
click at [460, 212] on th "»" at bounding box center [470, 211] width 22 height 22
click at [433, 333] on span "Nov" at bounding box center [423, 331] width 33 height 39
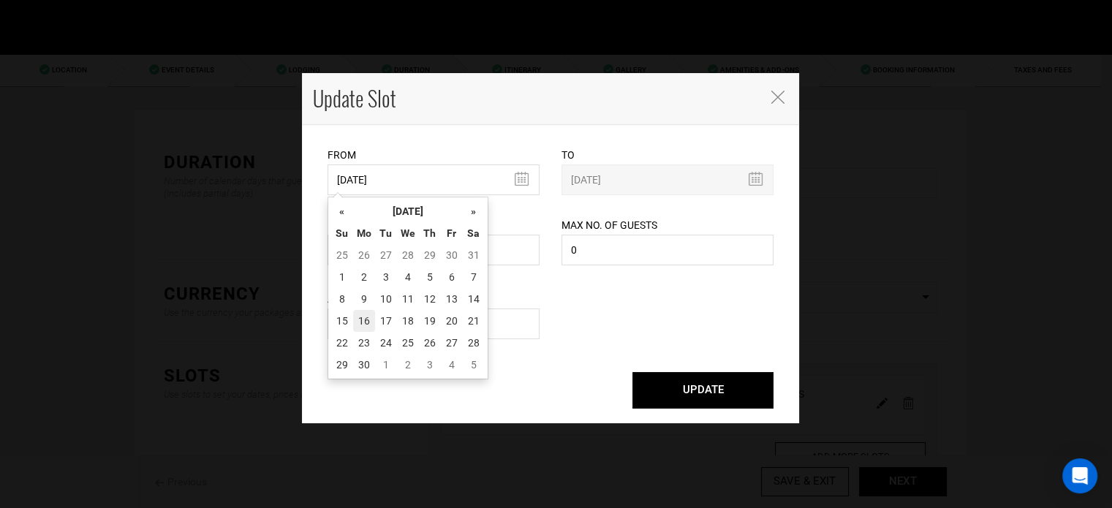
click at [365, 312] on td "16" at bounding box center [364, 321] width 22 height 22
type input "11/16/2026"
type input "11/20/2026"
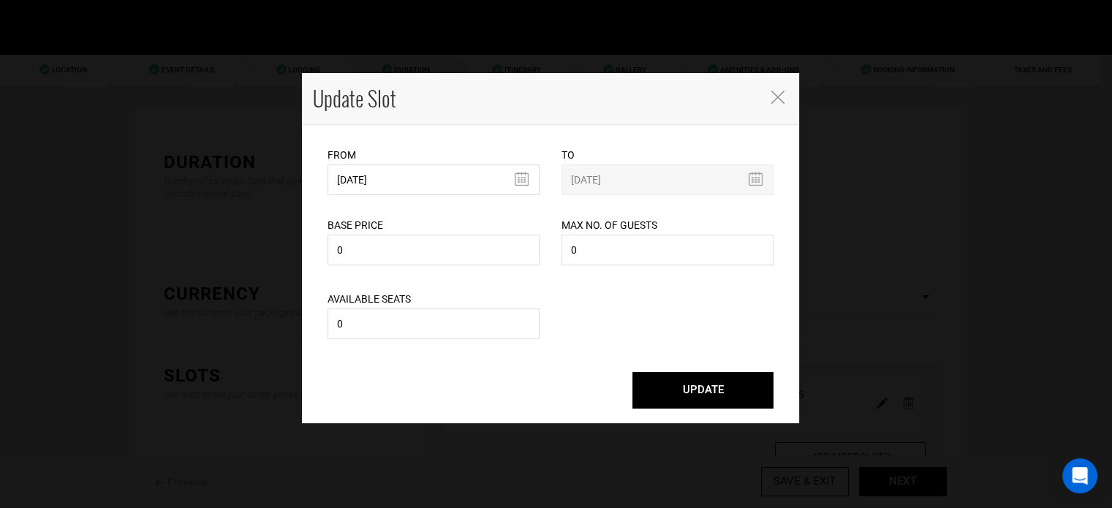
click at [658, 395] on button "UPDATE" at bounding box center [702, 390] width 141 height 37
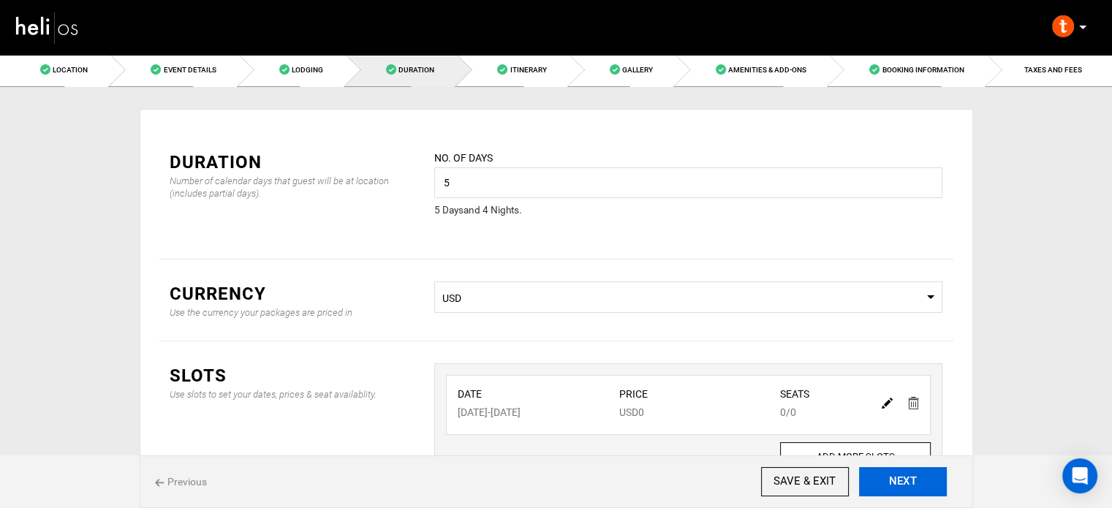
click at [876, 471] on button "NEXT" at bounding box center [903, 481] width 88 height 29
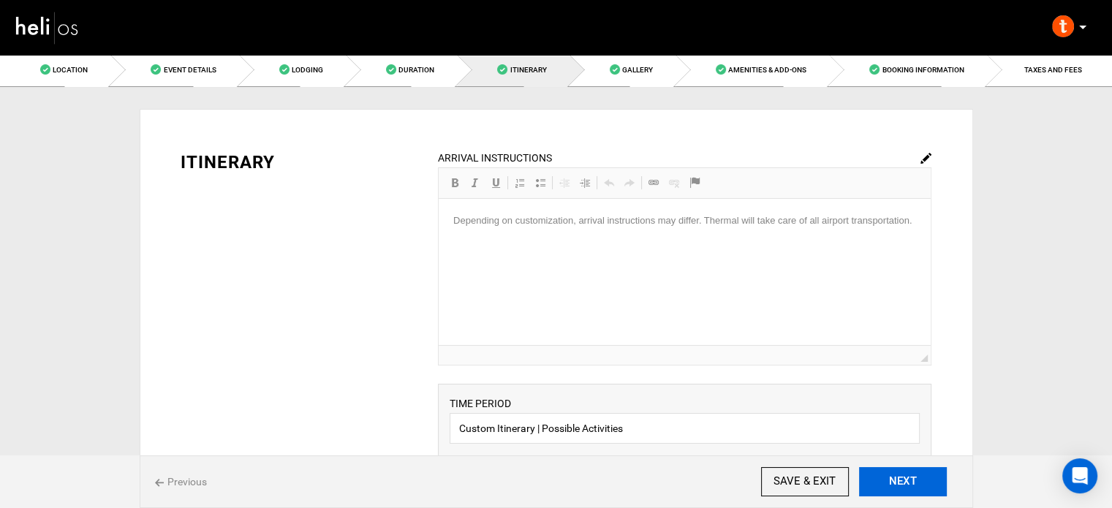
click at [876, 471] on button "NEXT" at bounding box center [903, 481] width 88 height 29
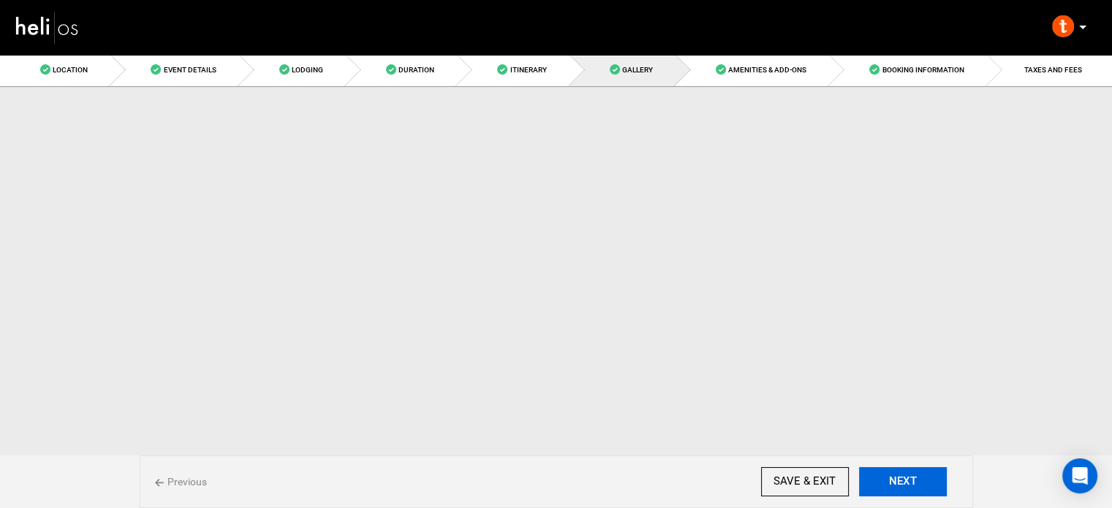
click at [876, 471] on button "NEXT" at bounding box center [903, 481] width 88 height 29
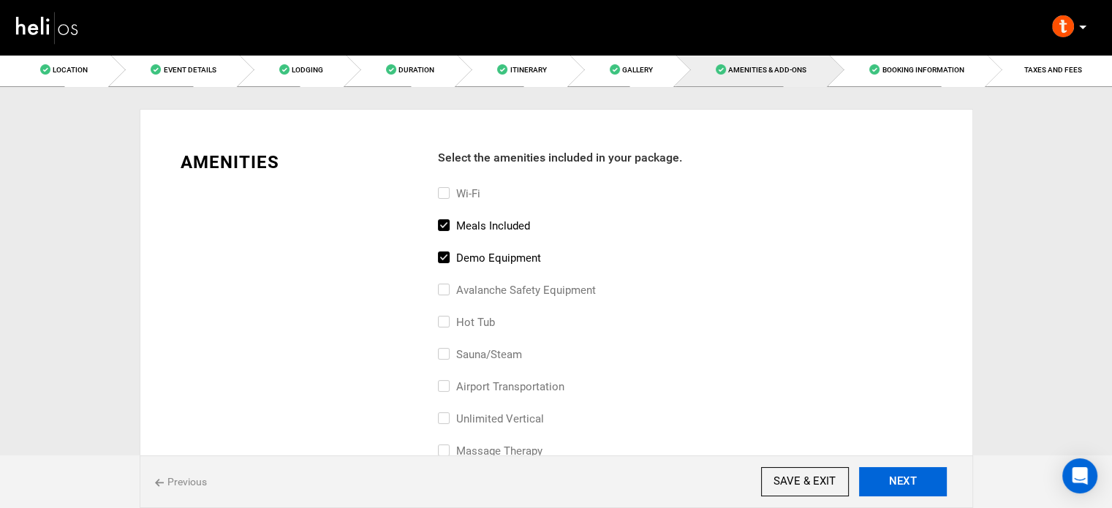
click at [876, 471] on button "NEXT" at bounding box center [903, 481] width 88 height 29
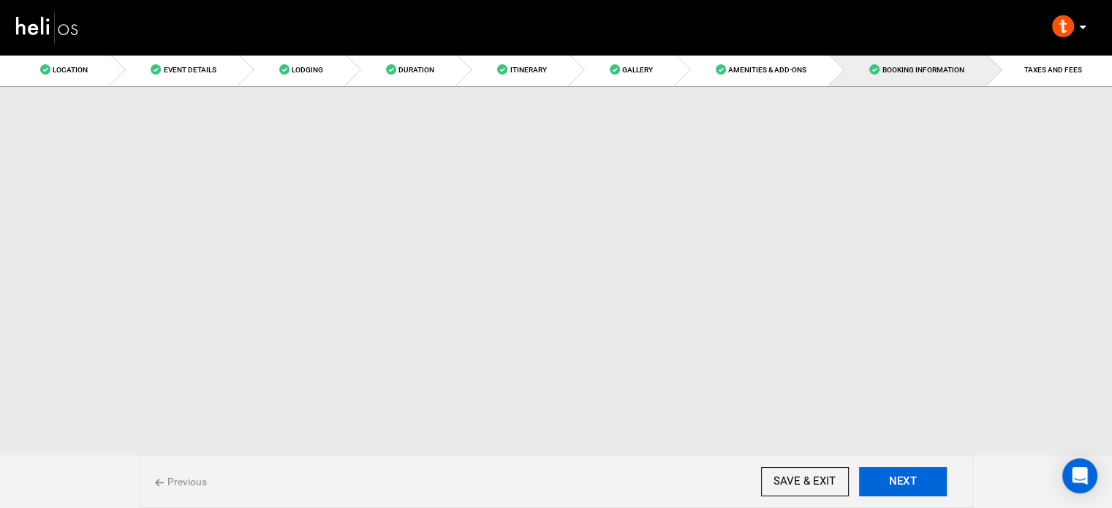
click at [876, 471] on button "NEXT" at bounding box center [903, 481] width 88 height 29
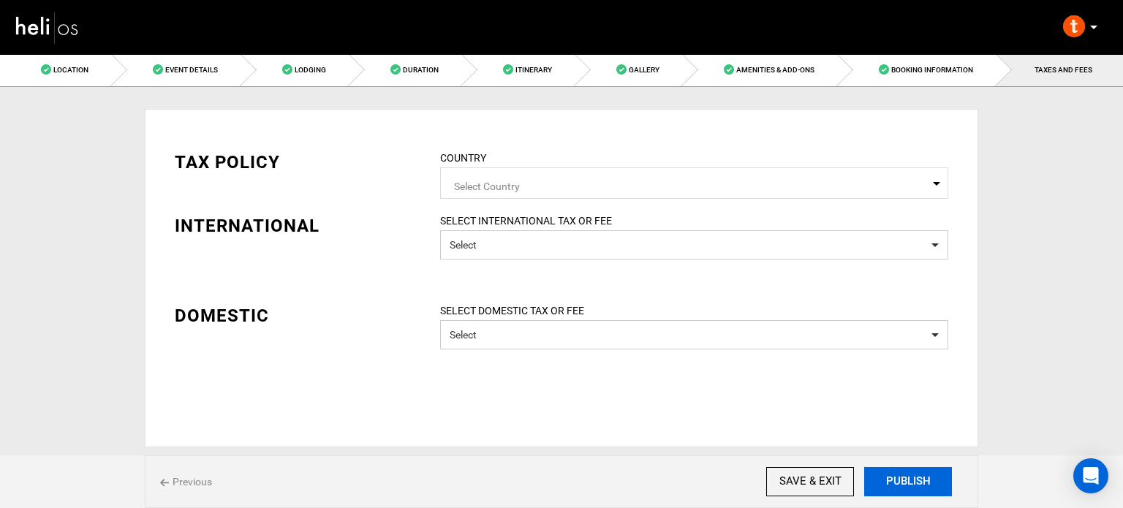
click at [876, 471] on button "PUBLISH" at bounding box center [908, 481] width 88 height 29
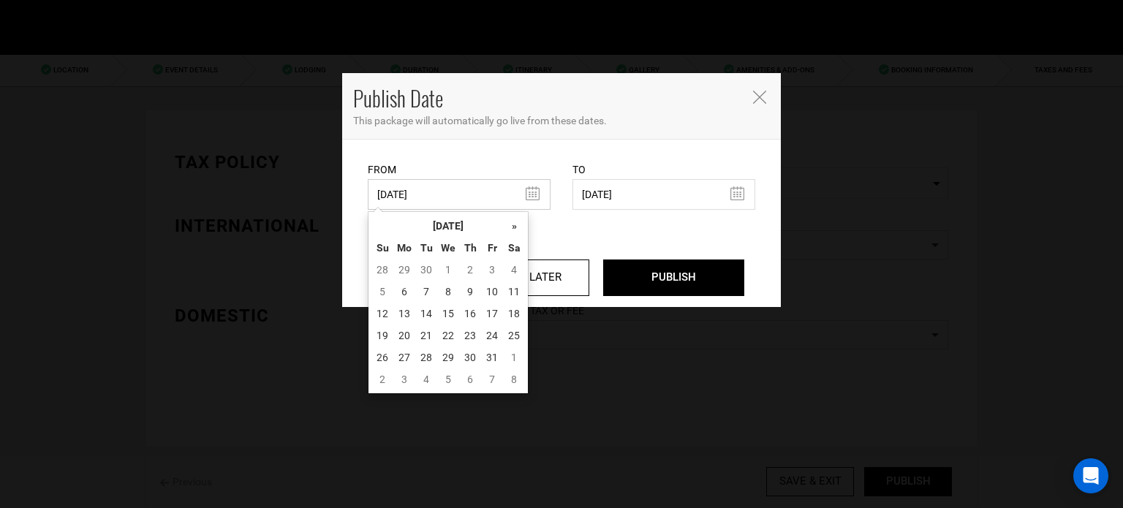
click at [468, 198] on input "03/07/2025" at bounding box center [459, 194] width 183 height 31
click at [401, 287] on td "6" at bounding box center [404, 292] width 22 height 22
type input "10/06/2025"
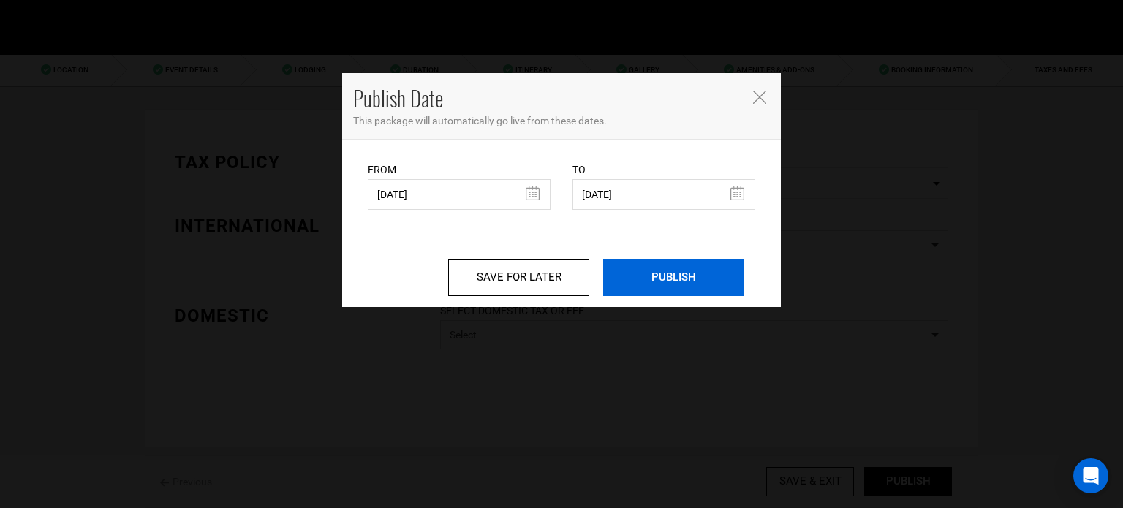
click at [696, 278] on input "PUBLISH" at bounding box center [673, 277] width 141 height 37
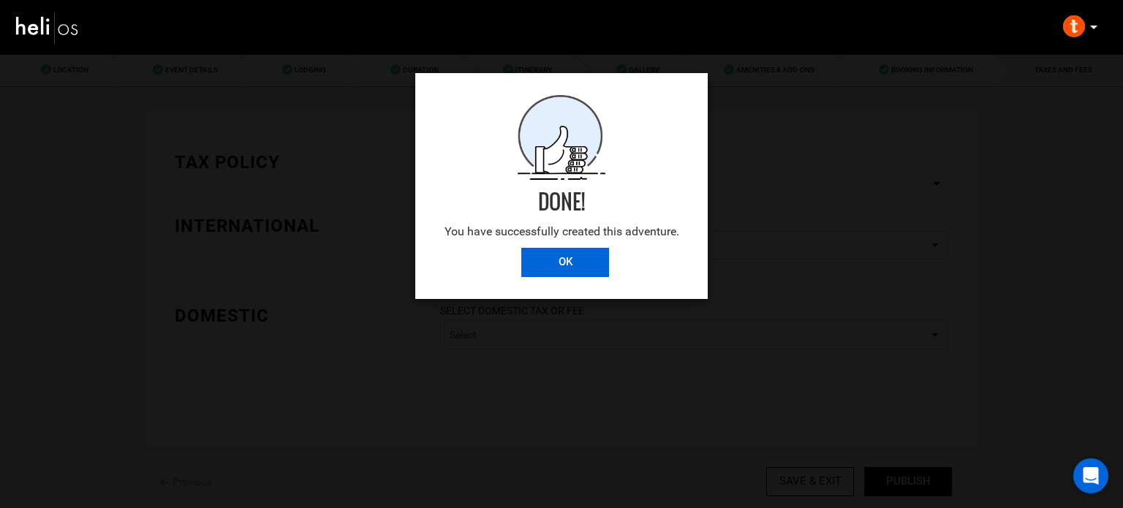
click at [584, 257] on input "OK" at bounding box center [565, 262] width 88 height 29
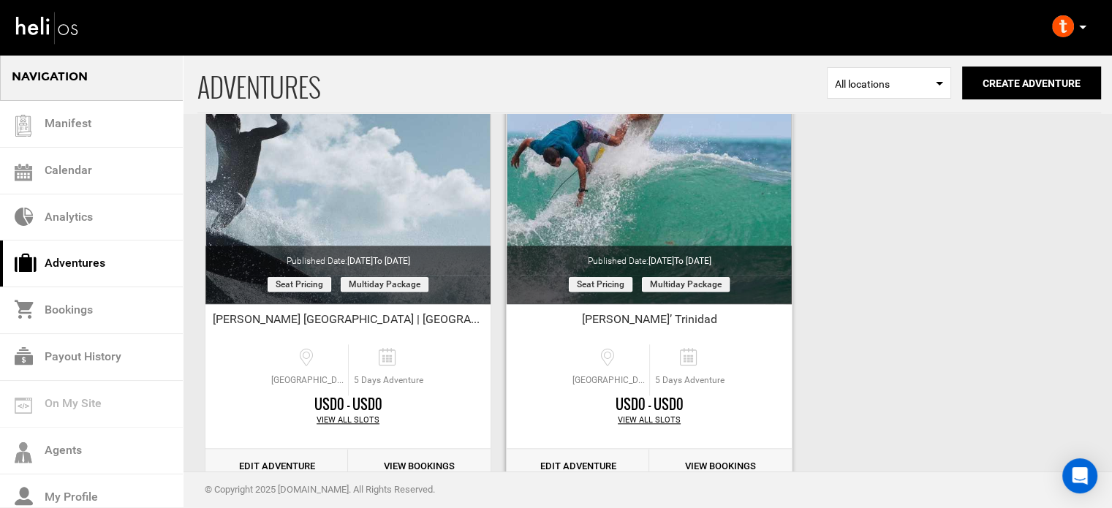
scroll to position [1537, 0]
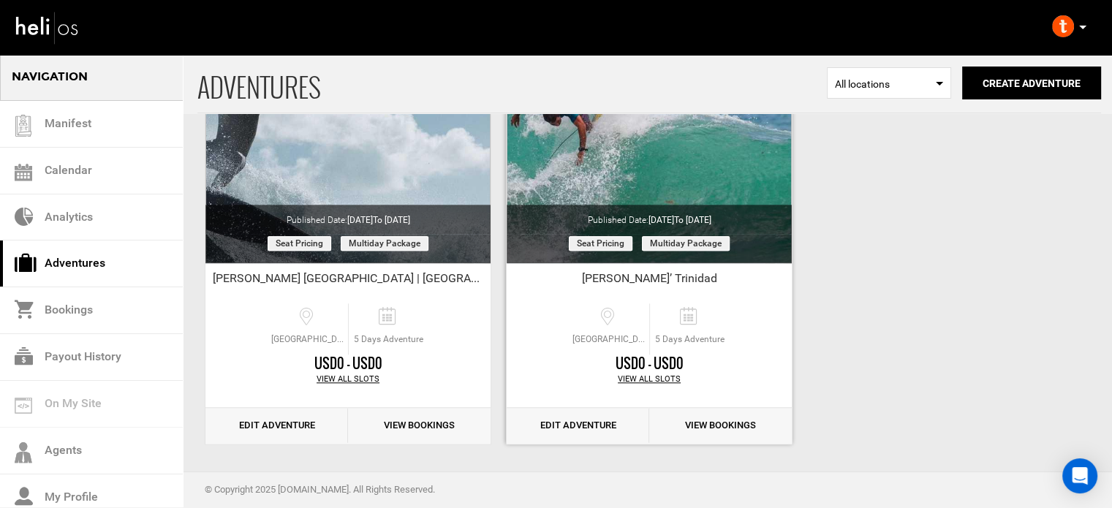
click at [566, 438] on link "Edit Adventure" at bounding box center [578, 426] width 143 height 36
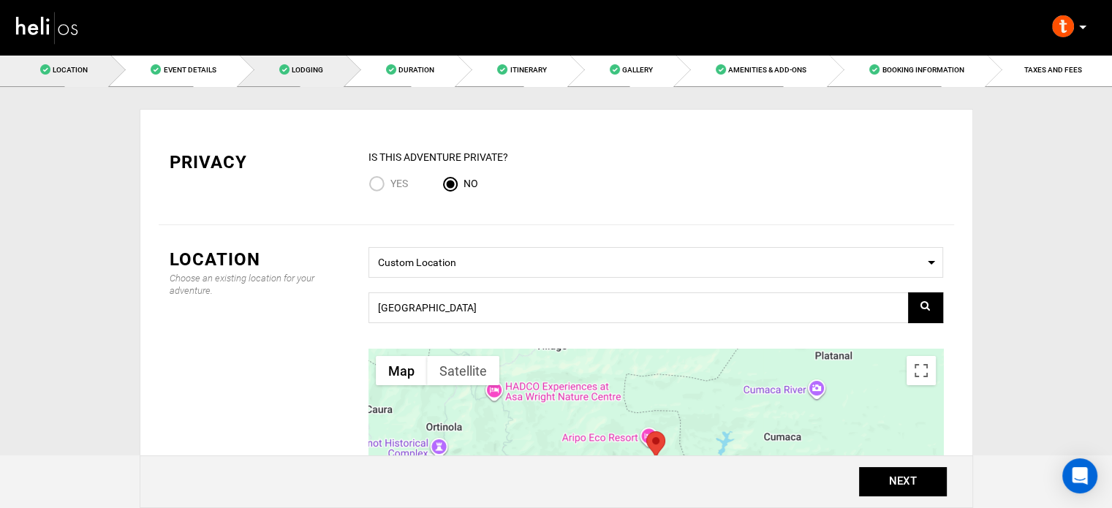
click at [342, 77] on link "Lodging" at bounding box center [292, 69] width 107 height 33
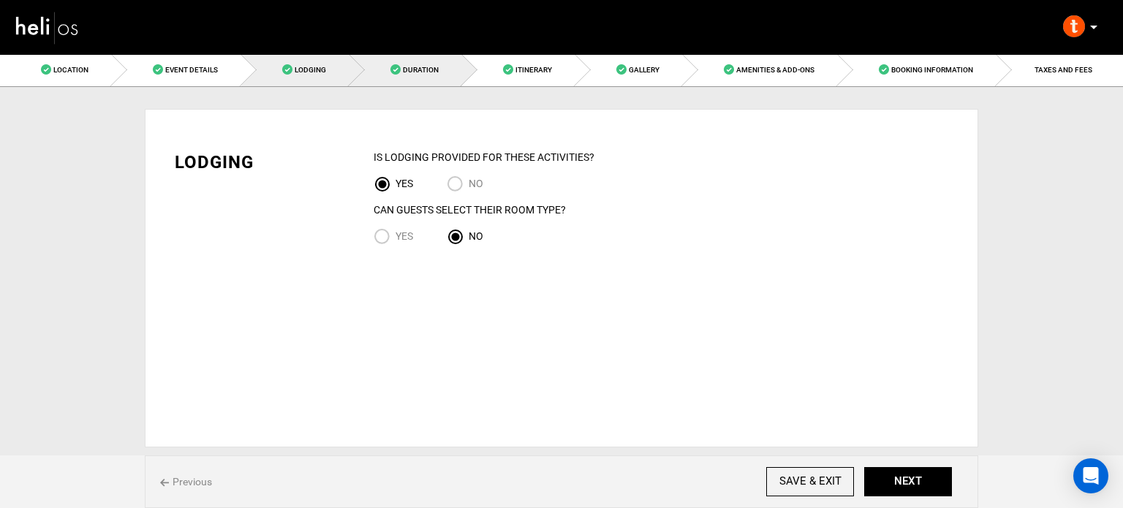
click at [387, 68] on link "Duration" at bounding box center [405, 69] width 113 height 33
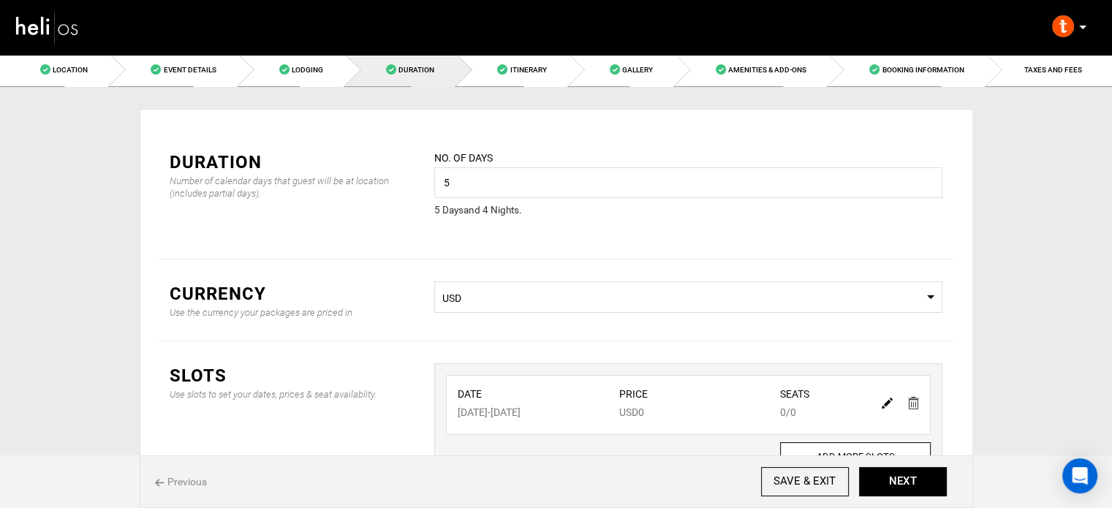
click at [886, 401] on img at bounding box center [887, 403] width 11 height 11
type input "11/01/2025"
type input "11/04/2025"
type input "0"
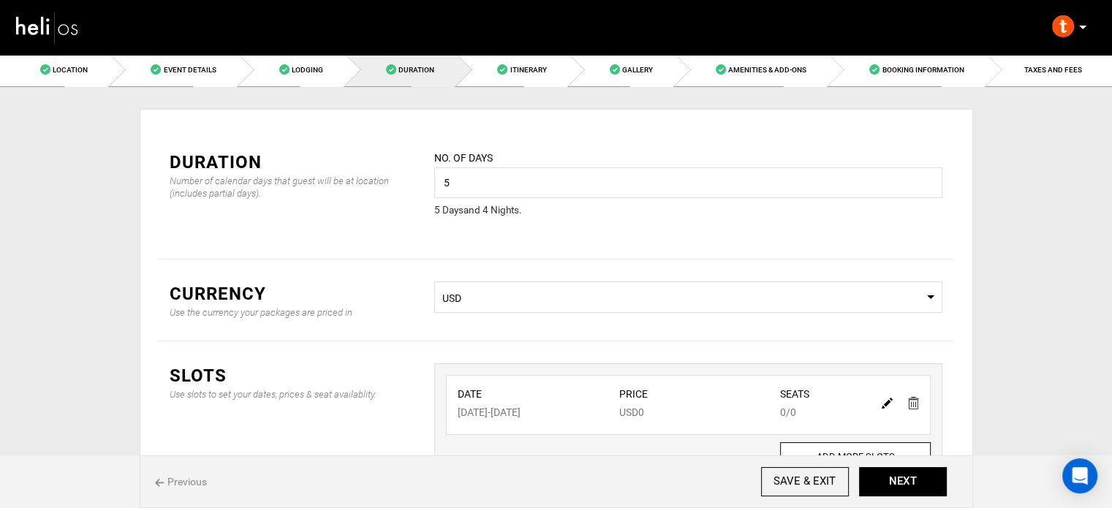
type input "0"
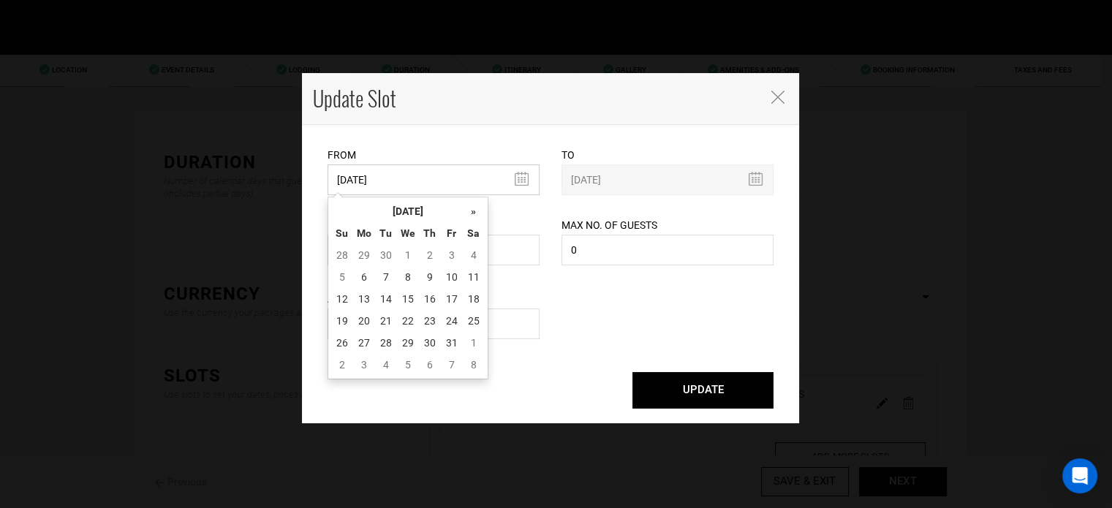
click at [467, 186] on input "11/01/2025" at bounding box center [433, 179] width 212 height 31
click at [442, 200] on div "« October 2025 » Su Mo Tu We Th Fr Sa 28 29 30 1 2 3 4 5 6 7 8 9 10 11 12 13 14…" at bounding box center [407, 288] width 161 height 183
click at [433, 204] on th "October 2025" at bounding box center [408, 211] width 110 height 22
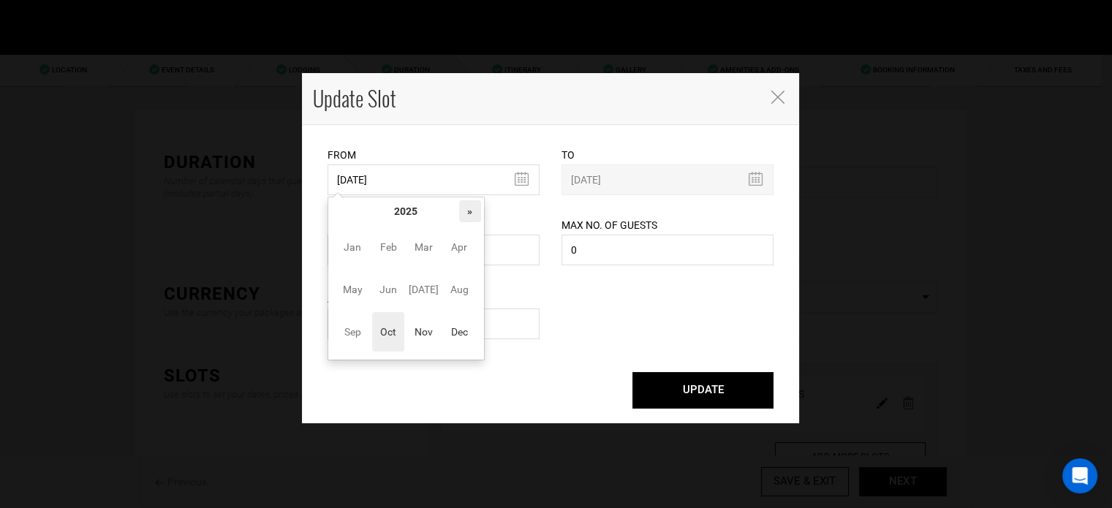
click at [459, 216] on th "»" at bounding box center [470, 211] width 22 height 22
click at [415, 327] on span "Nov" at bounding box center [423, 331] width 33 height 39
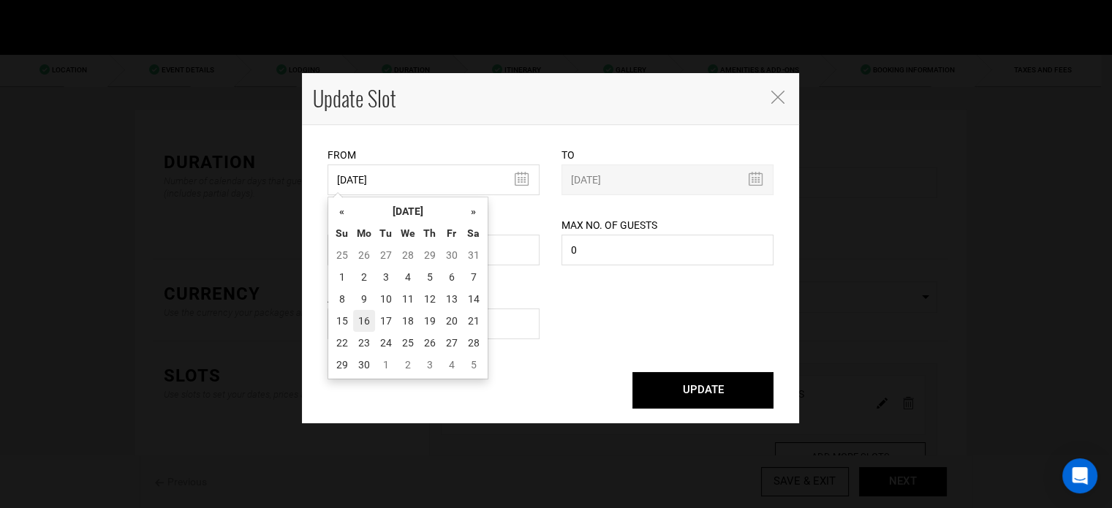
click at [371, 326] on td "16" at bounding box center [364, 321] width 22 height 22
type input "11/16/2026"
type input "11/20/2026"
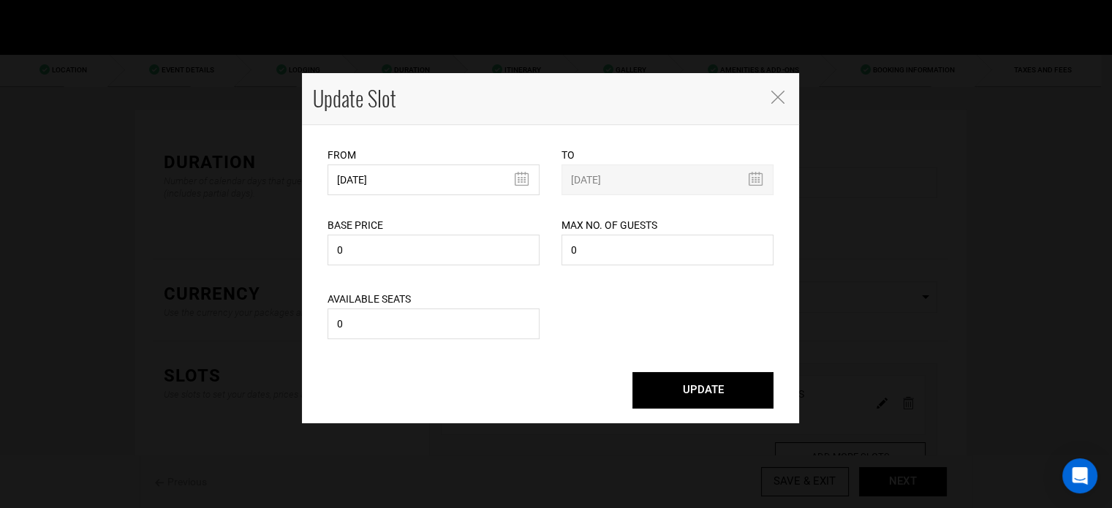
click at [678, 383] on button "UPDATE" at bounding box center [702, 390] width 141 height 37
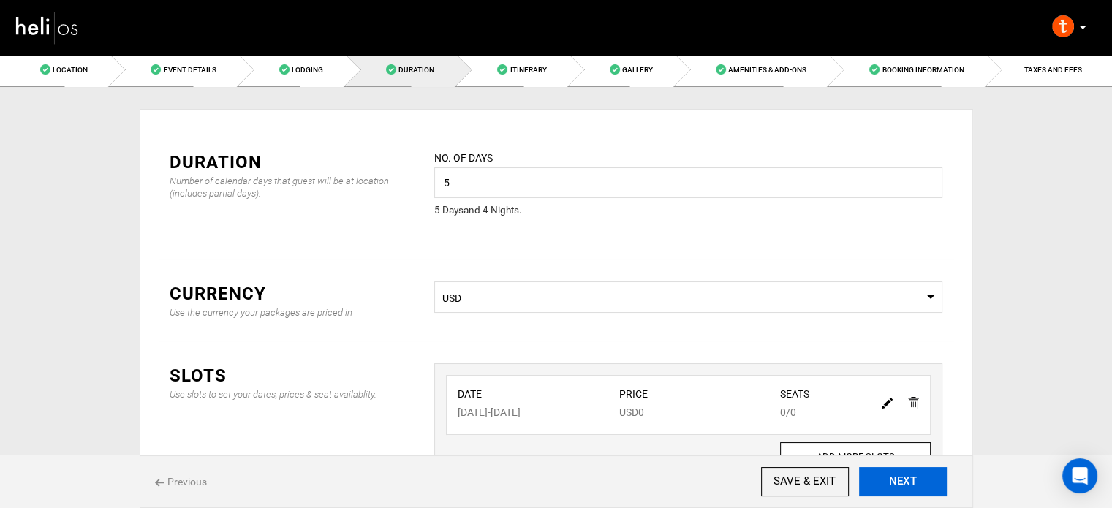
click at [918, 485] on button "NEXT" at bounding box center [903, 481] width 88 height 29
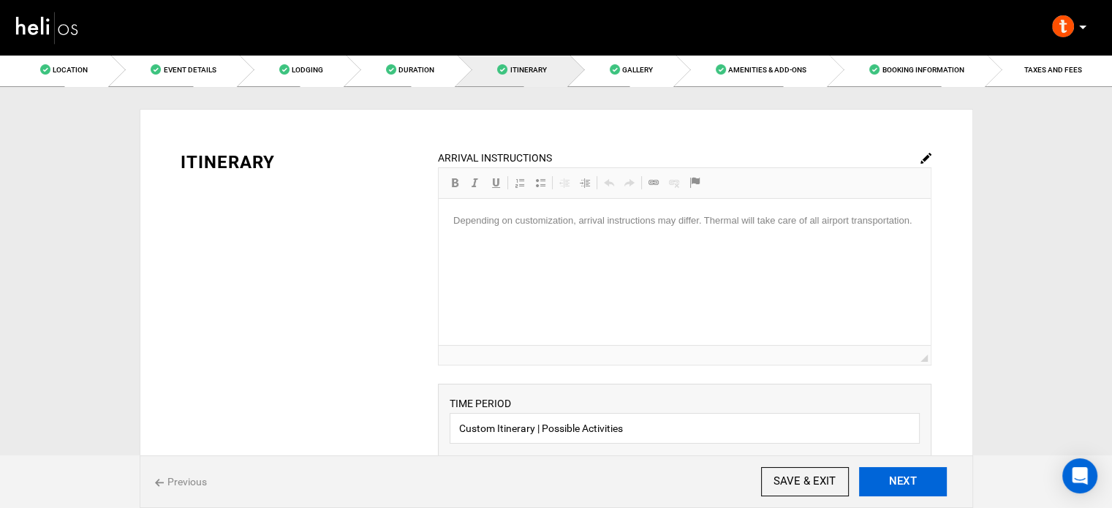
click at [918, 485] on button "NEXT" at bounding box center [903, 481] width 88 height 29
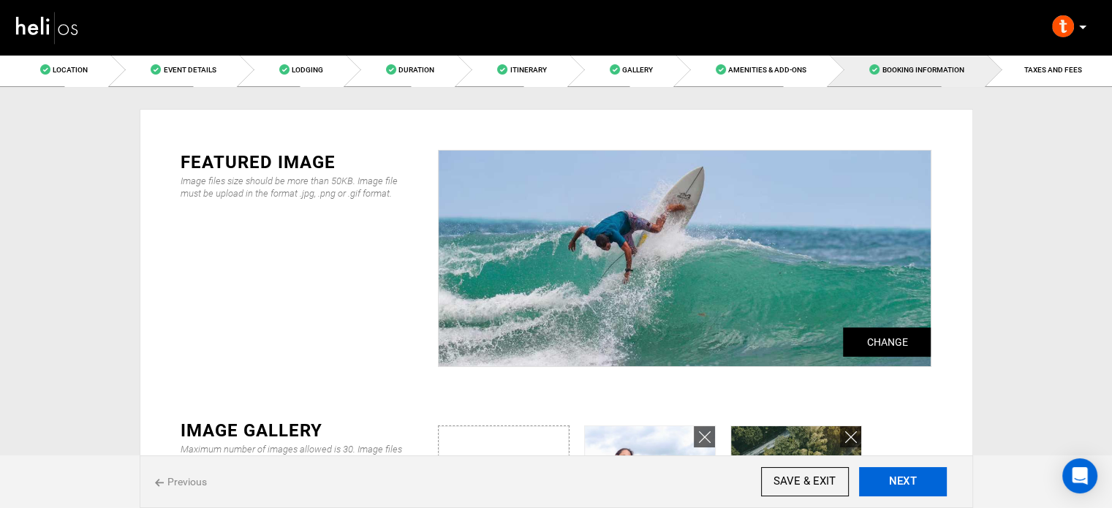
click at [918, 485] on button "NEXT" at bounding box center [903, 481] width 88 height 29
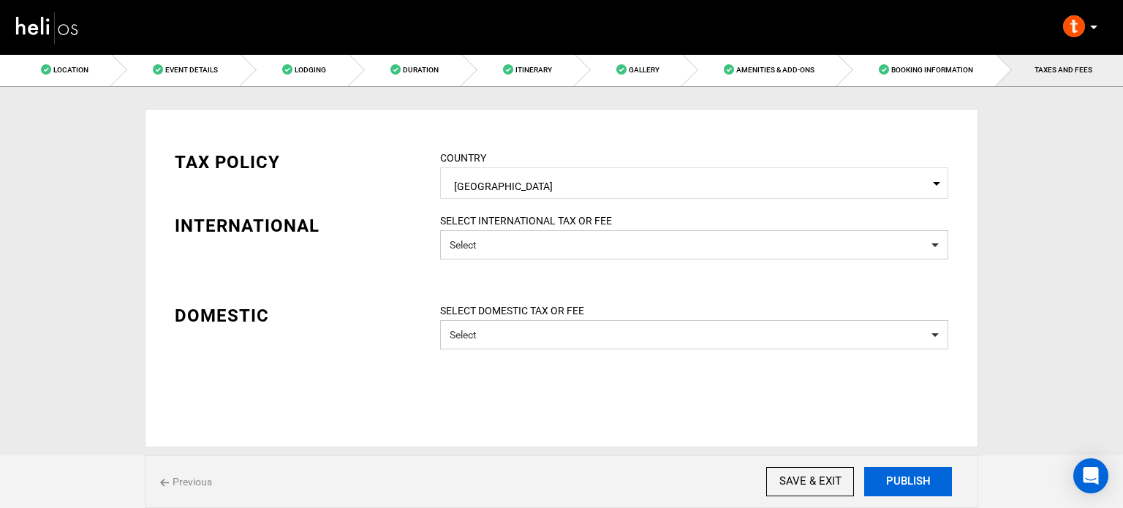
click at [918, 485] on button "PUBLISH" at bounding box center [908, 481] width 88 height 29
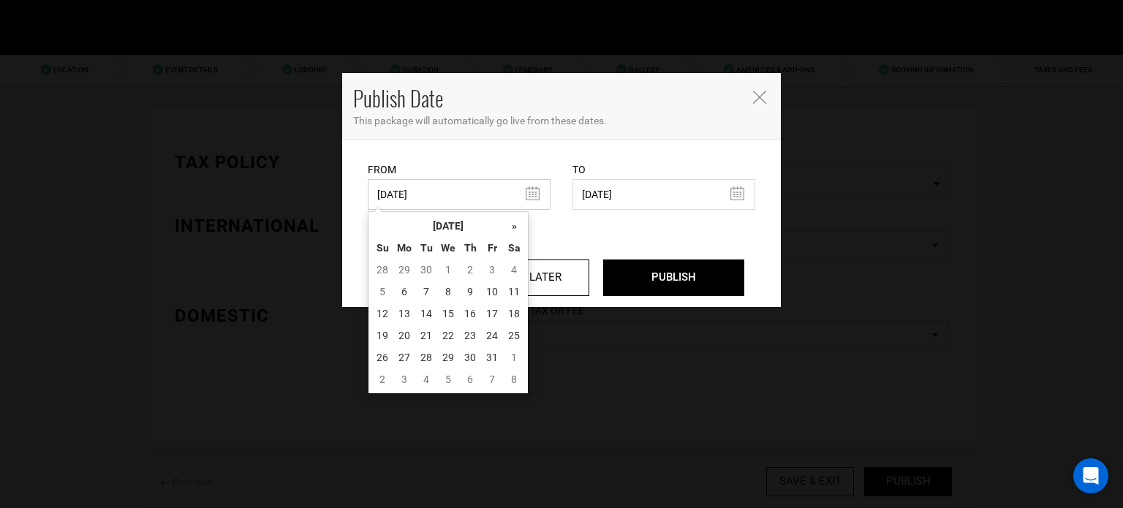
click at [516, 184] on input "03/07/2025" at bounding box center [459, 194] width 183 height 31
click at [404, 288] on td "6" at bounding box center [404, 292] width 22 height 22
type input "10/06/2025"
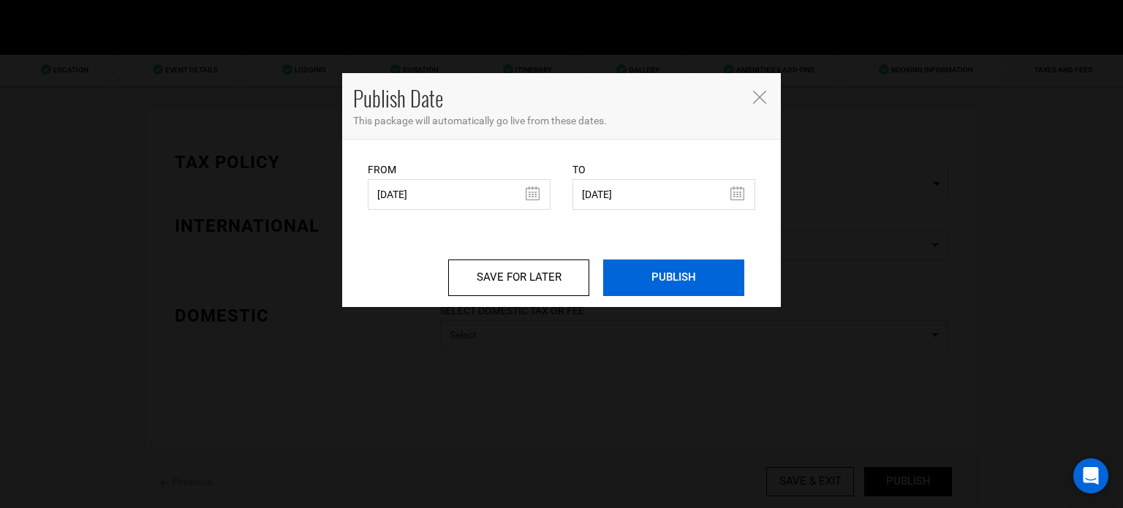
click at [690, 266] on input "PUBLISH" at bounding box center [673, 277] width 141 height 37
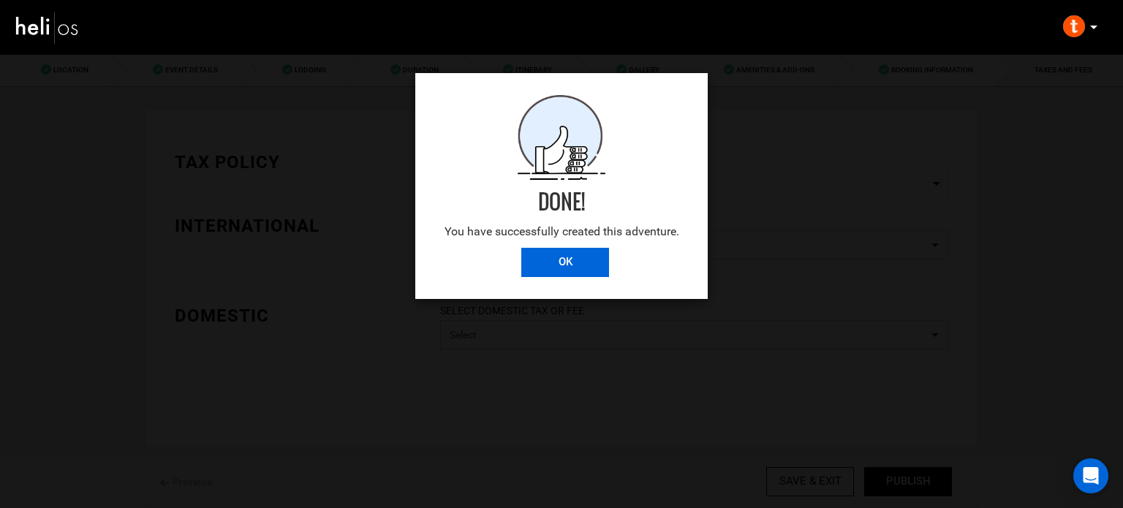
click at [563, 254] on input "OK" at bounding box center [565, 262] width 88 height 29
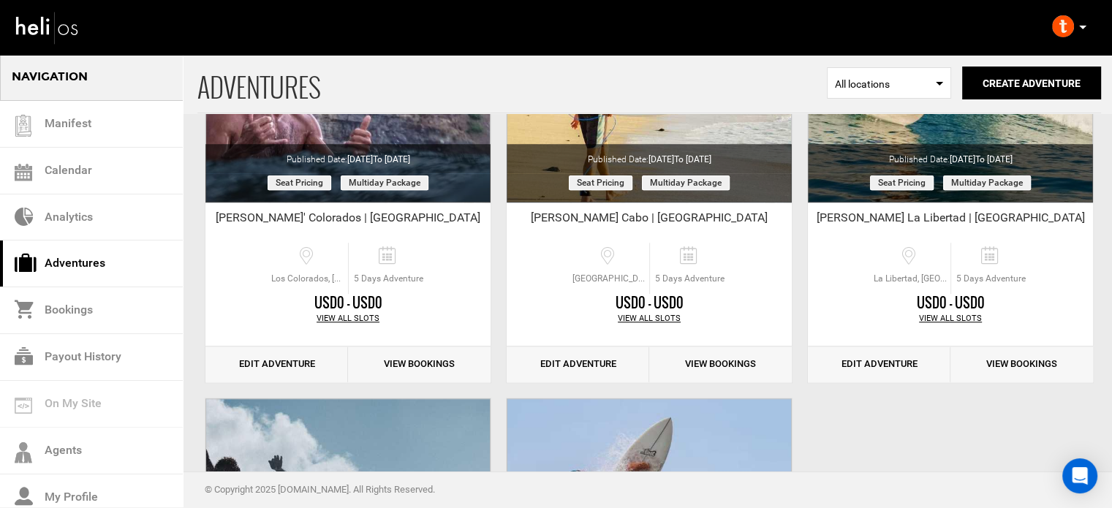
scroll to position [1155, 0]
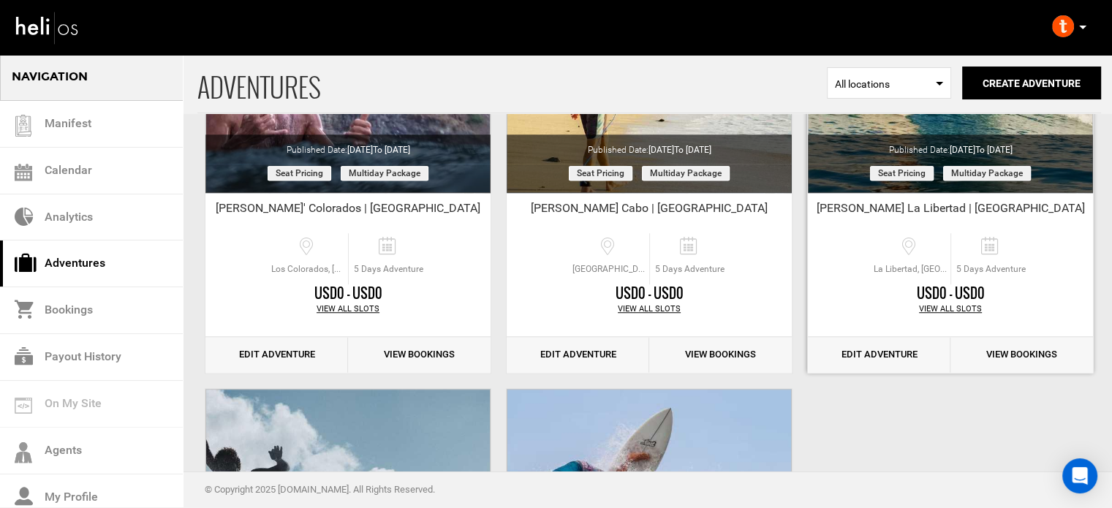
click at [884, 355] on link "Edit Adventure" at bounding box center [879, 355] width 143 height 36
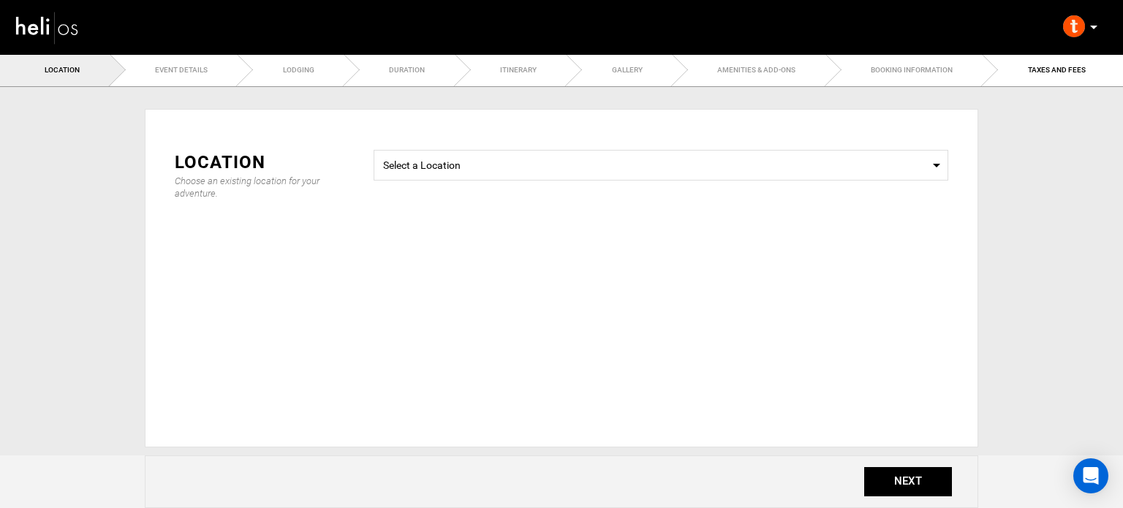
type input "5"
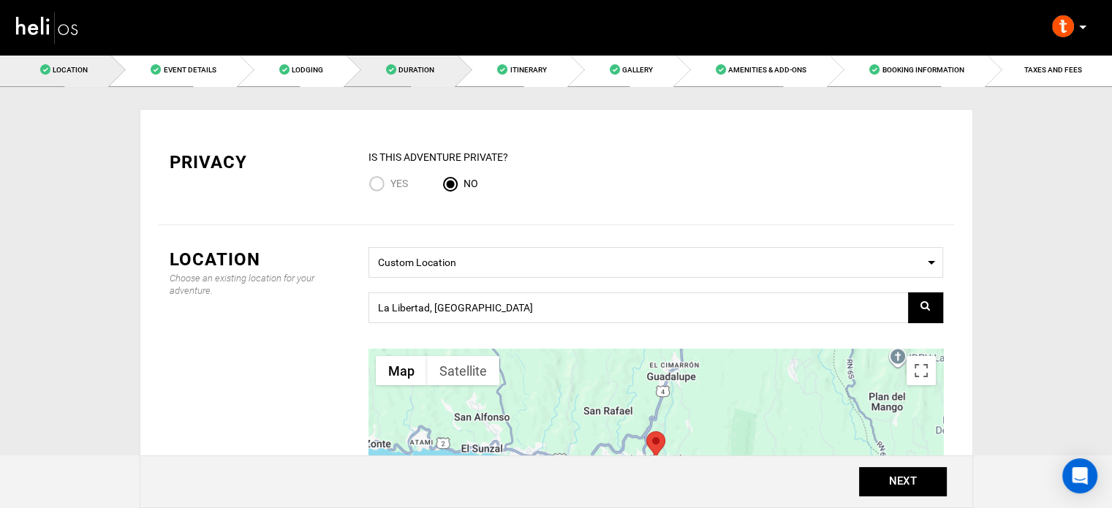
click at [399, 75] on link "Duration" at bounding box center [401, 69] width 111 height 33
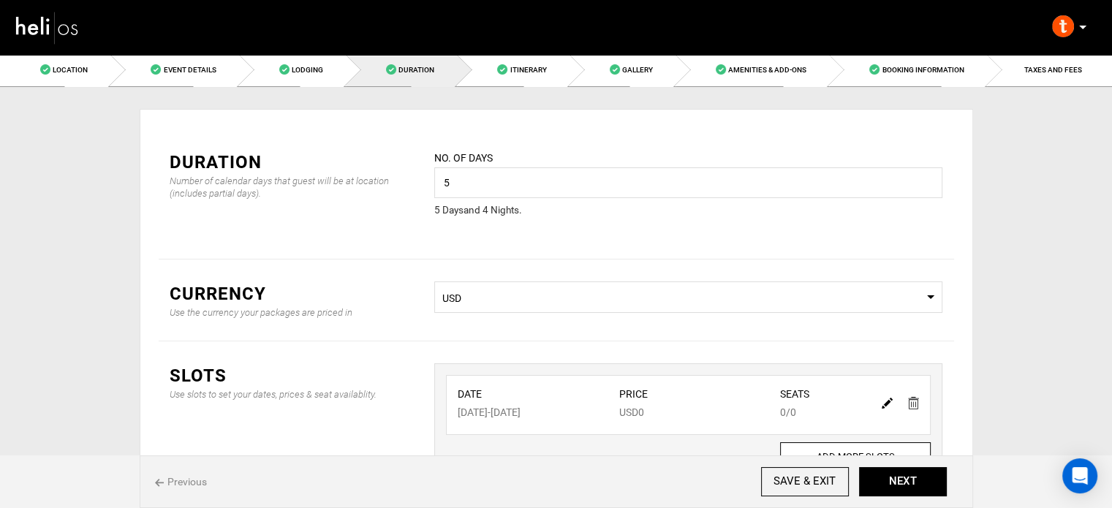
click at [880, 400] on div at bounding box center [900, 402] width 50 height 21
click at [884, 404] on img at bounding box center [887, 403] width 11 height 11
type input "11/01/2025"
type input "11/04/2025"
type input "0"
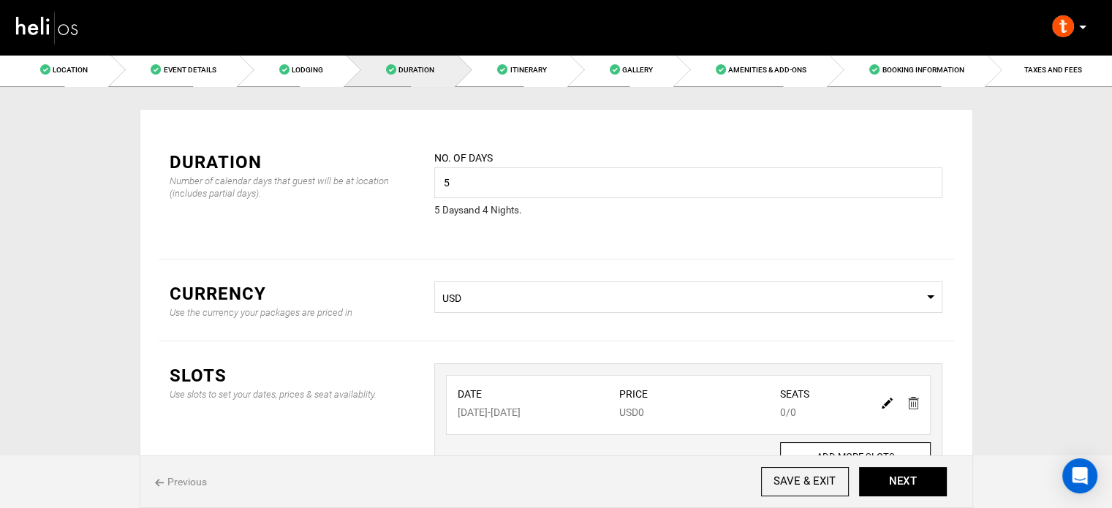
type input "0"
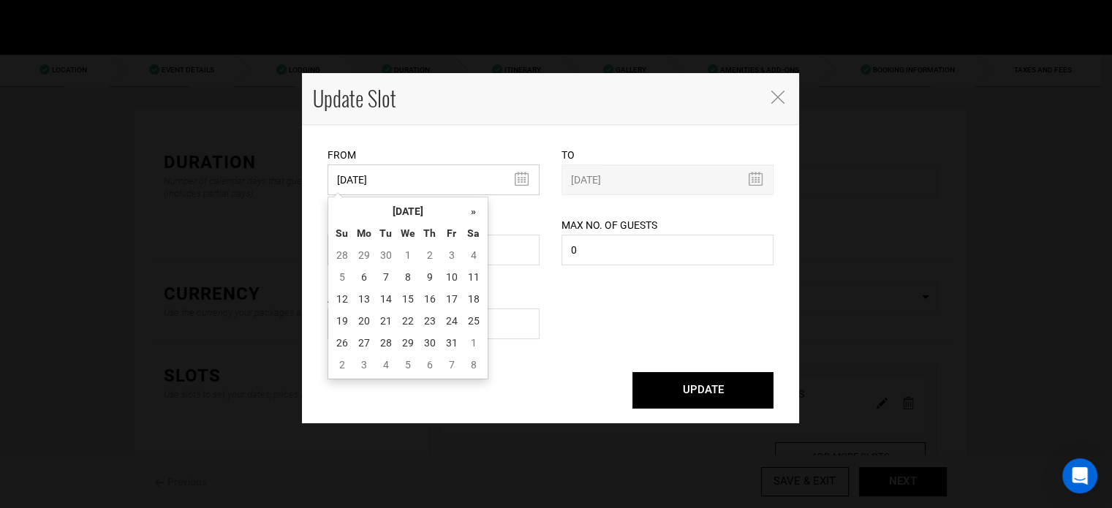
click at [379, 192] on input "11/01/2025" at bounding box center [433, 179] width 212 height 31
click at [392, 211] on th "October 2025" at bounding box center [408, 211] width 110 height 22
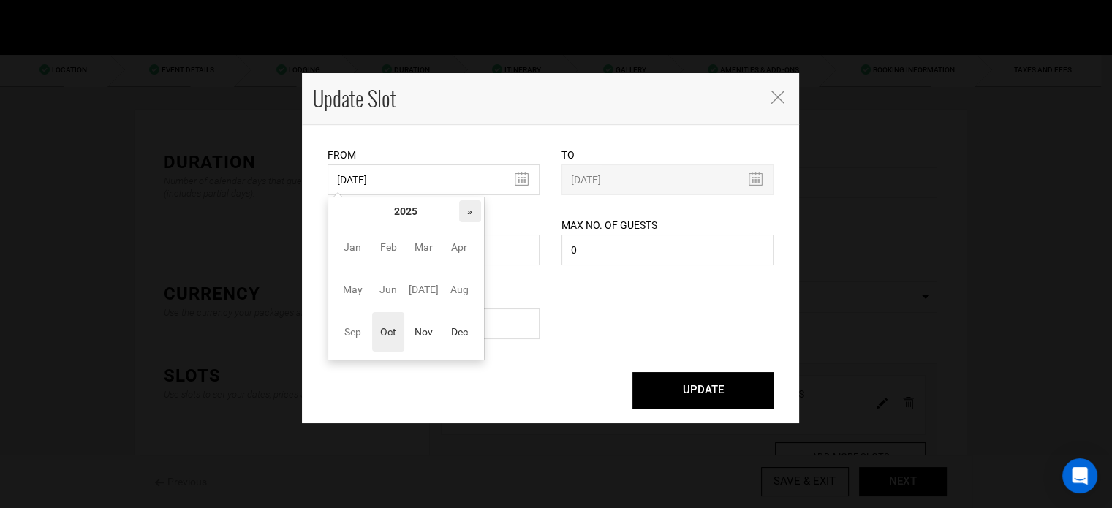
click at [466, 210] on th "»" at bounding box center [470, 211] width 22 height 22
click at [418, 333] on span "Nov" at bounding box center [423, 331] width 33 height 39
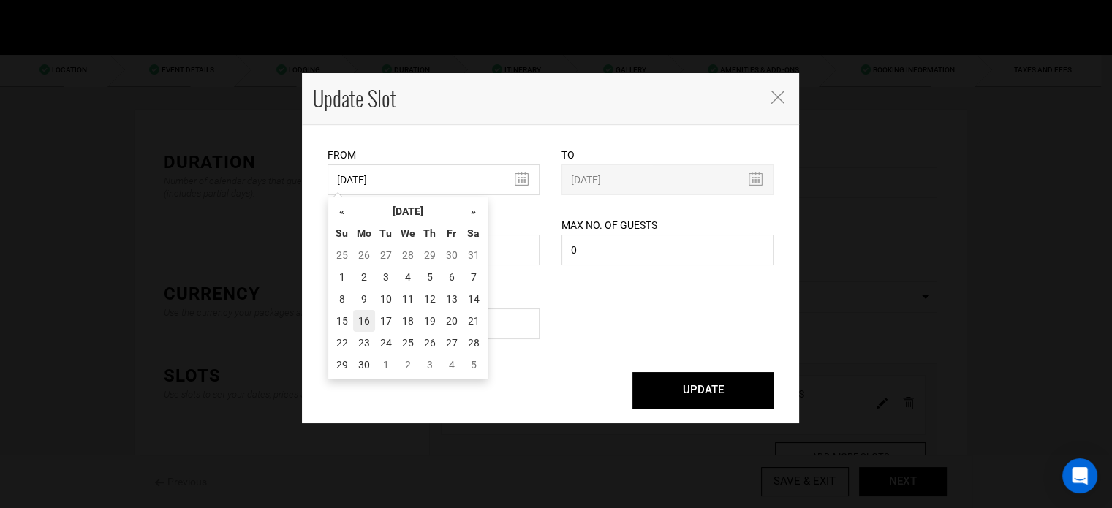
click at [363, 324] on td "16" at bounding box center [364, 321] width 22 height 22
type input "11/16/2026"
type input "11/20/2026"
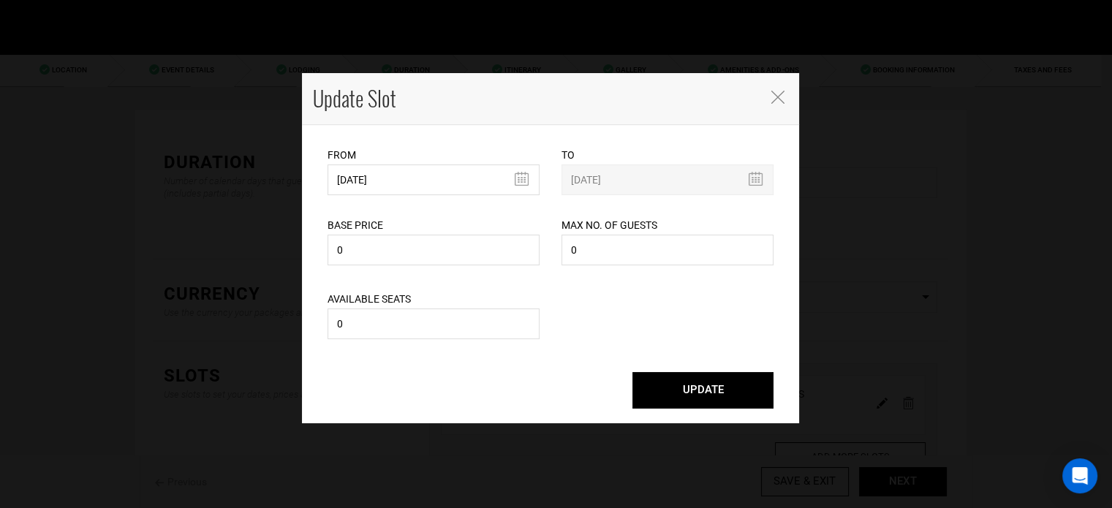
click at [684, 405] on button "UPDATE" at bounding box center [702, 390] width 141 height 37
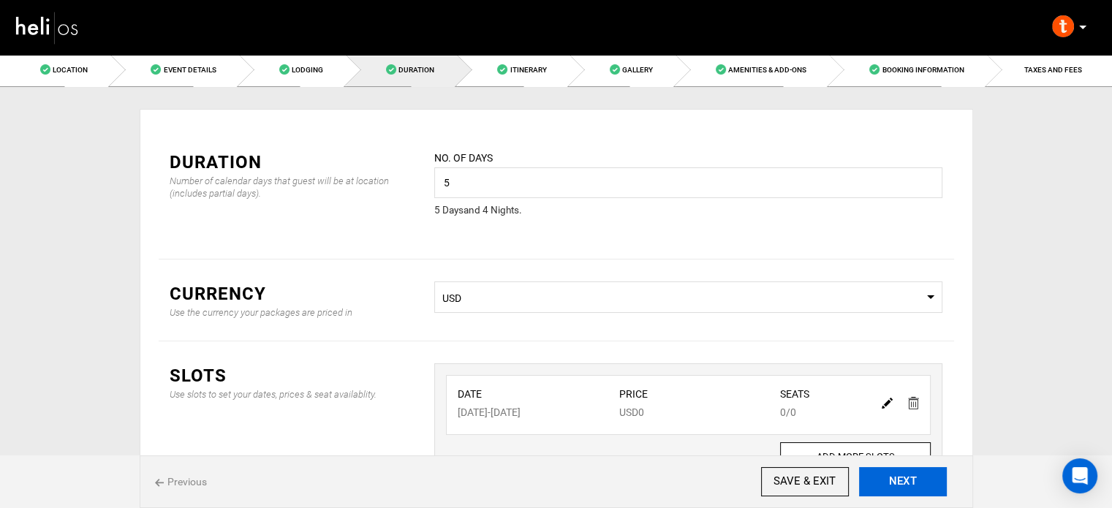
click at [906, 482] on button "NEXT" at bounding box center [903, 481] width 88 height 29
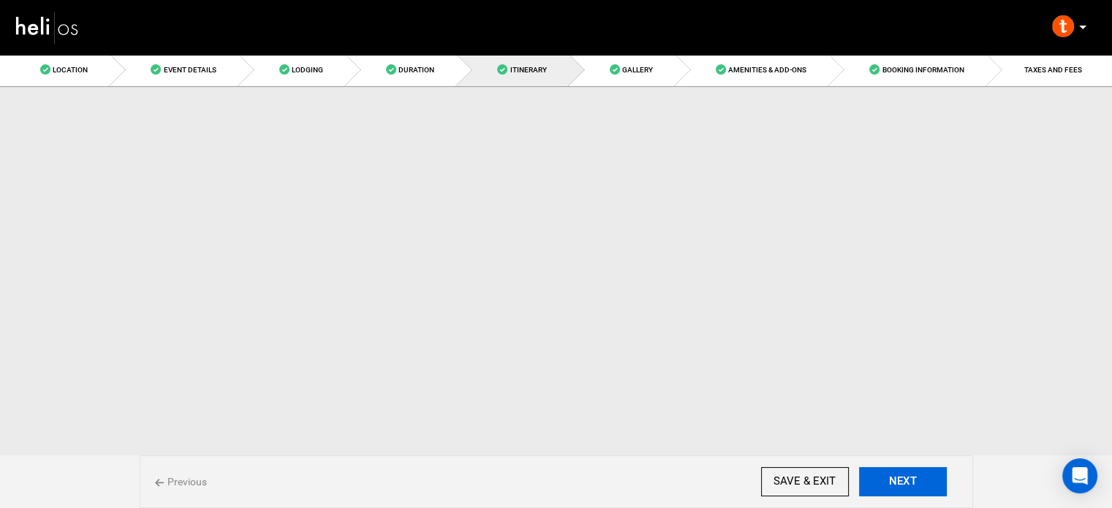
click at [906, 482] on button "NEXT" at bounding box center [903, 481] width 88 height 29
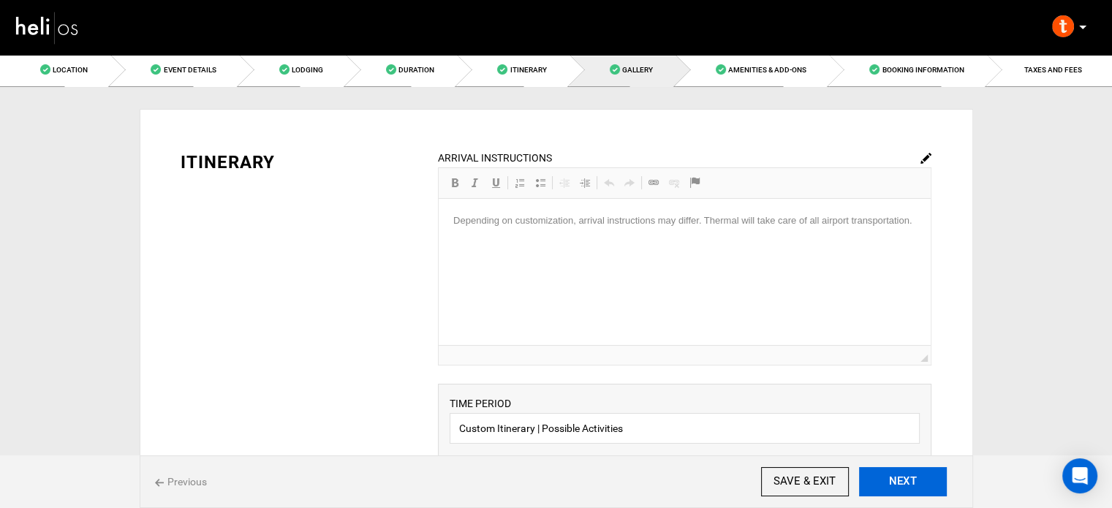
click at [906, 482] on button "NEXT" at bounding box center [903, 481] width 88 height 29
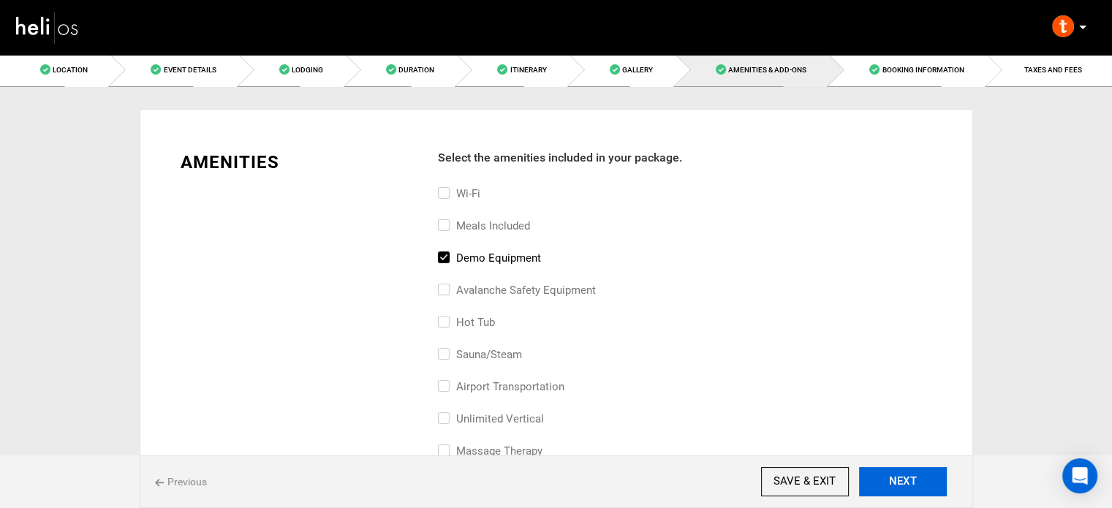
click at [906, 482] on button "NEXT" at bounding box center [903, 481] width 88 height 29
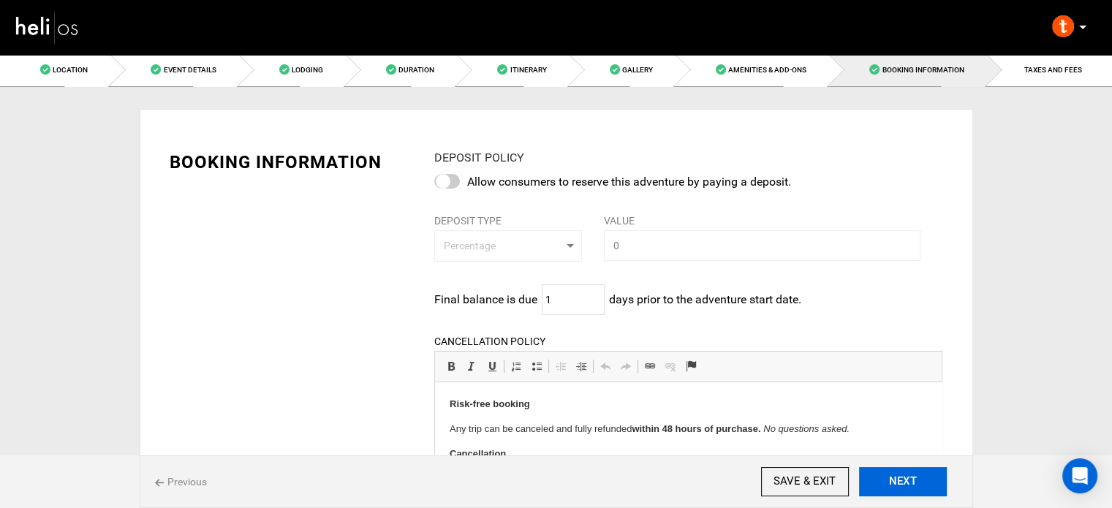
click at [906, 482] on button "NEXT" at bounding box center [903, 481] width 88 height 29
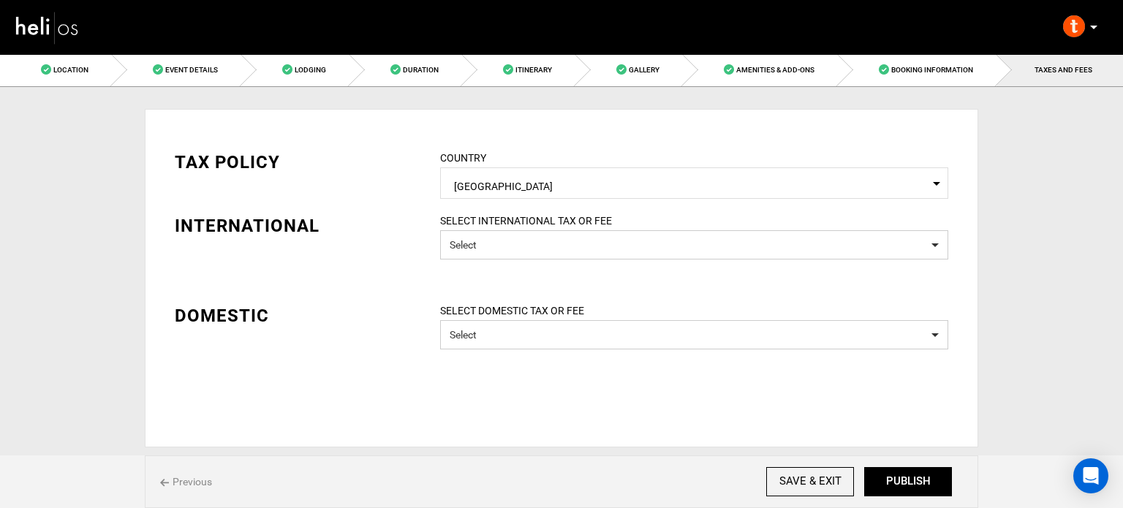
click at [906, 482] on button "PUBLISH" at bounding box center [908, 481] width 88 height 29
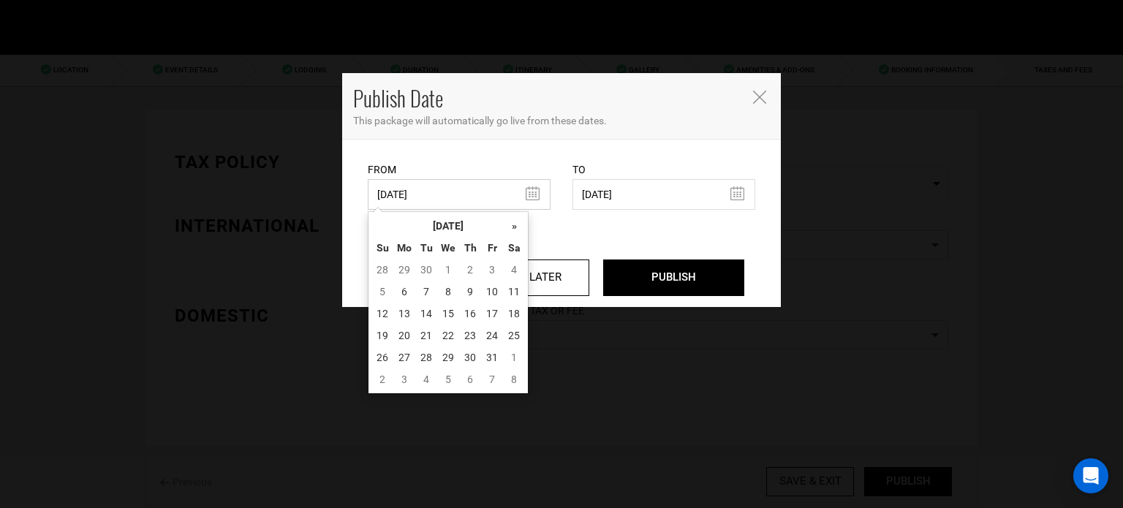
click at [420, 181] on input "03/07/2025" at bounding box center [459, 194] width 183 height 31
click at [400, 287] on td "6" at bounding box center [404, 292] width 22 height 22
type input "10/06/2025"
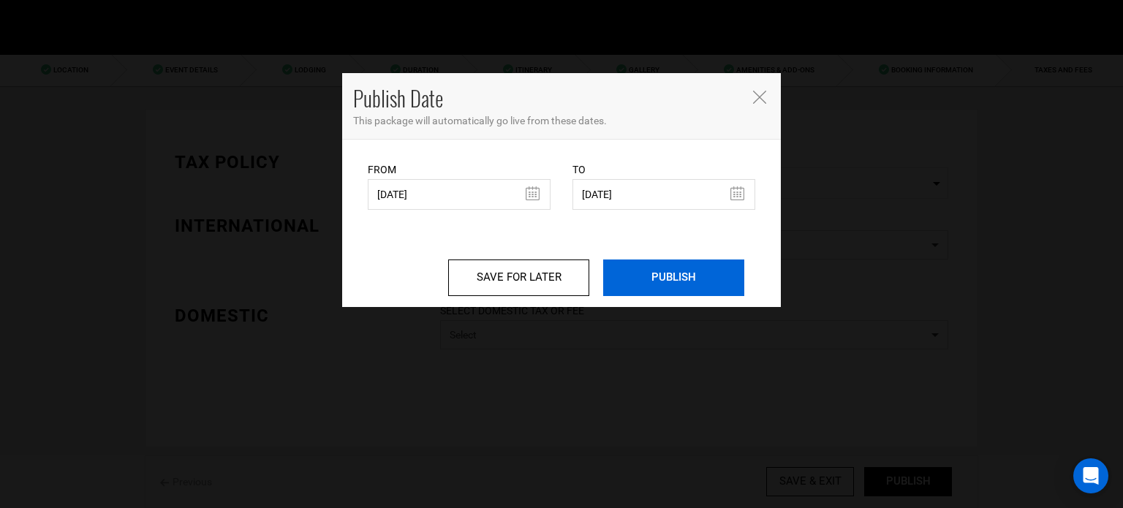
click at [632, 277] on input "PUBLISH" at bounding box center [673, 277] width 141 height 37
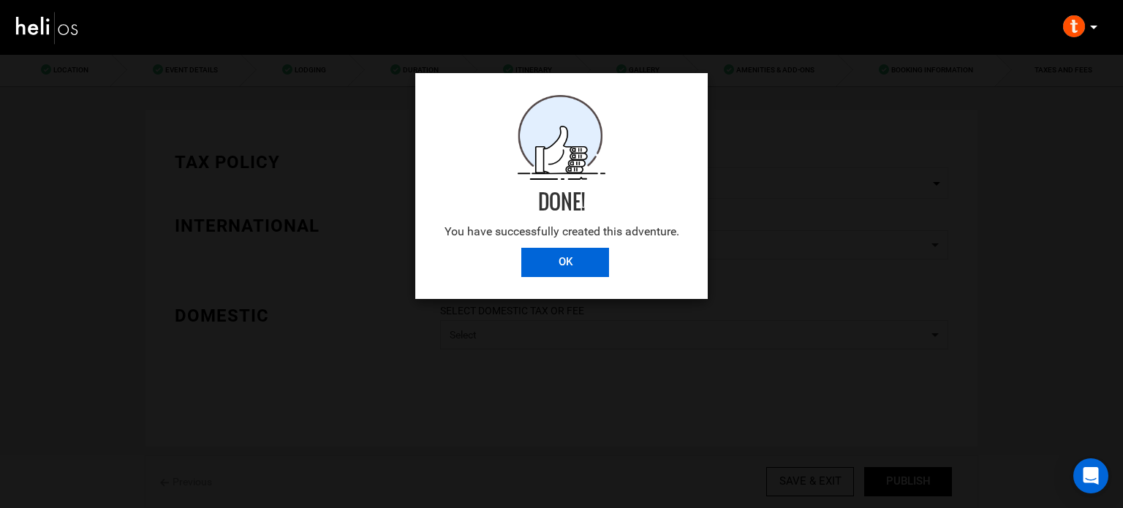
click at [599, 268] on input "OK" at bounding box center [565, 262] width 88 height 29
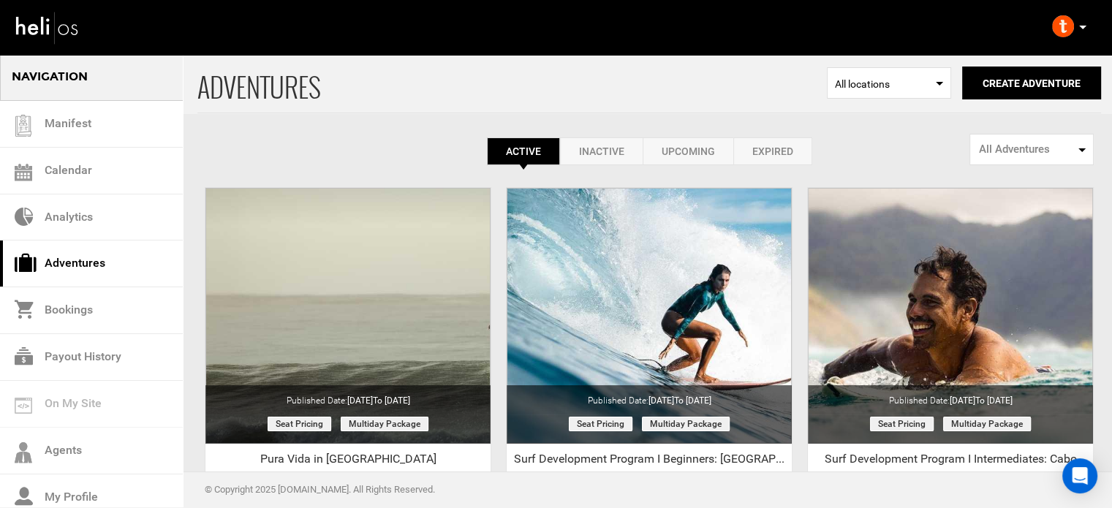
click at [1077, 28] on p at bounding box center [1081, 27] width 9 height 17
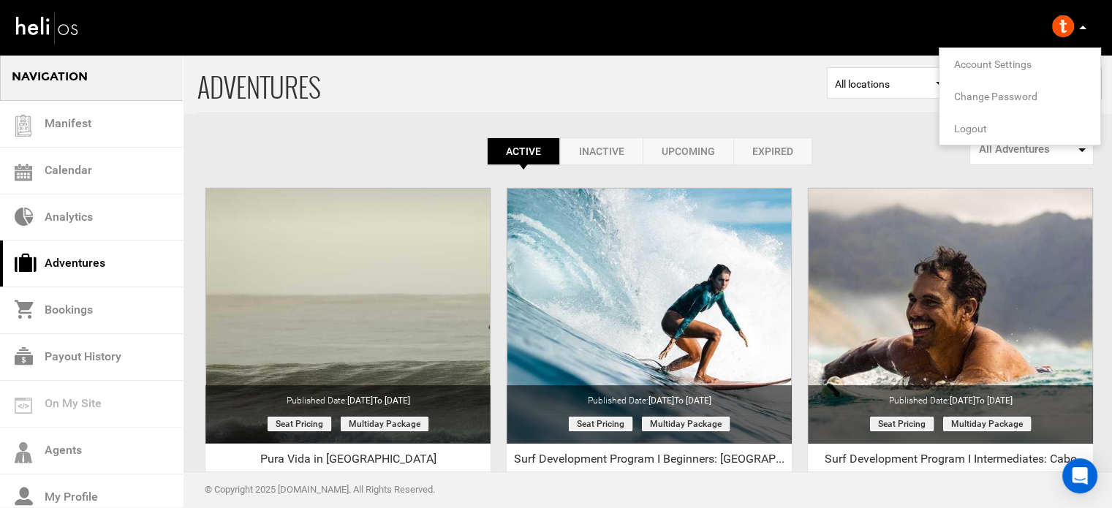
click at [974, 124] on span "Logout" at bounding box center [970, 129] width 33 height 12
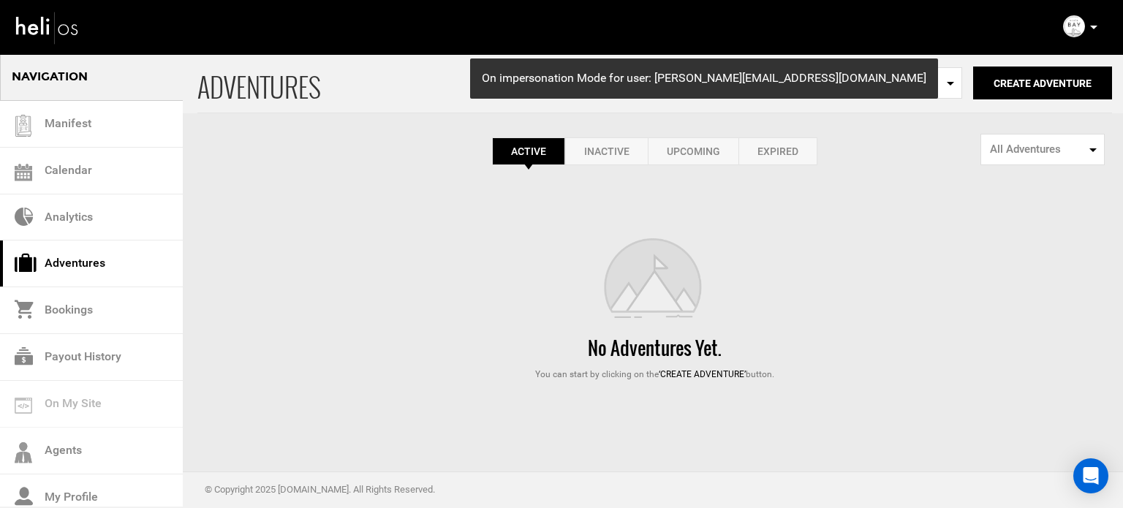
click at [760, 138] on link "Expired" at bounding box center [777, 151] width 79 height 28
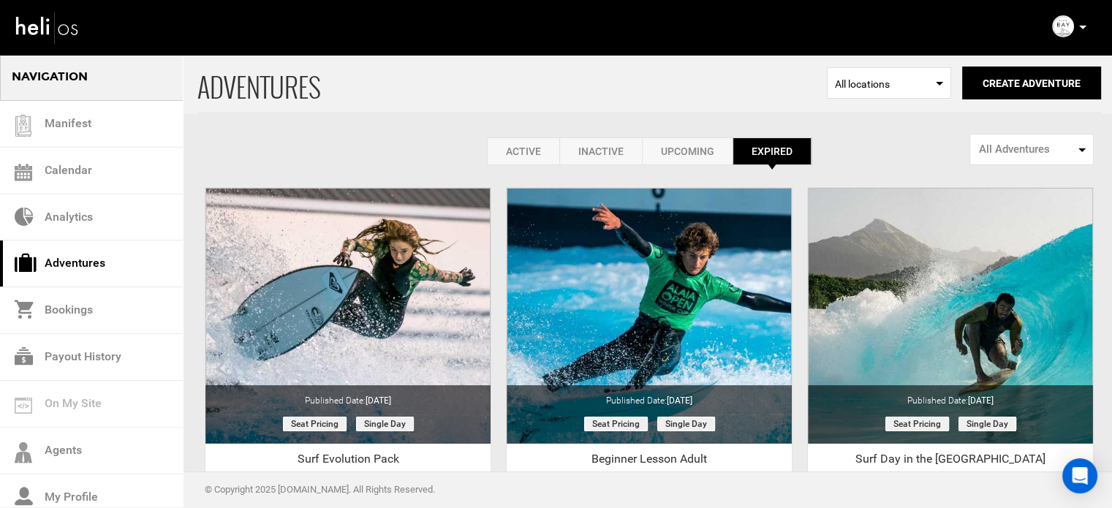
click at [1077, 21] on p at bounding box center [1081, 27] width 9 height 17
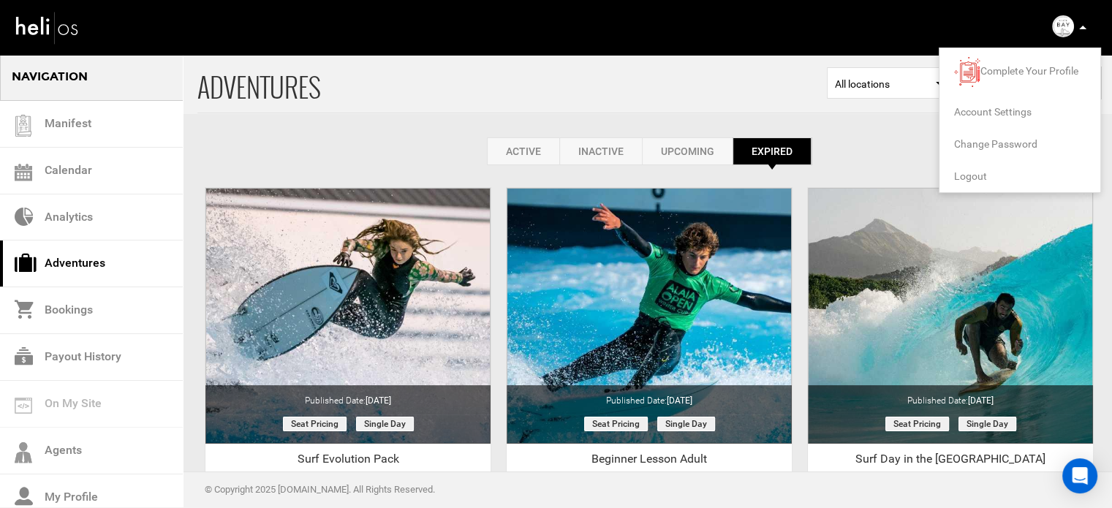
click at [977, 174] on span "Logout" at bounding box center [970, 176] width 33 height 12
